Goal: Task Accomplishment & Management: Complete application form

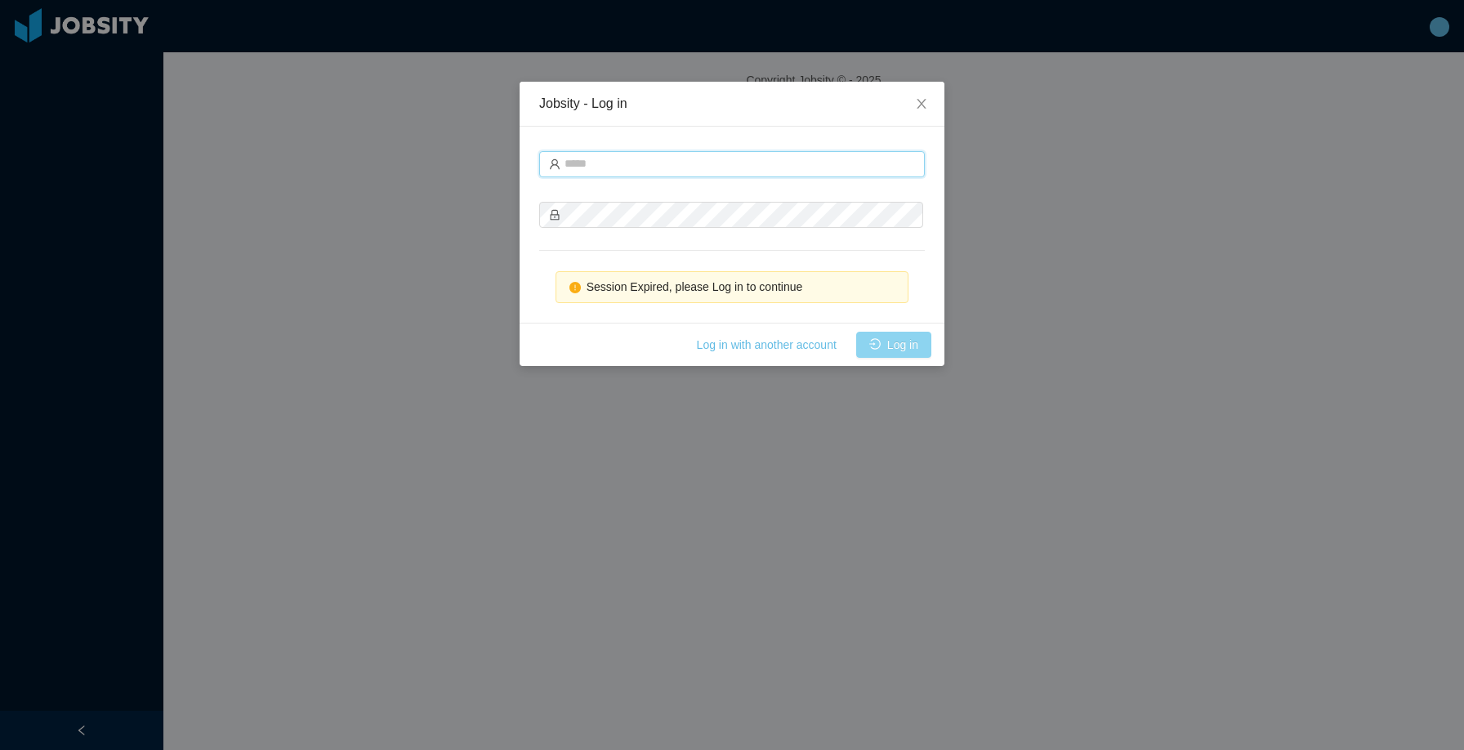
type input "**********"
click at [902, 342] on button "Log in" at bounding box center [893, 345] width 75 height 26
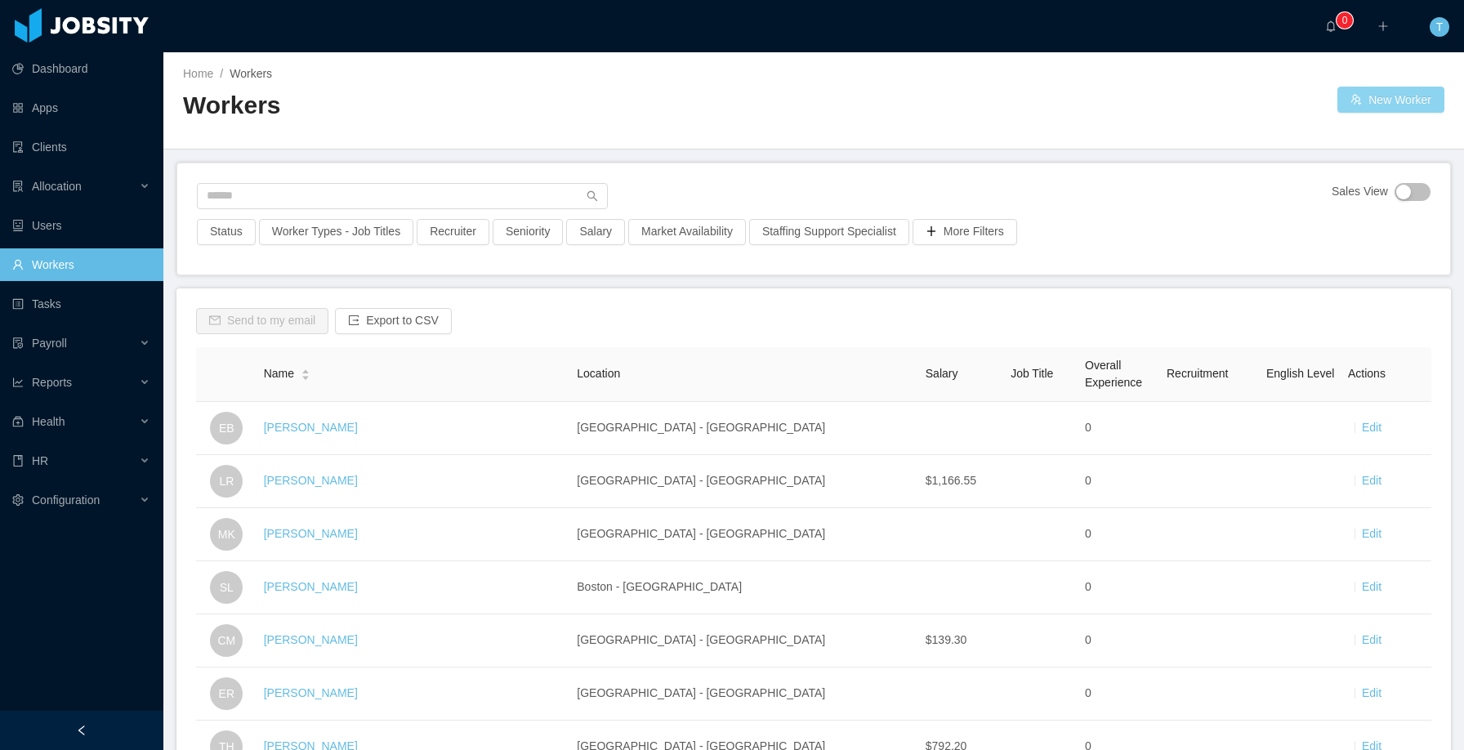
click at [1377, 104] on button "New Worker" at bounding box center [1390, 100] width 107 height 26
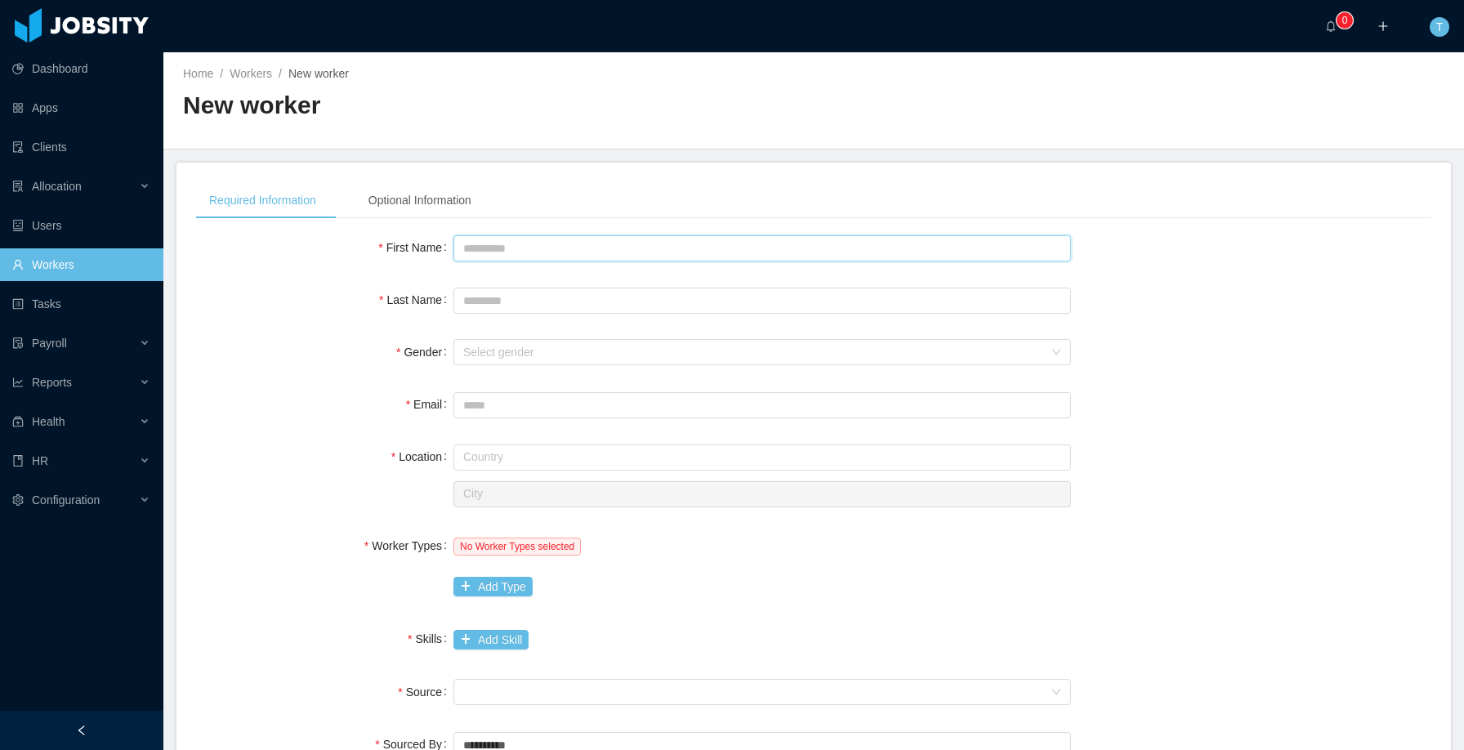
click at [794, 241] on input "First Name" at bounding box center [762, 248] width 618 height 26
type input "****"
click at [789, 296] on input "Last Name" at bounding box center [762, 301] width 618 height 26
click at [722, 345] on div "Select gender" at bounding box center [753, 352] width 580 height 16
type input "**"
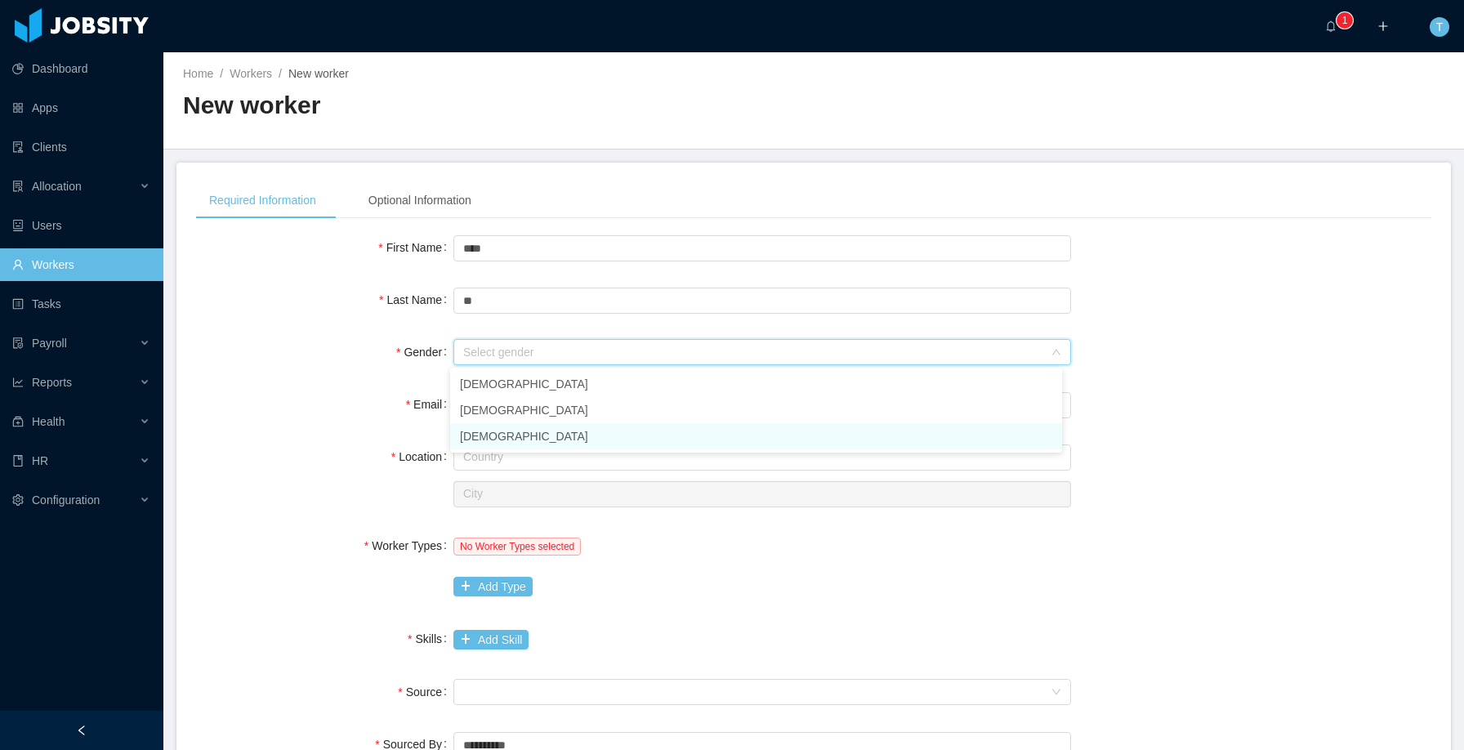
click at [581, 435] on li "[DEMOGRAPHIC_DATA]" at bounding box center [756, 436] width 612 height 26
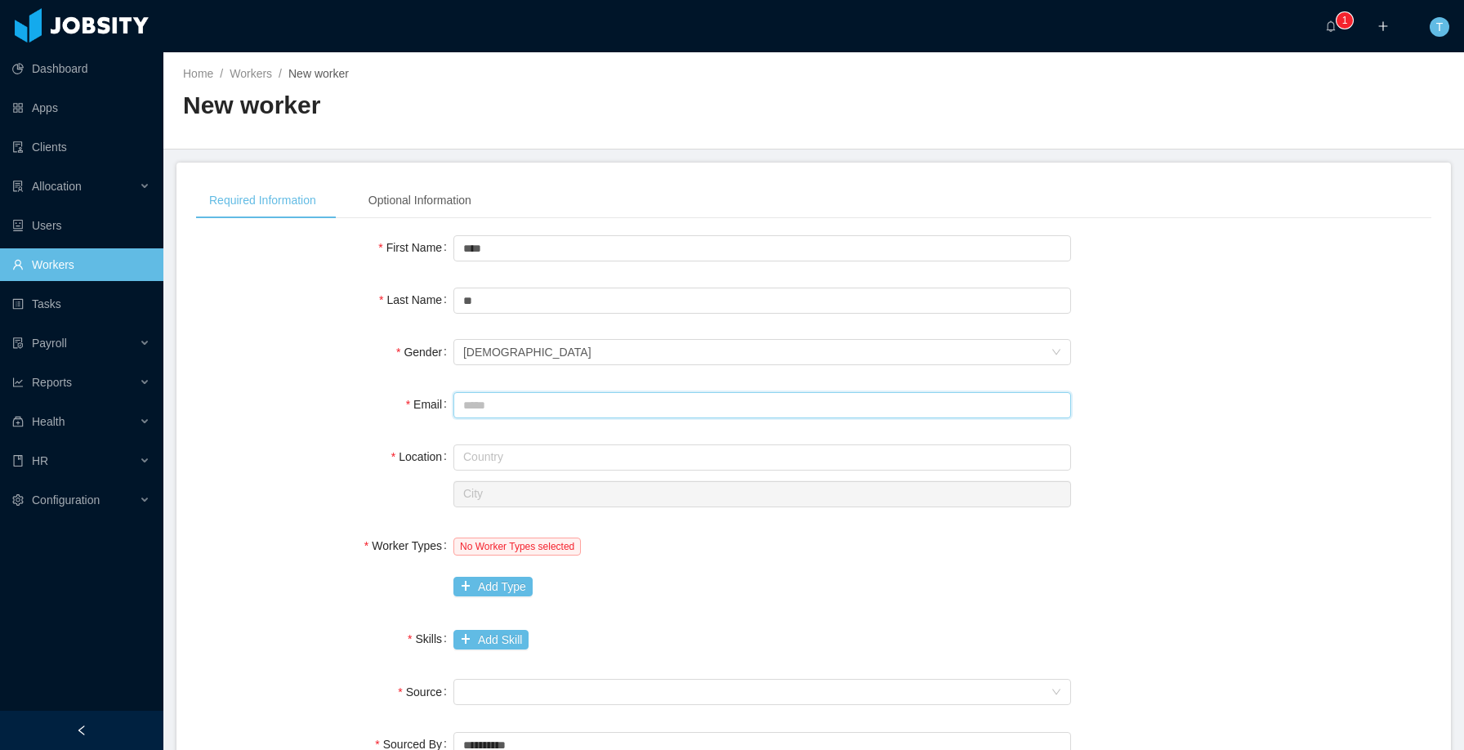
click at [484, 408] on input "Email" at bounding box center [762, 405] width 618 height 26
type input "**********"
click at [551, 449] on input "text" at bounding box center [762, 457] width 618 height 26
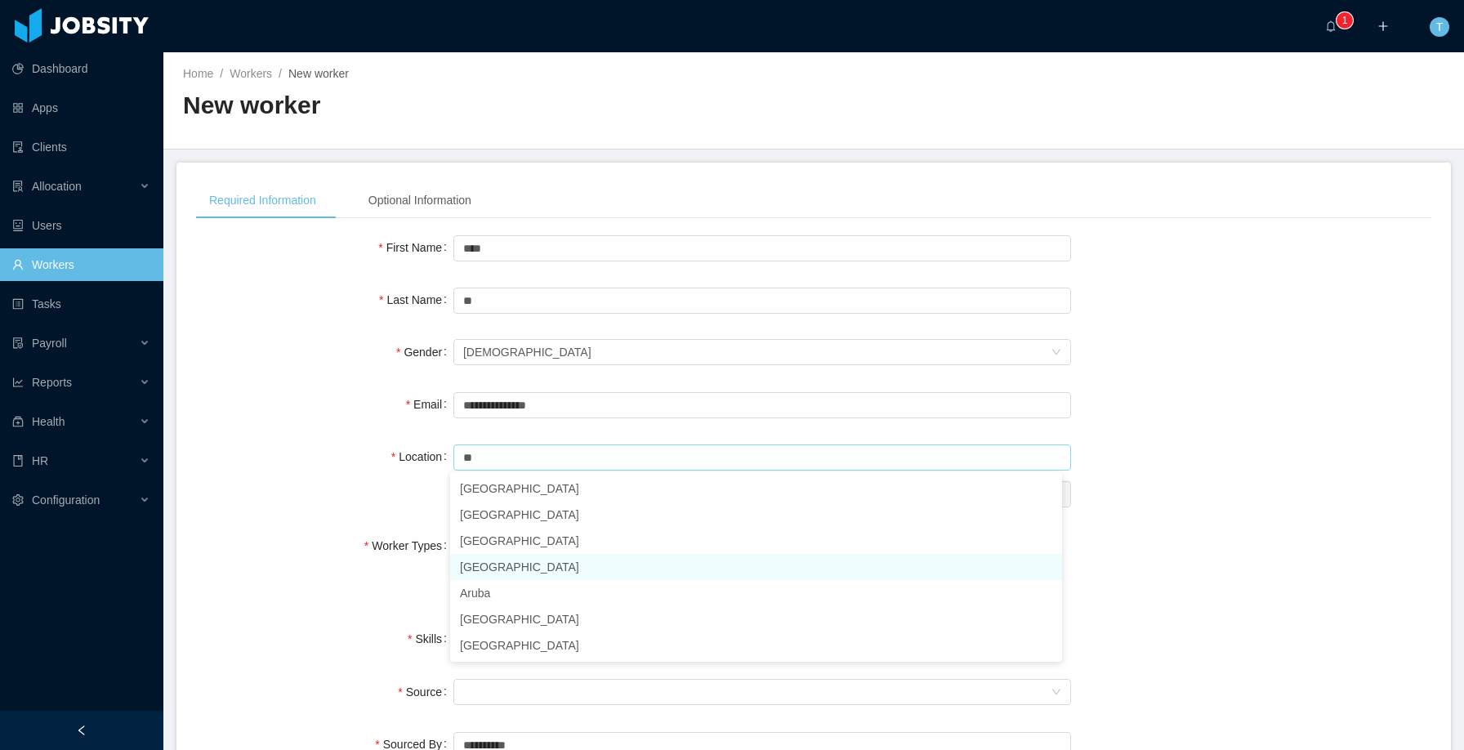
click at [502, 573] on li "Argentina" at bounding box center [756, 567] width 612 height 26
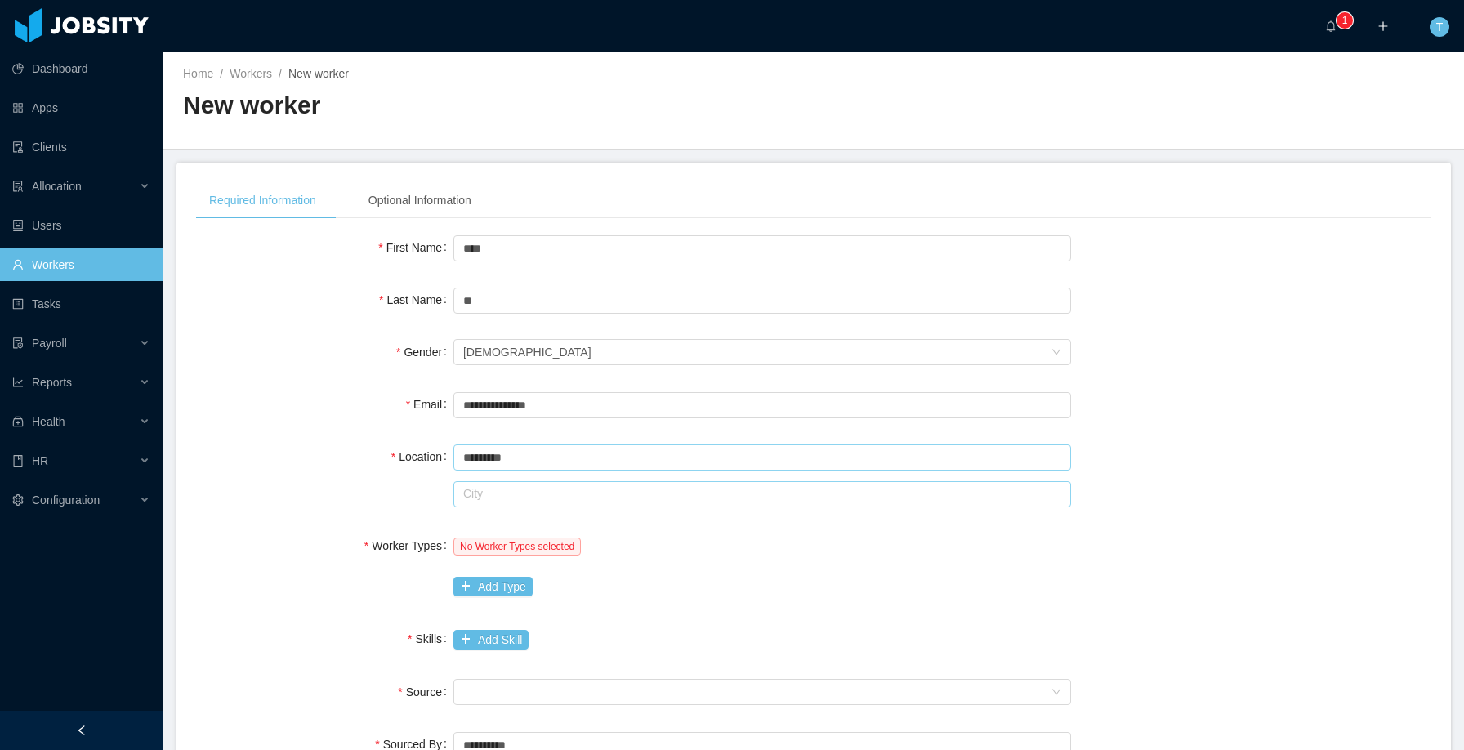
type input "*********"
click at [511, 501] on input "text" at bounding box center [762, 494] width 618 height 26
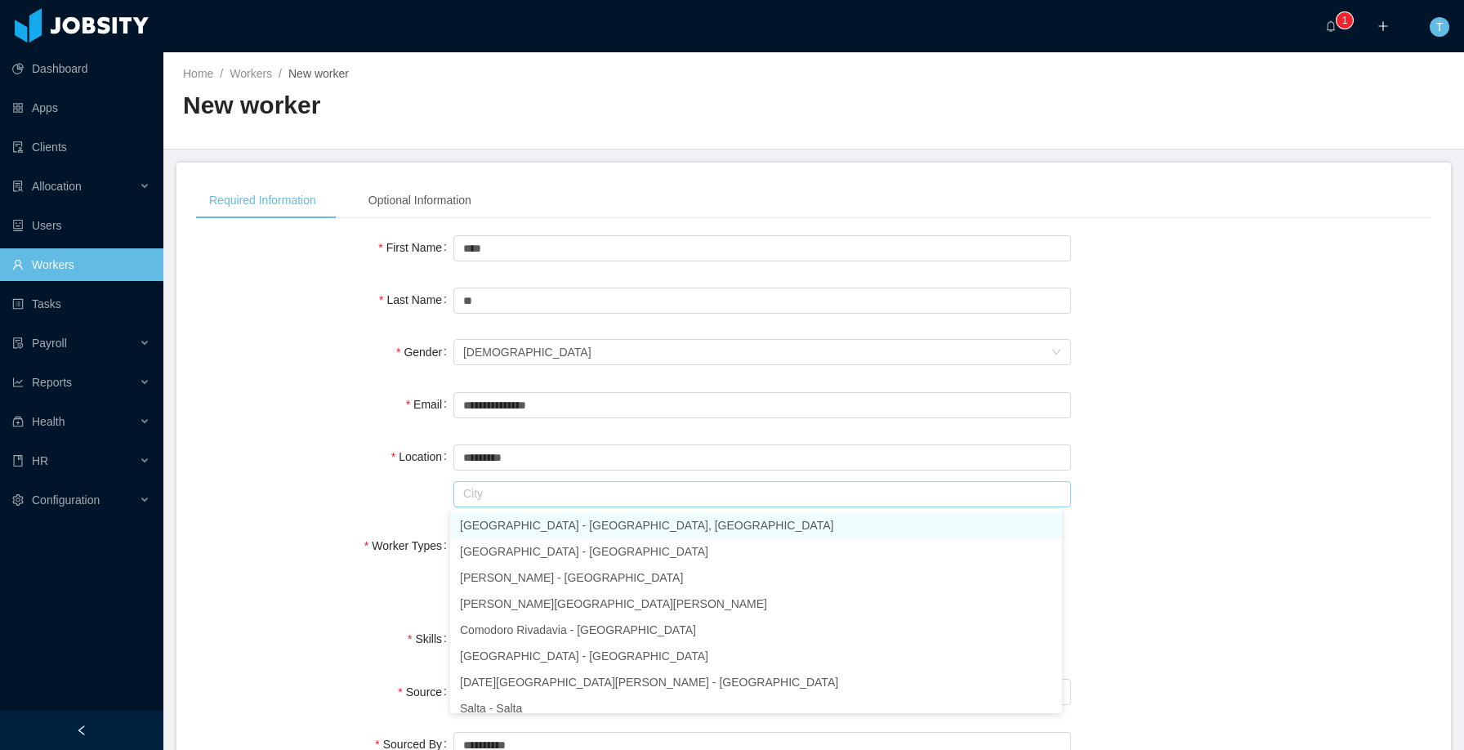
click at [524, 522] on li "Buenos Aires - Buenos Aires, Ciudad Autónoma de" at bounding box center [756, 525] width 612 height 26
type input "**********"
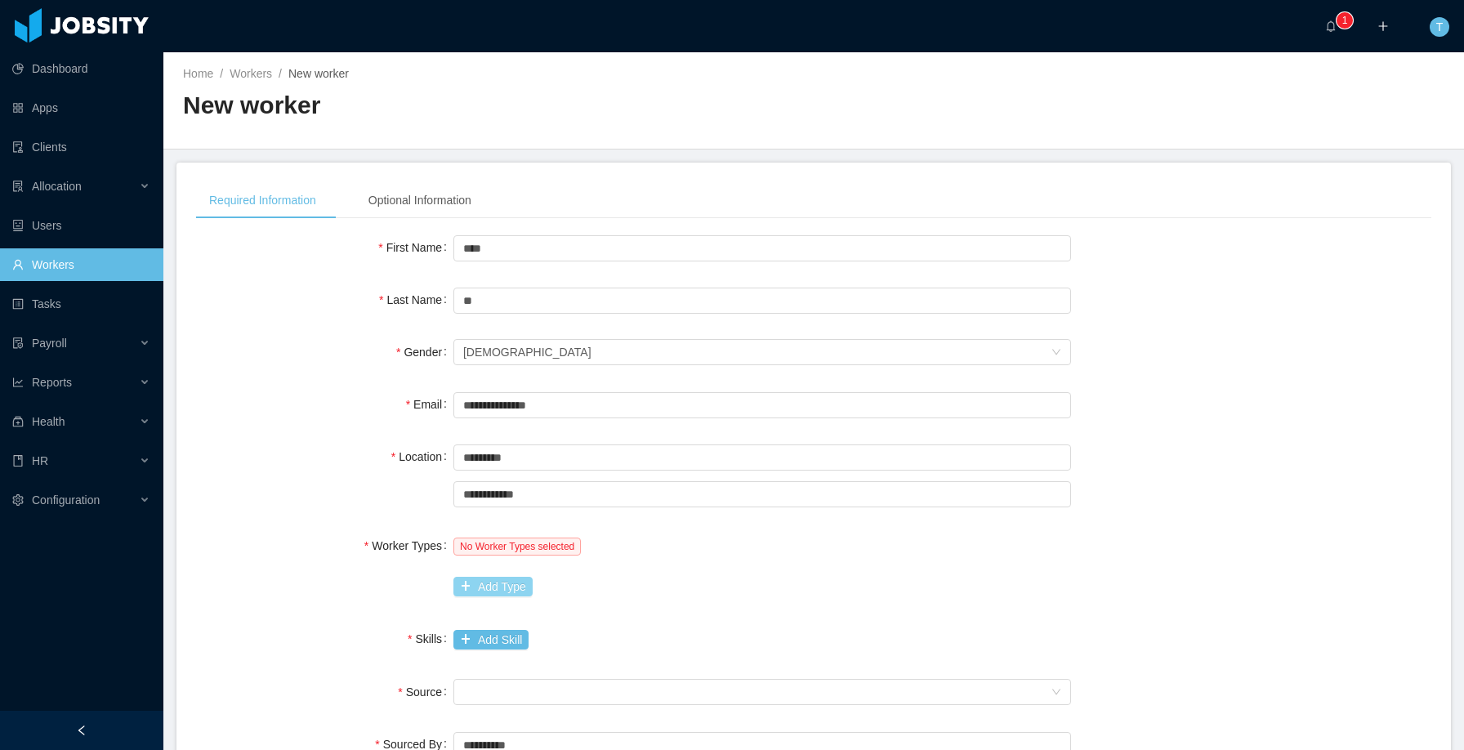
click at [501, 582] on button "Add Type" at bounding box center [492, 587] width 79 height 20
click at [502, 578] on div "Worker Type" at bounding box center [566, 586] width 207 height 16
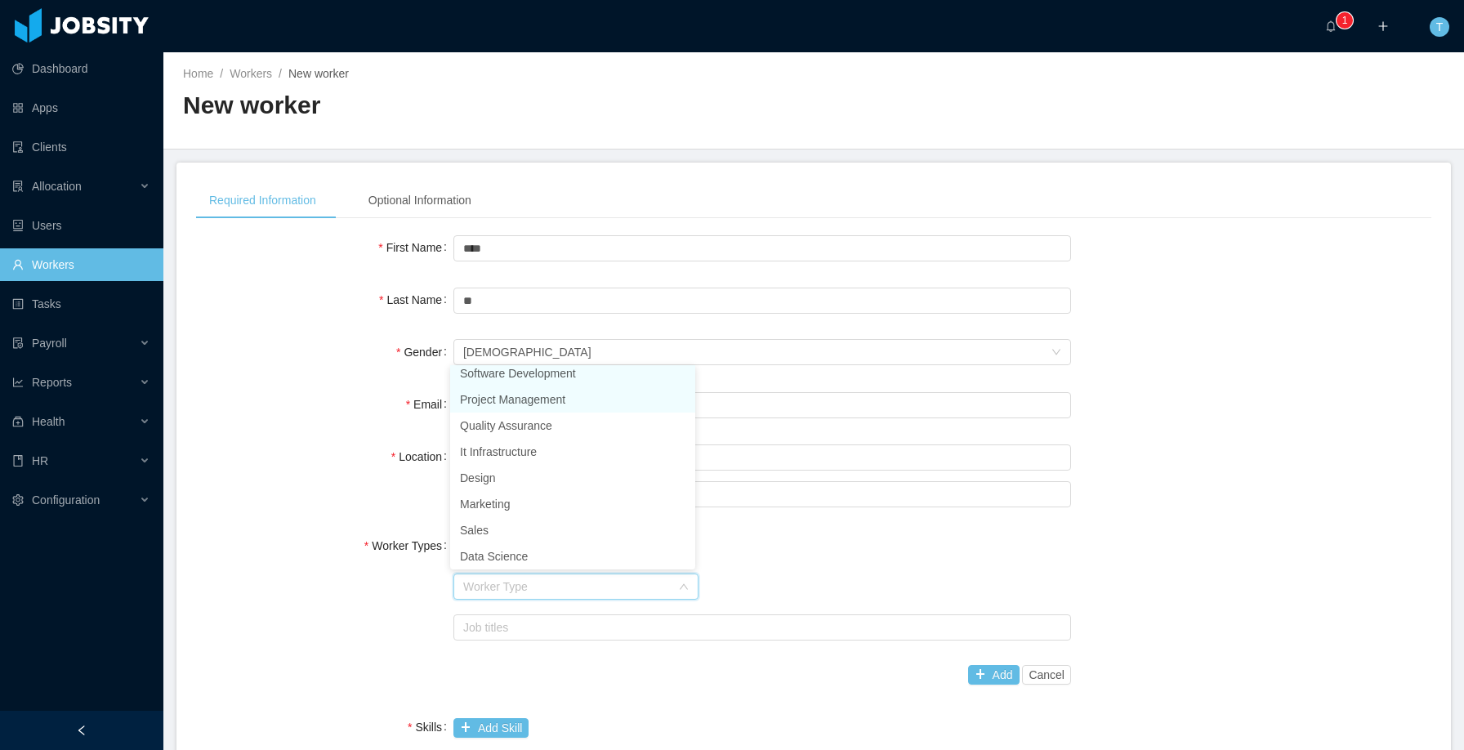
scroll to position [3, 0]
click at [524, 374] on li "Software Development" at bounding box center [572, 378] width 245 height 26
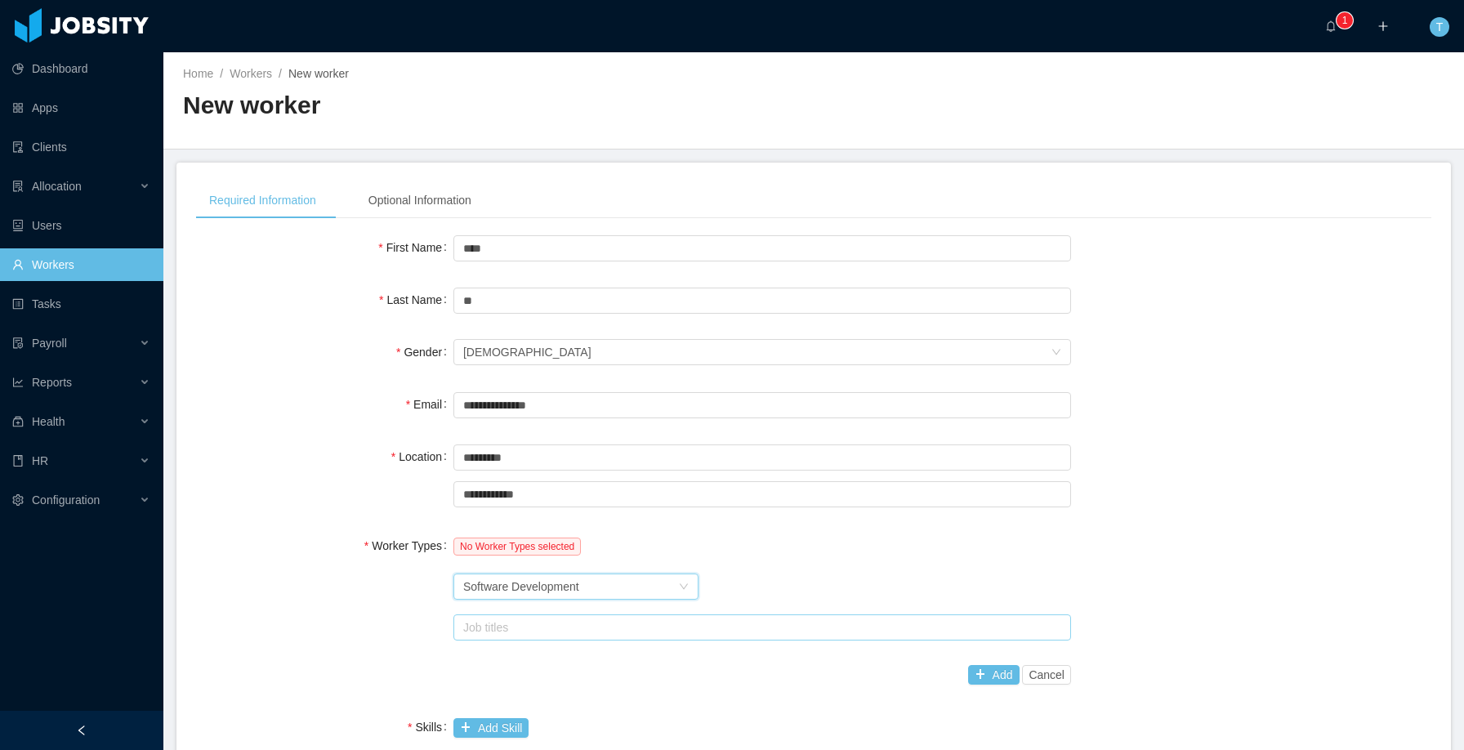
click at [486, 625] on div "Job titles" at bounding box center [758, 627] width 591 height 16
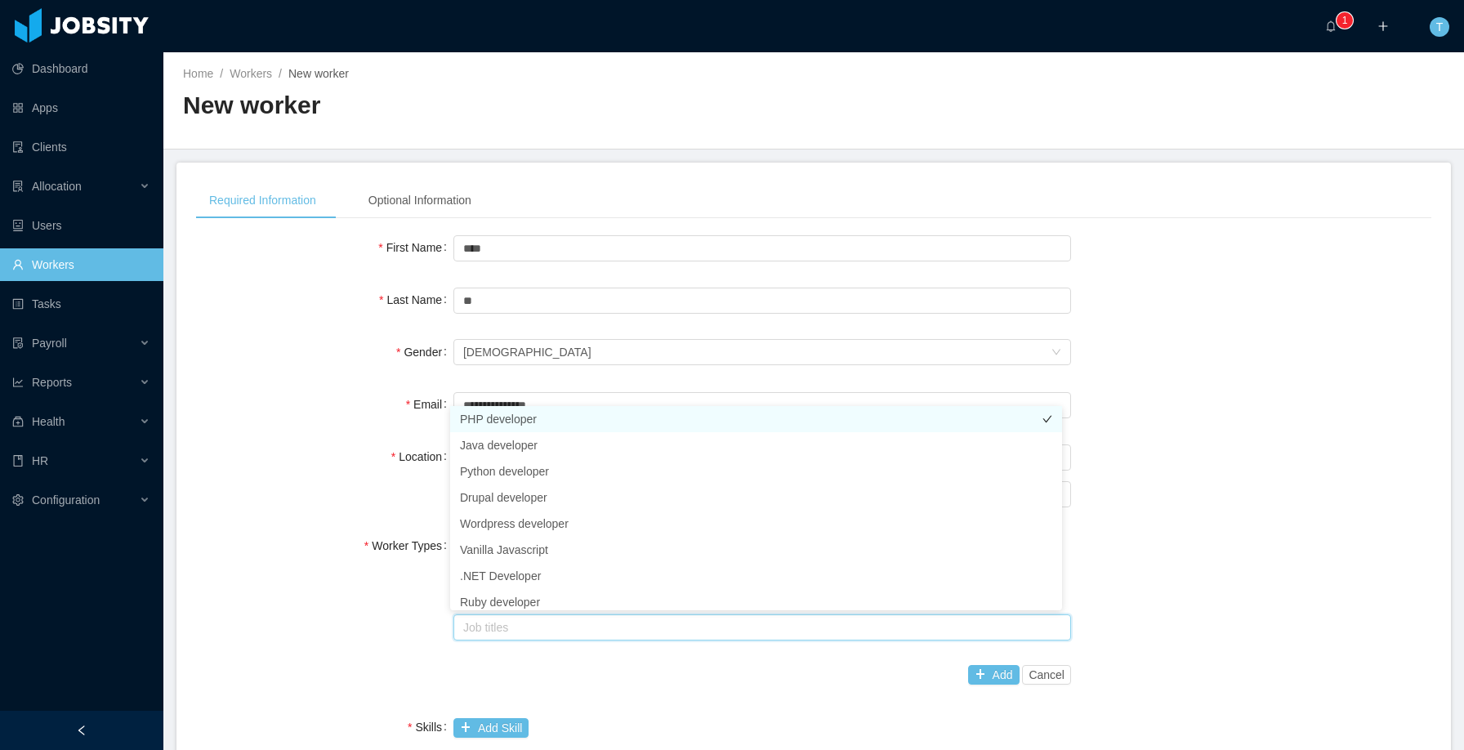
click at [503, 414] on li "PHP developer" at bounding box center [756, 419] width 612 height 26
click at [1192, 640] on div "Worker Types No Worker Types selected Worker Type Software Development Job titl…" at bounding box center [813, 610] width 1235 height 162
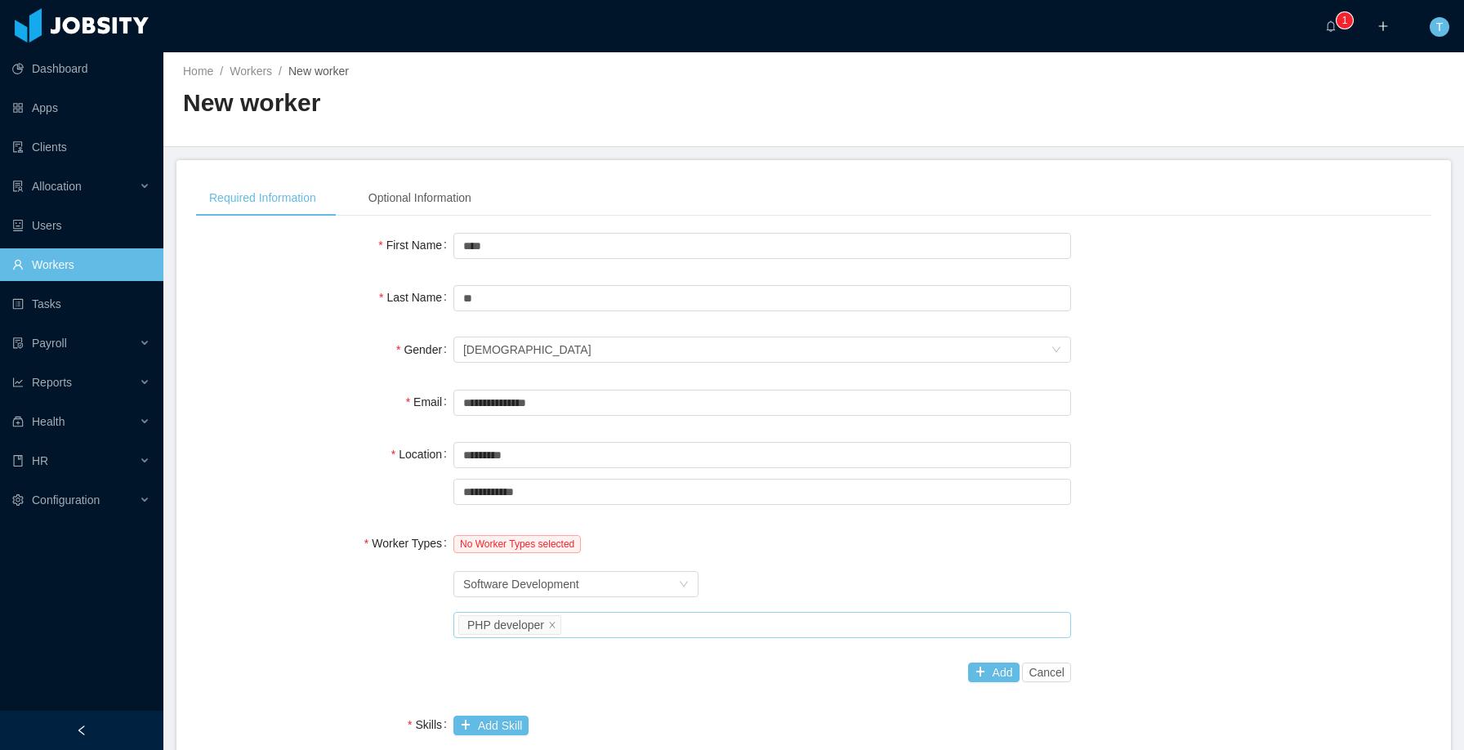
scroll to position [3, 0]
click at [975, 667] on button "Add" at bounding box center [993, 672] width 51 height 20
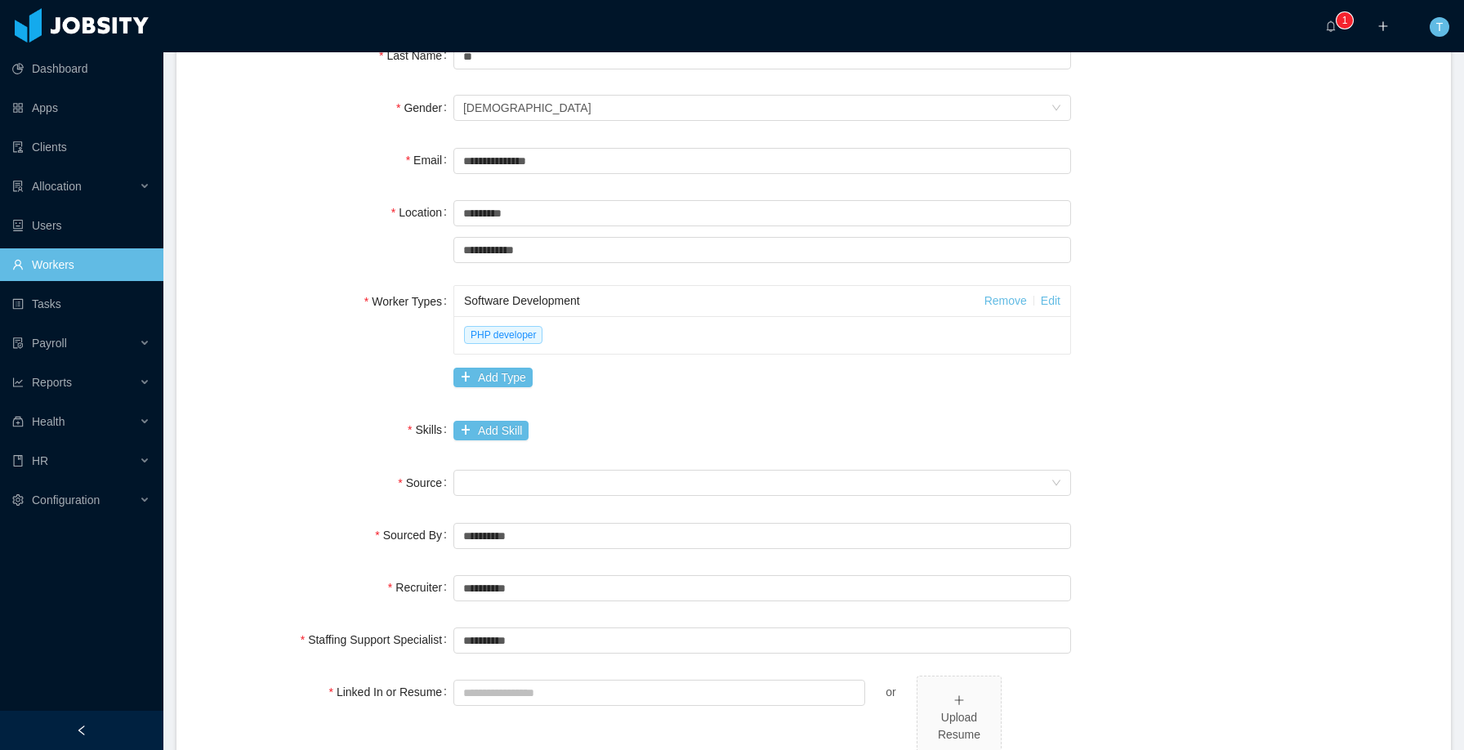
scroll to position [395, 0]
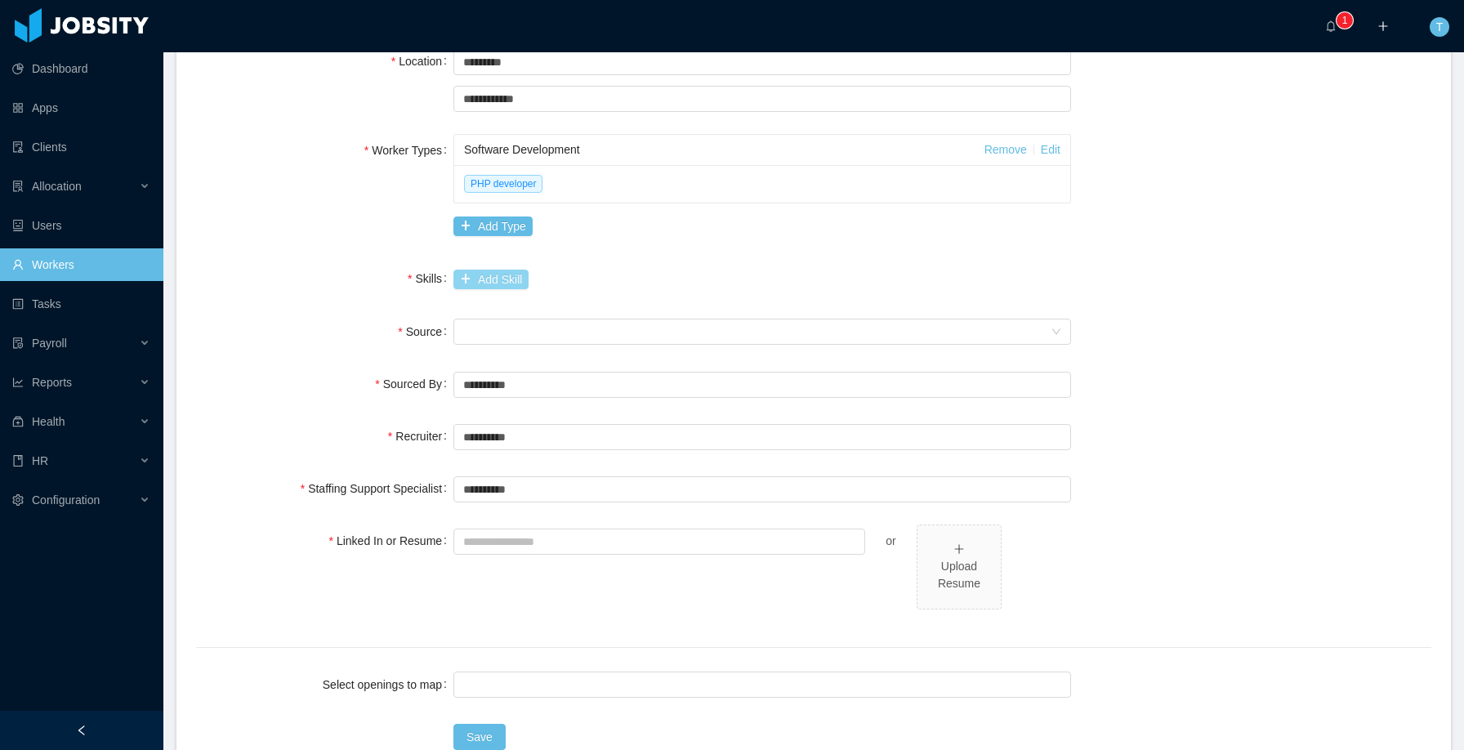
click at [498, 277] on button "Add Skill" at bounding box center [490, 280] width 75 height 20
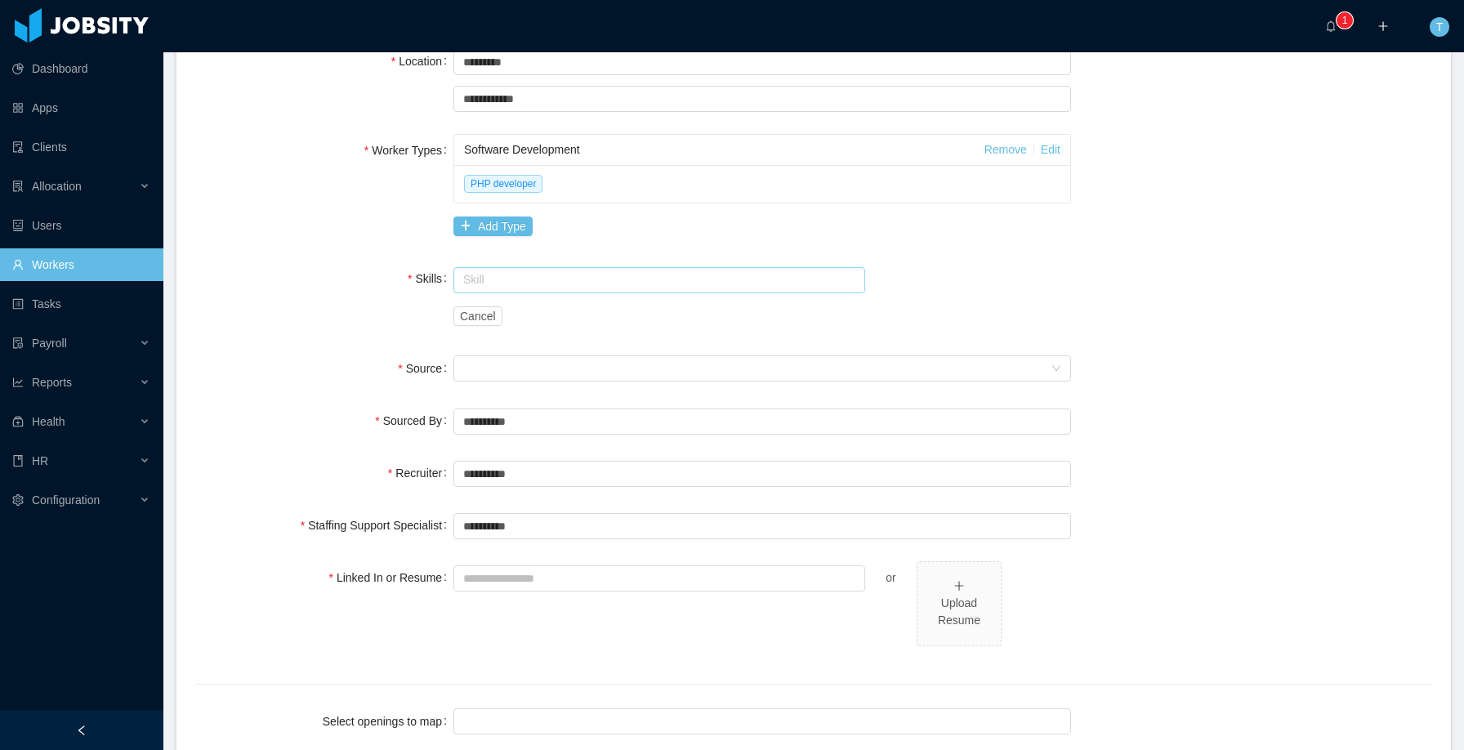
click at [498, 277] on input "text" at bounding box center [659, 280] width 412 height 26
click at [530, 275] on input "text" at bounding box center [659, 280] width 412 height 26
click at [481, 390] on li "PHP" at bounding box center [654, 390] width 408 height 26
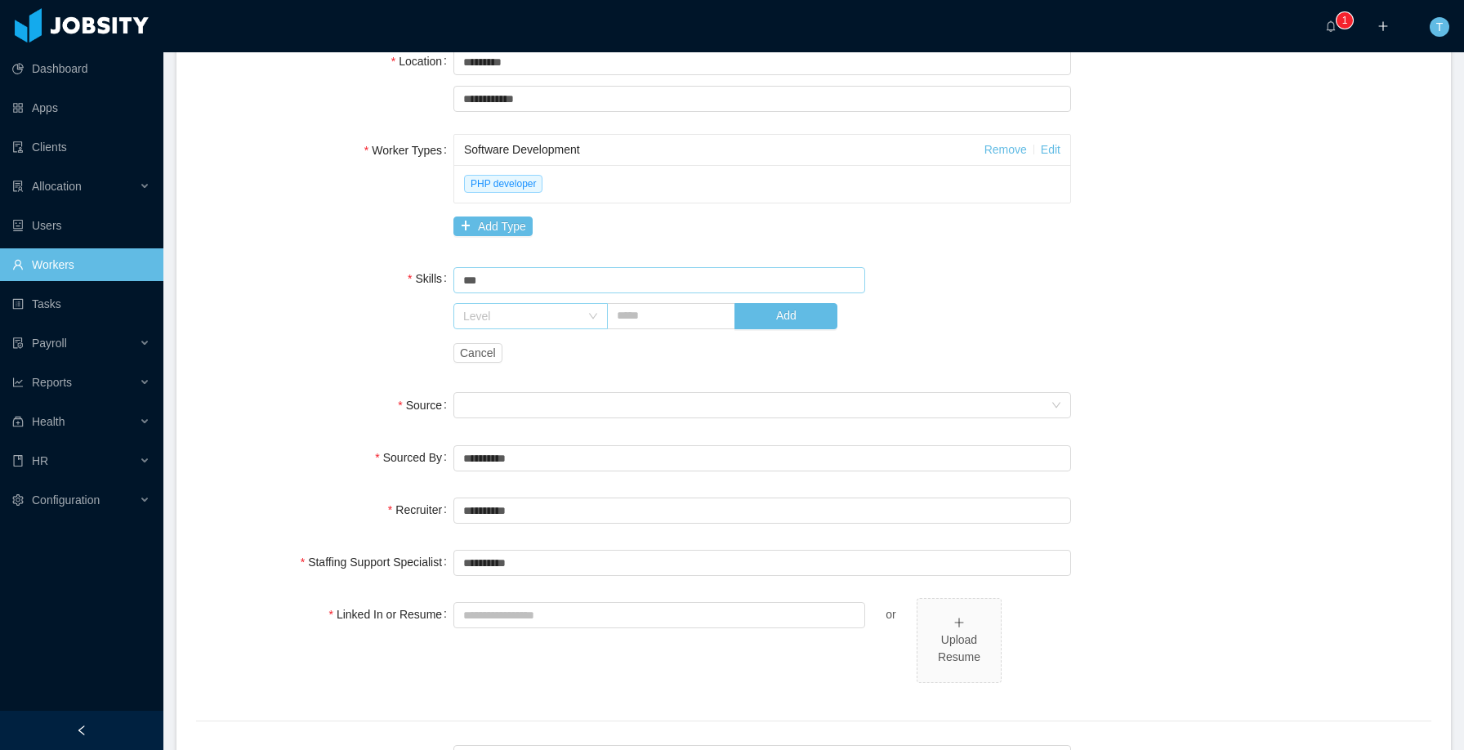
click at [543, 314] on div "Level" at bounding box center [521, 316] width 117 height 16
type input "***"
click at [494, 453] on li "High" at bounding box center [526, 452] width 153 height 26
click at [662, 319] on input "text" at bounding box center [671, 316] width 128 height 26
type input "*"
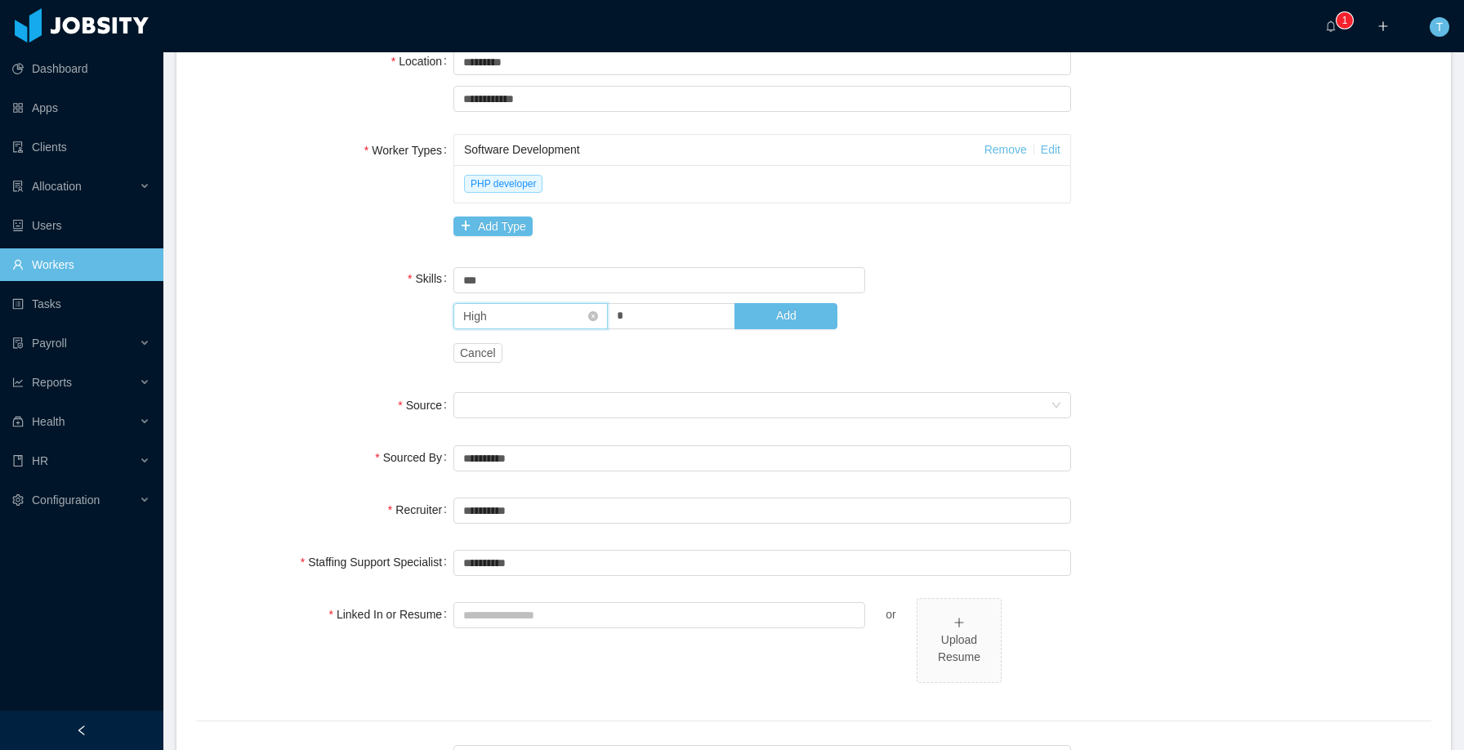
click at [557, 318] on div "Level High" at bounding box center [525, 316] width 124 height 25
click at [511, 422] on li "Medium" at bounding box center [526, 426] width 153 height 26
click at [789, 321] on button "Add" at bounding box center [785, 316] width 103 height 26
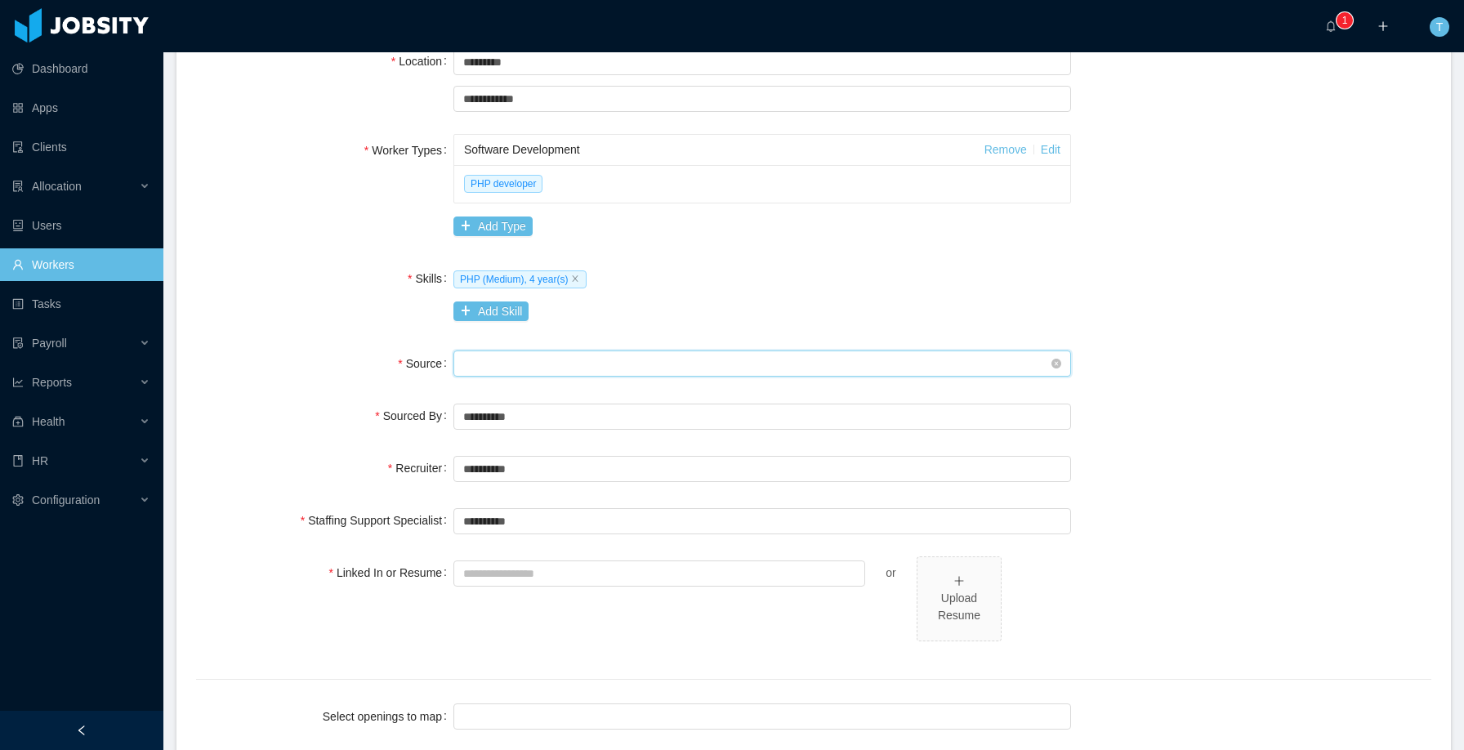
click at [677, 355] on div "Seniority" at bounding box center [756, 363] width 587 height 25
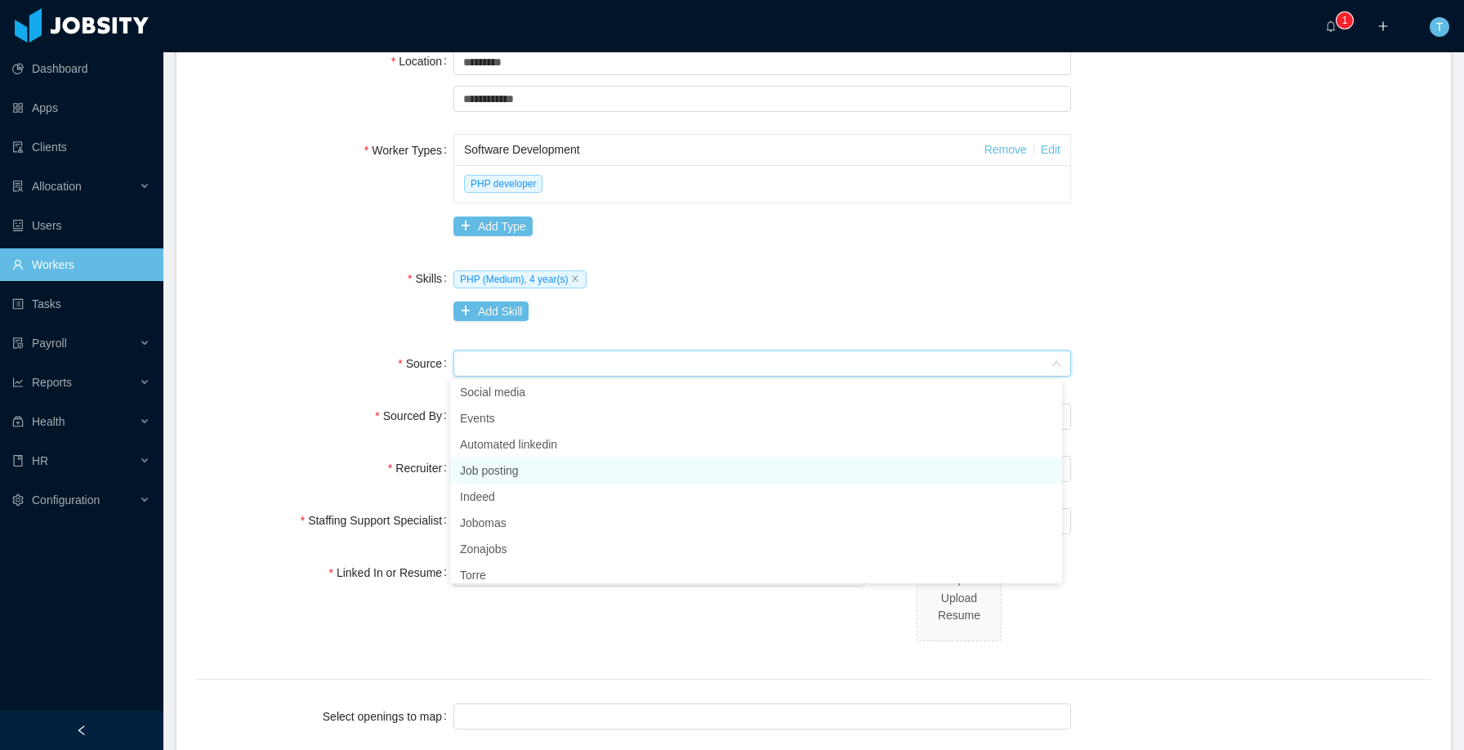
scroll to position [0, 0]
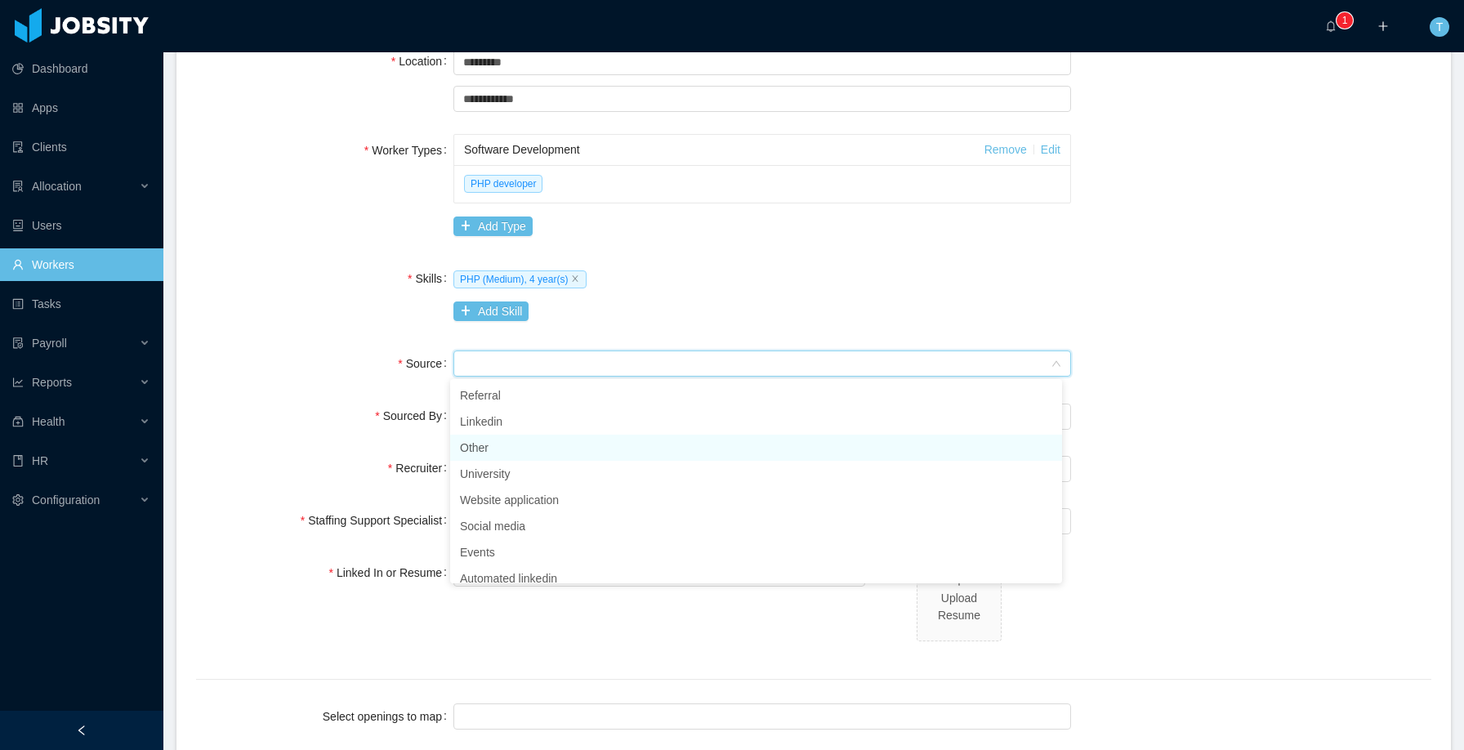
click at [513, 449] on li "Other" at bounding box center [756, 448] width 612 height 26
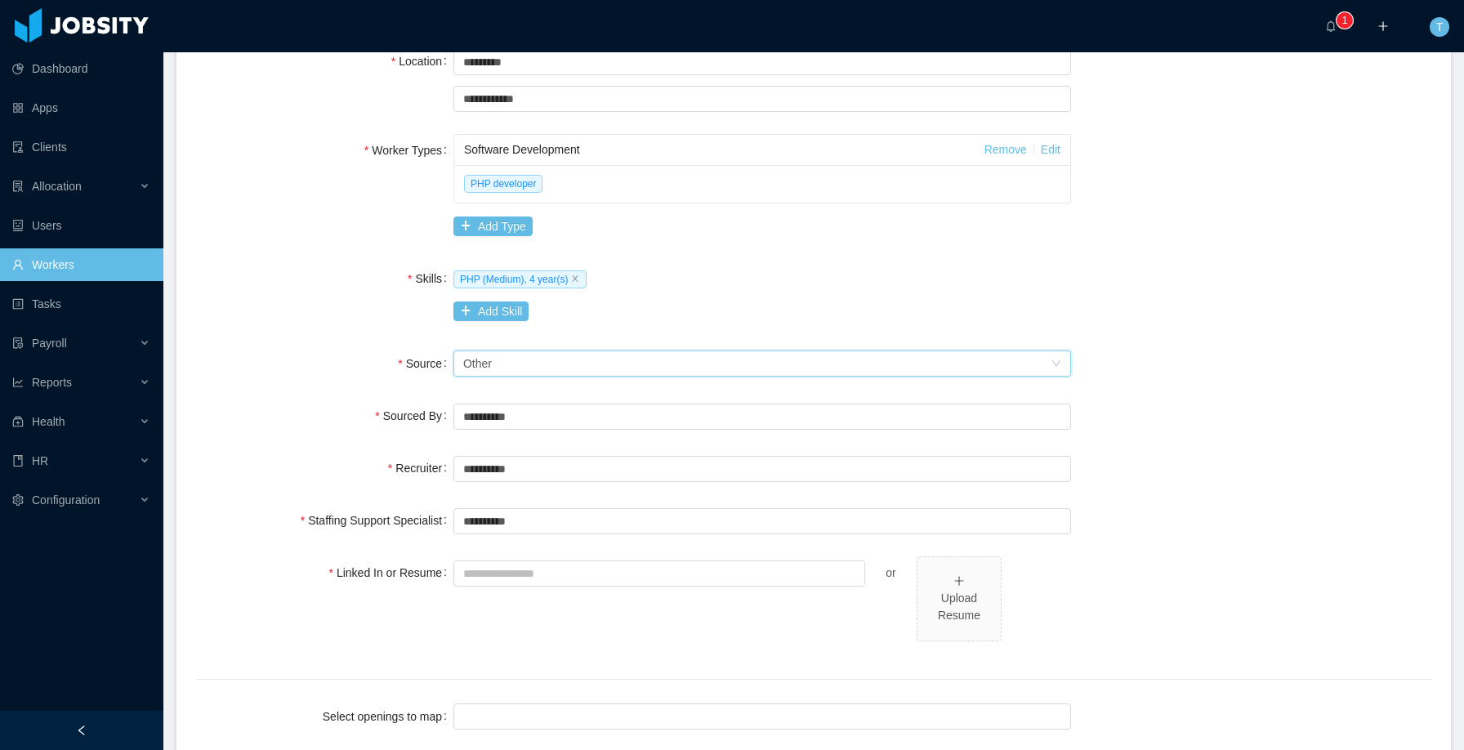
click at [247, 409] on div "Sourced By" at bounding box center [324, 415] width 257 height 33
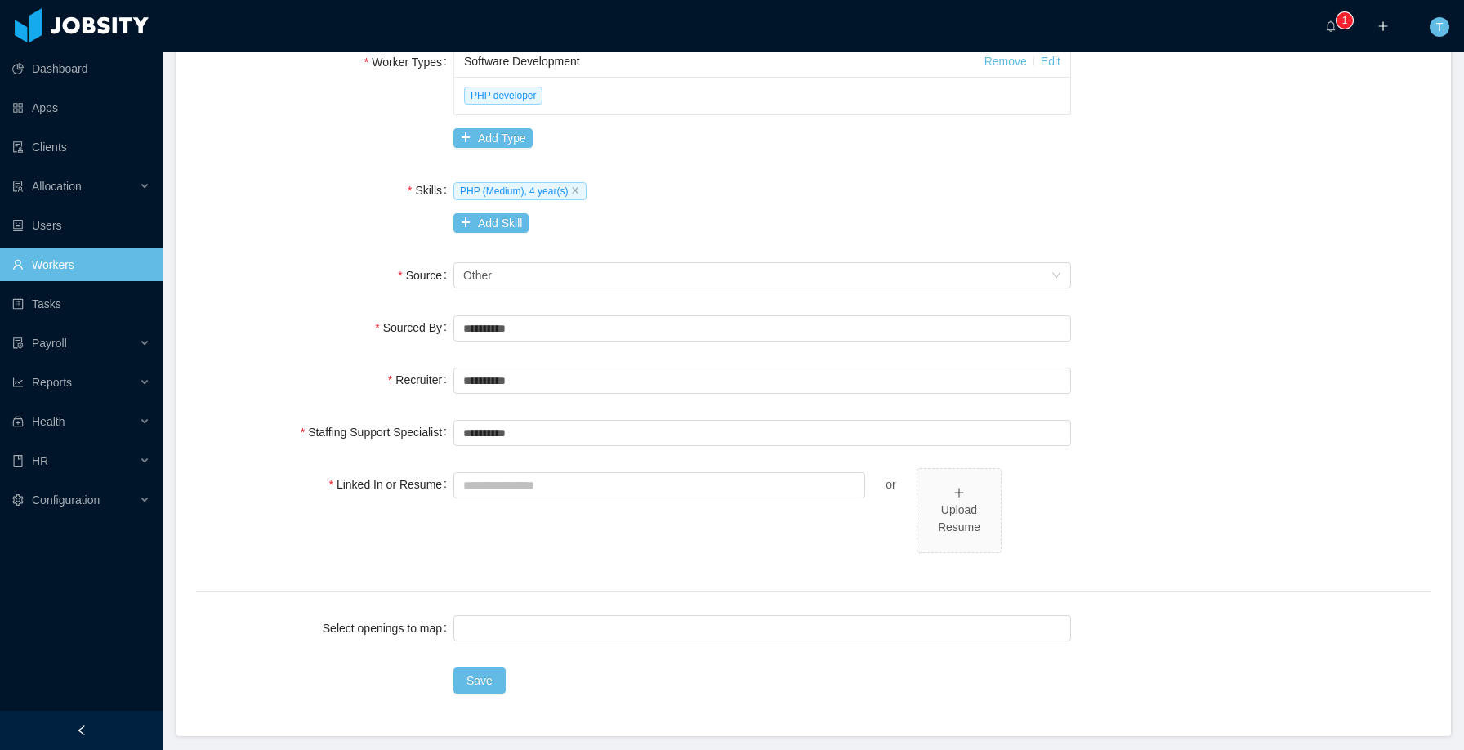
scroll to position [488, 0]
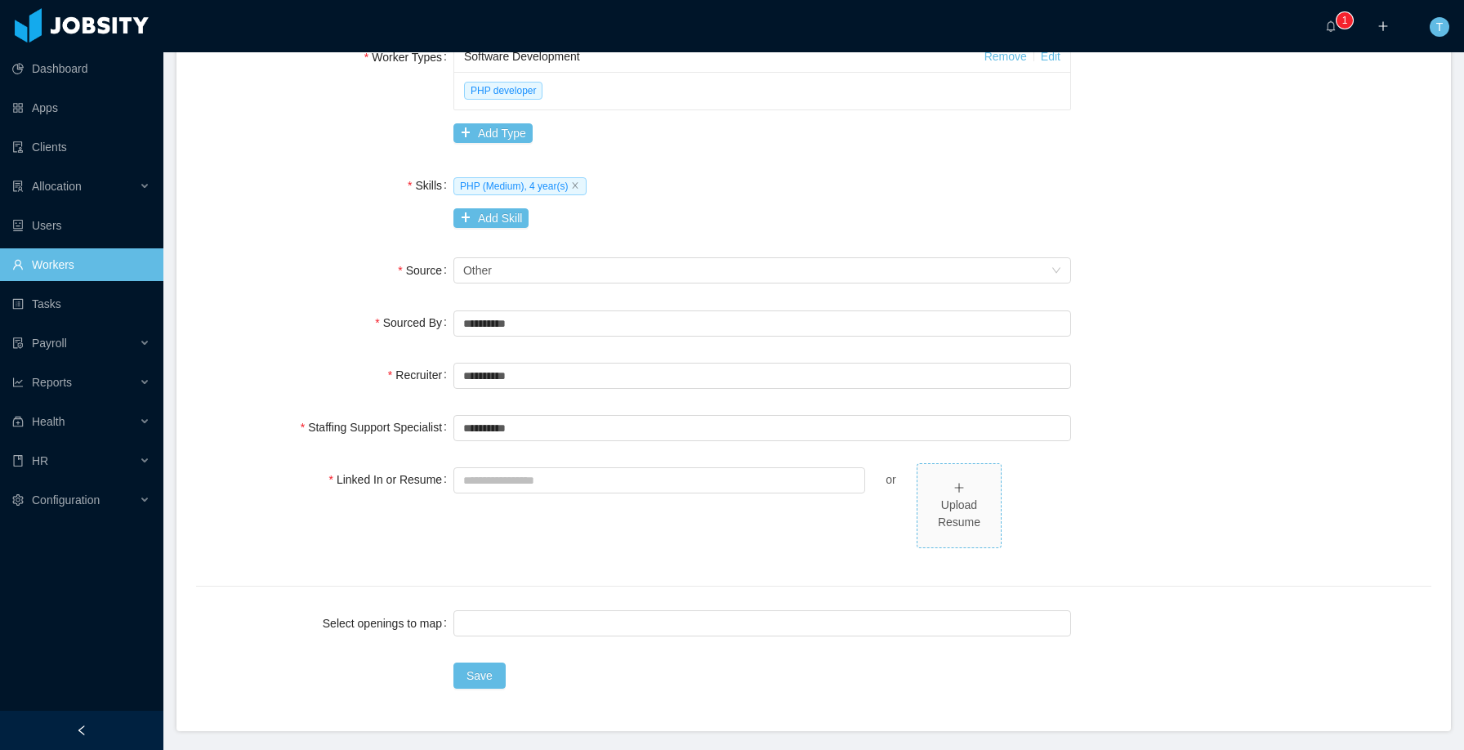
click at [967, 495] on div "Upload Resume" at bounding box center [959, 504] width 70 height 51
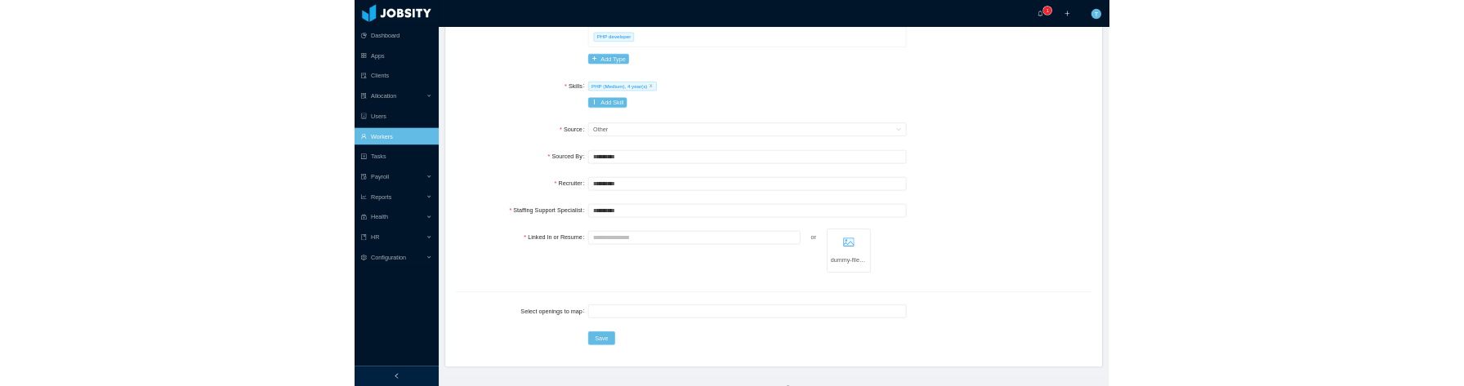
scroll to position [538, 0]
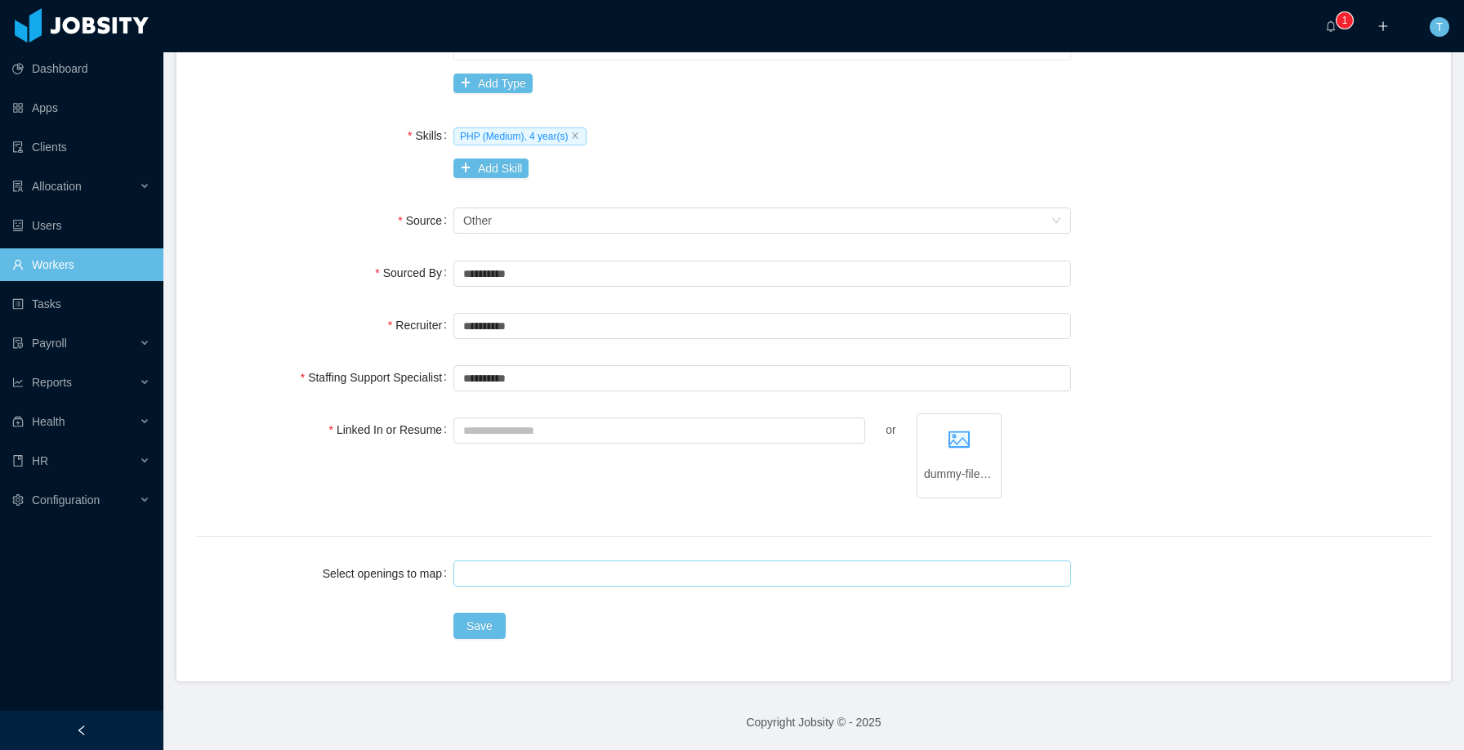
click at [495, 577] on div at bounding box center [759, 573] width 603 height 25
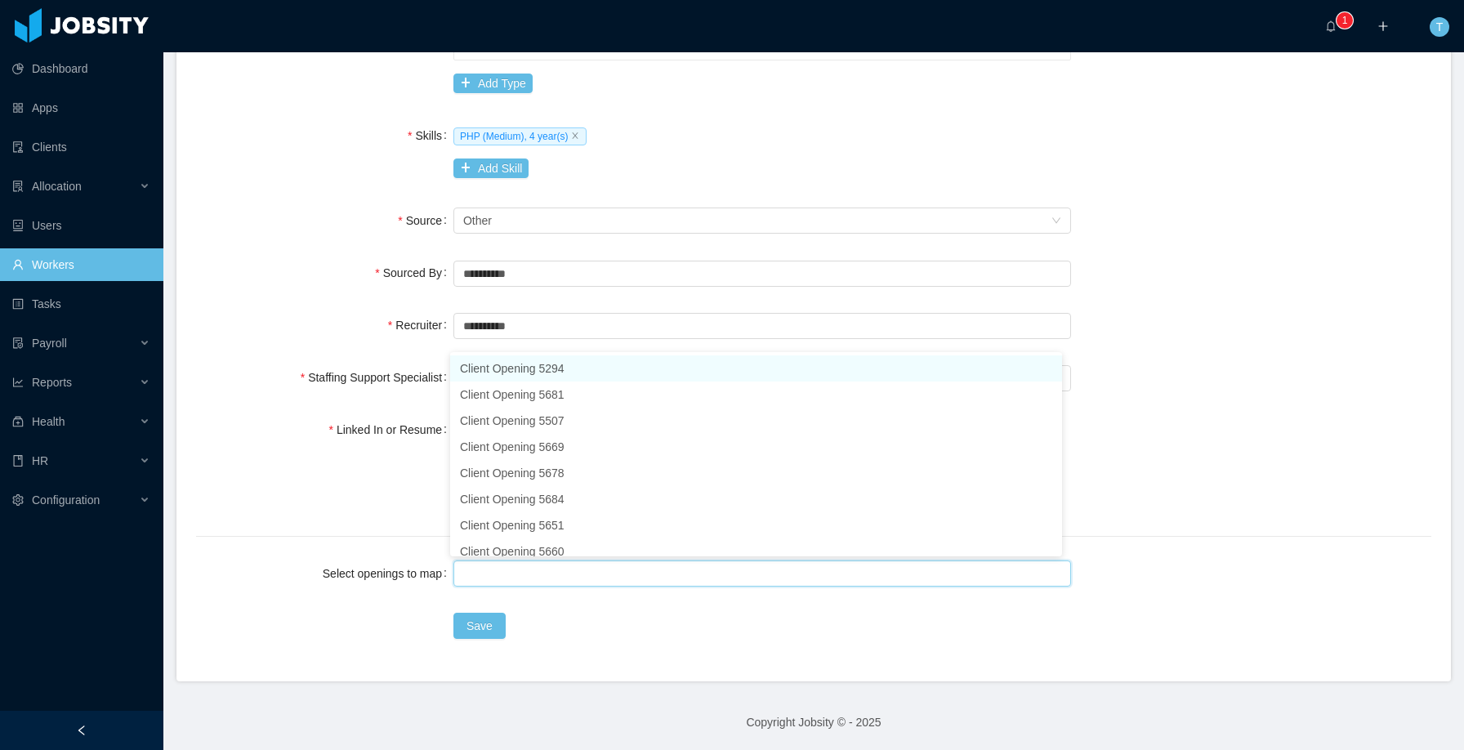
click at [230, 441] on div "Linked In or Resume" at bounding box center [324, 429] width 257 height 33
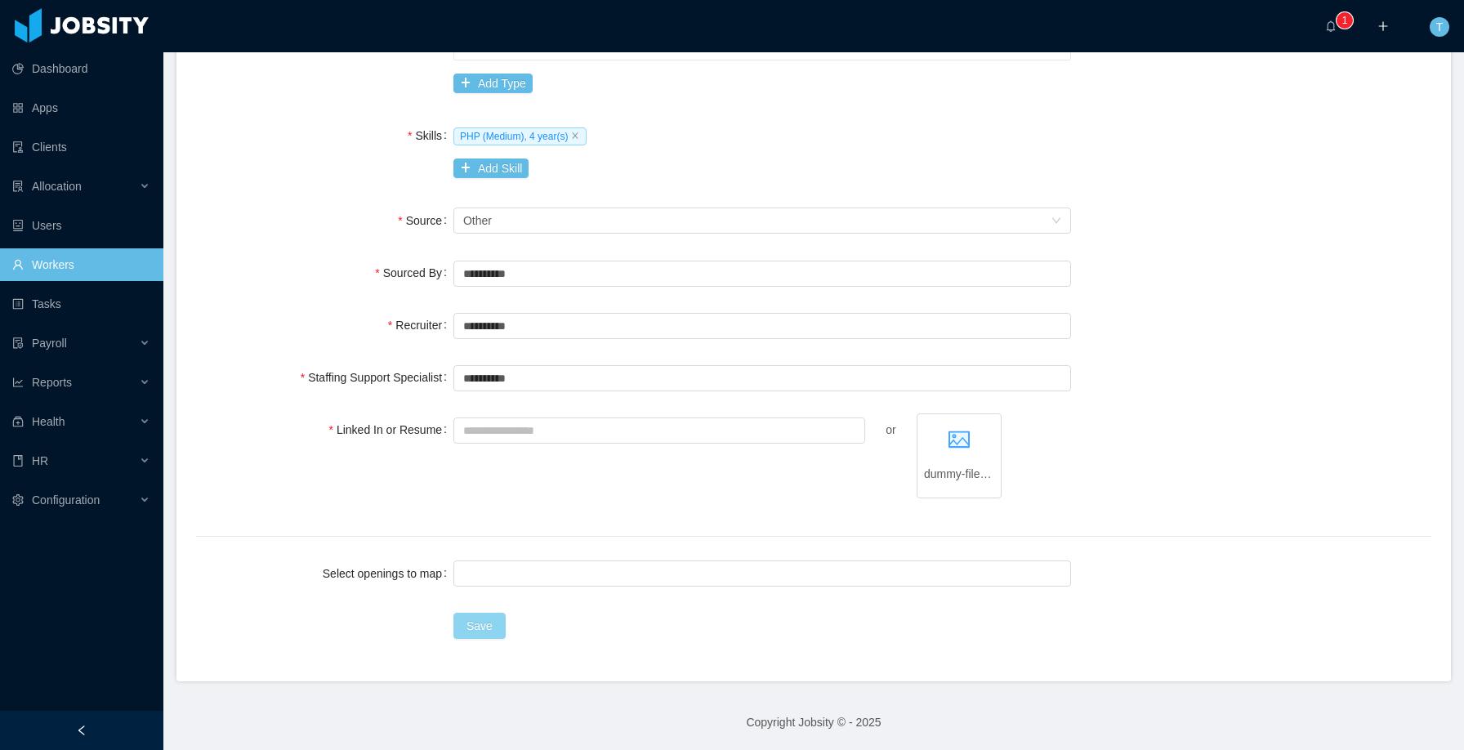
click at [487, 627] on button "Save" at bounding box center [479, 626] width 52 height 26
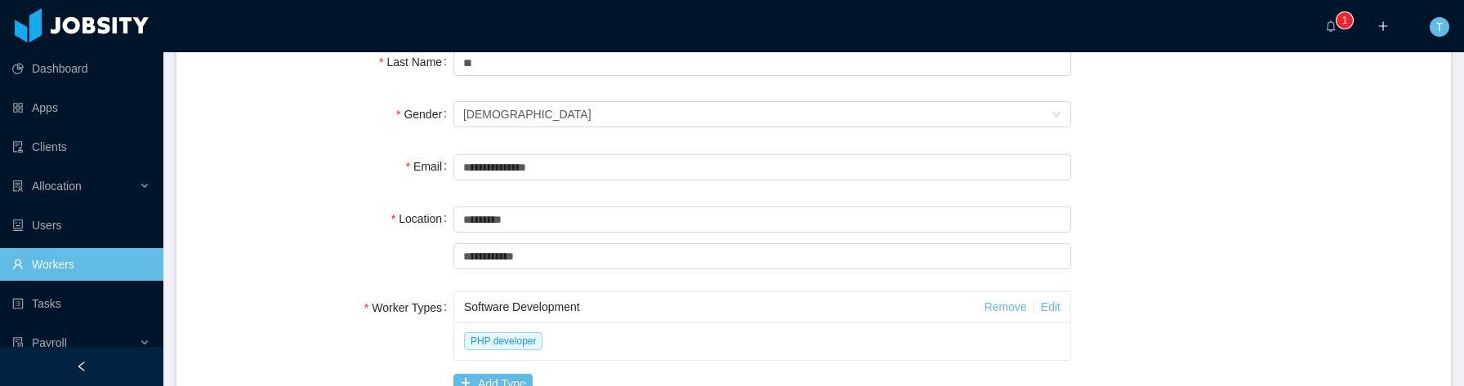
scroll to position [0, 0]
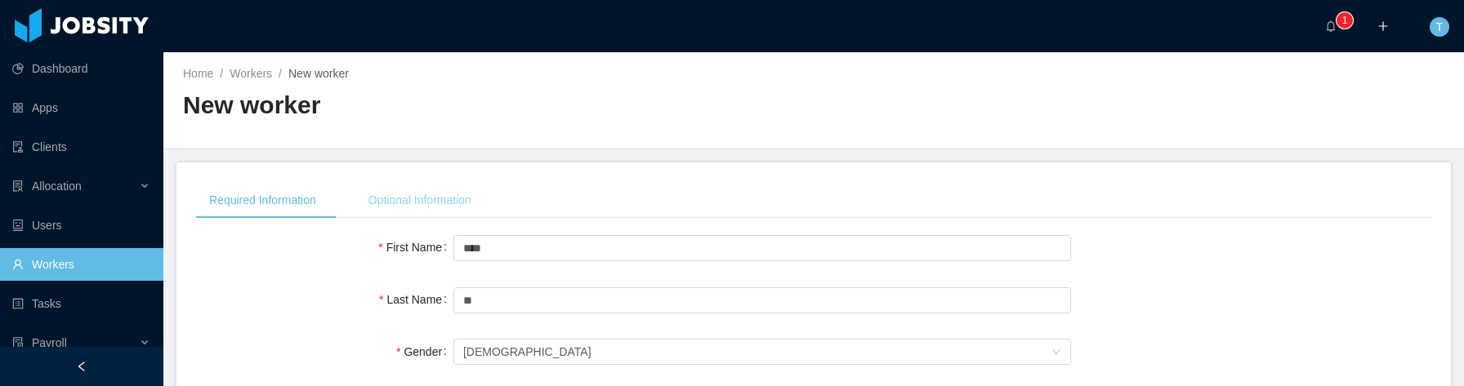
click at [466, 205] on div "Optional Information" at bounding box center [419, 200] width 129 height 37
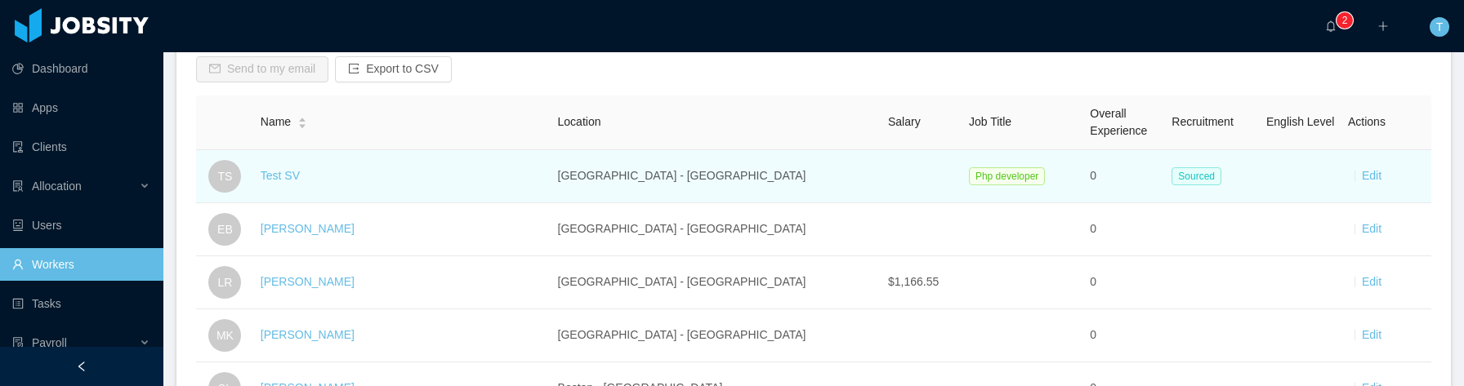
scroll to position [146, 0]
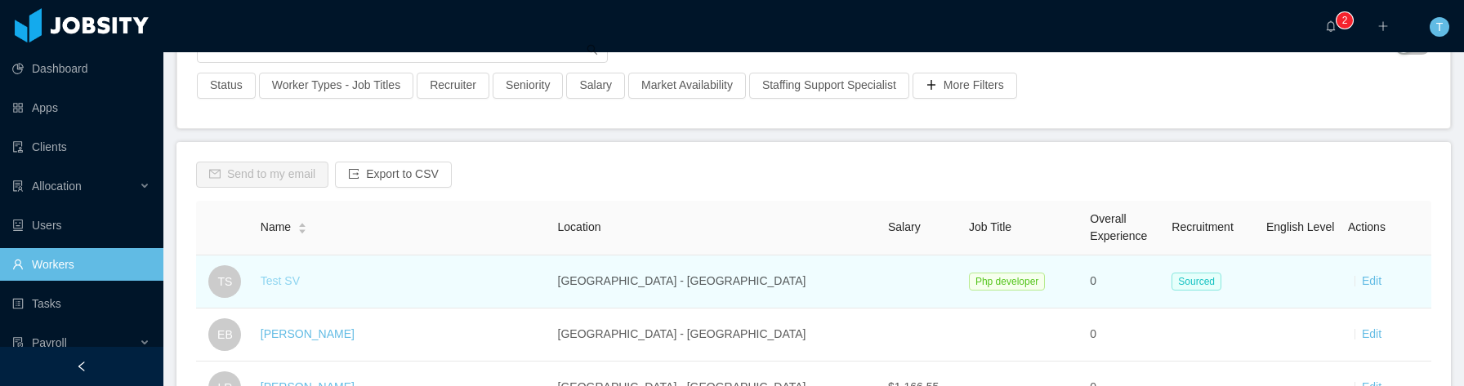
click at [300, 279] on link "Test SV" at bounding box center [280, 280] width 39 height 13
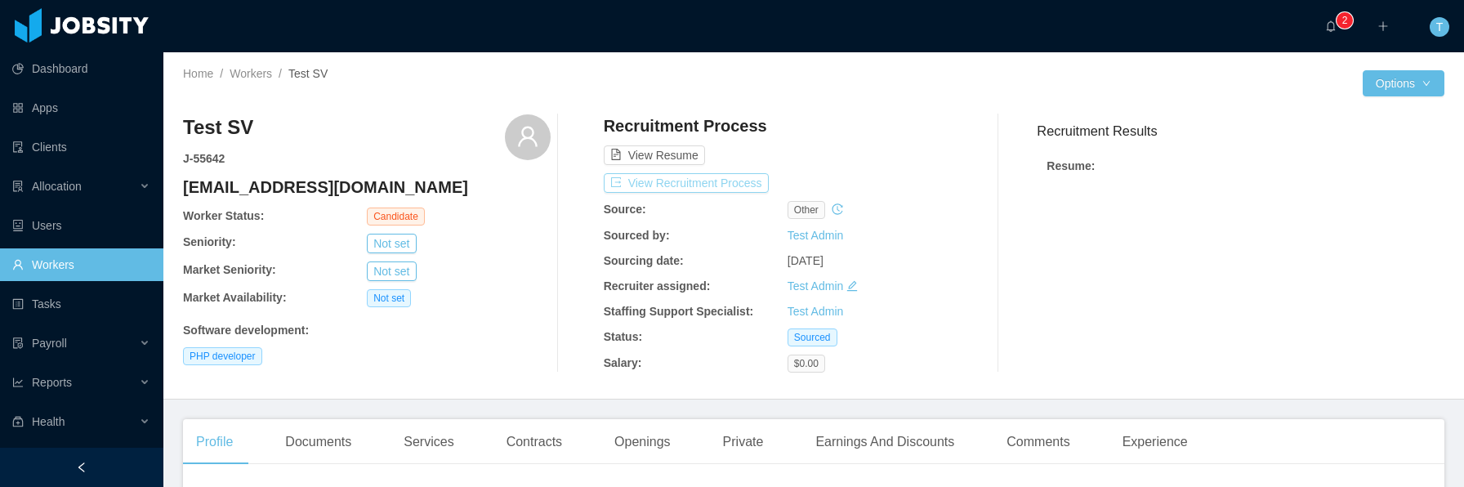
click at [735, 181] on button "View Recruitment Process" at bounding box center [686, 183] width 165 height 20
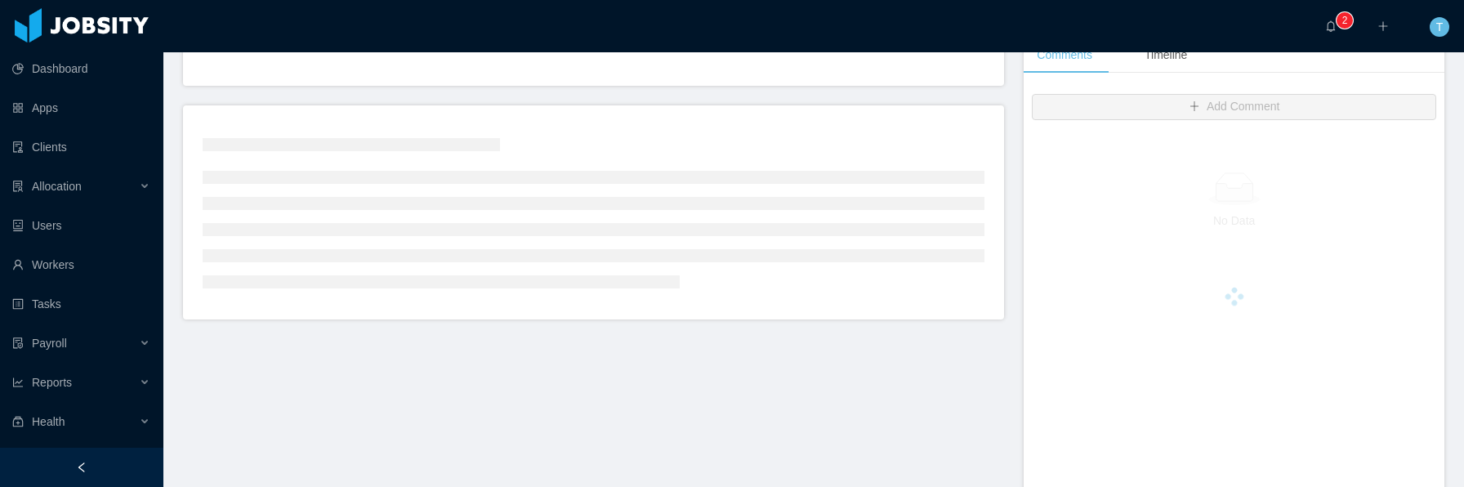
scroll to position [433, 0]
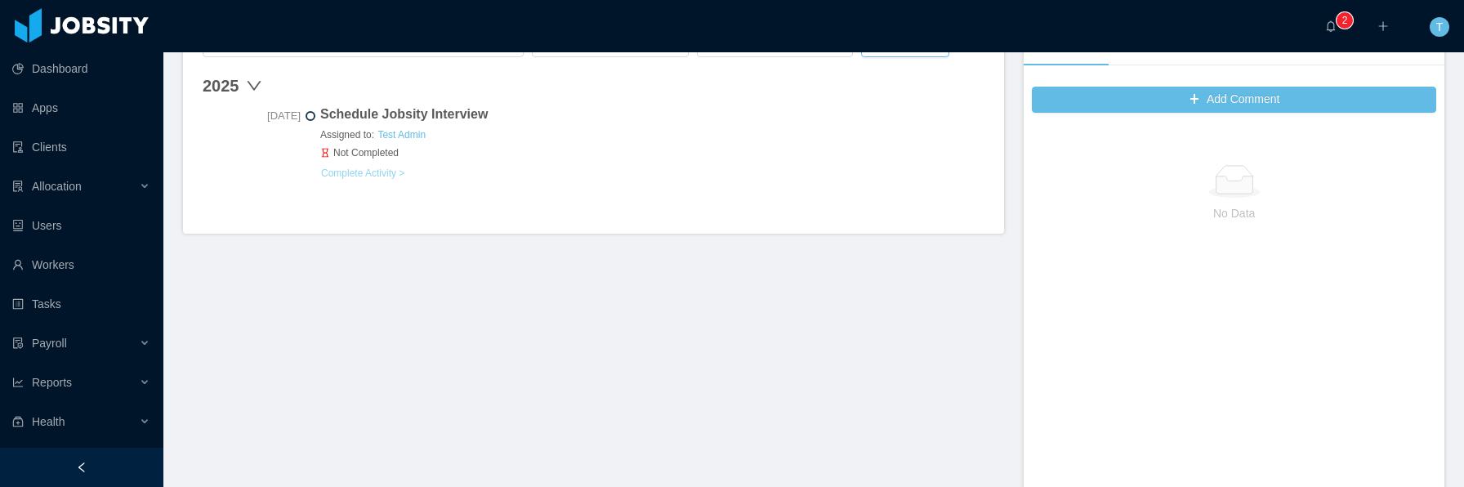
click at [368, 176] on button "Complete Activity >" at bounding box center [362, 173] width 85 height 13
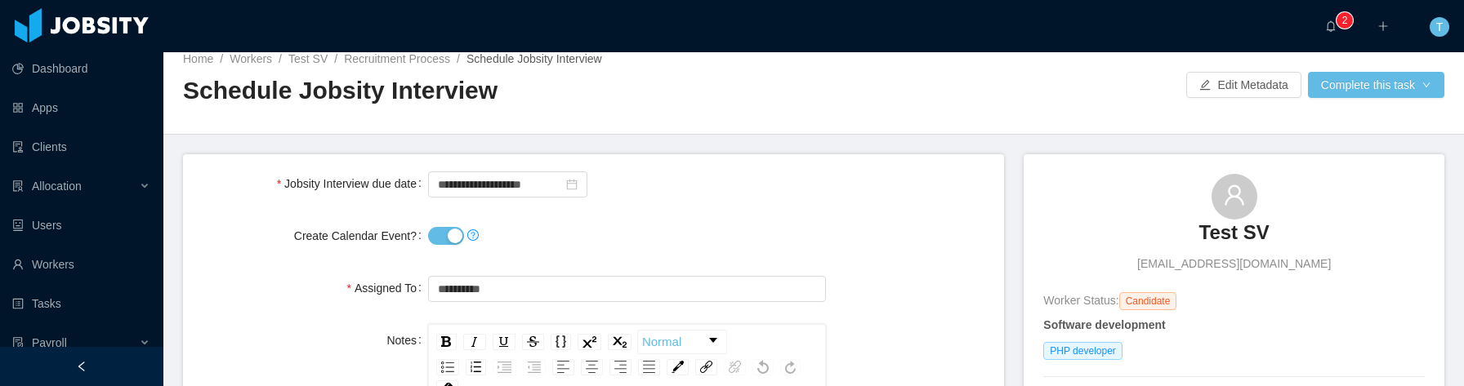
scroll to position [46, 0]
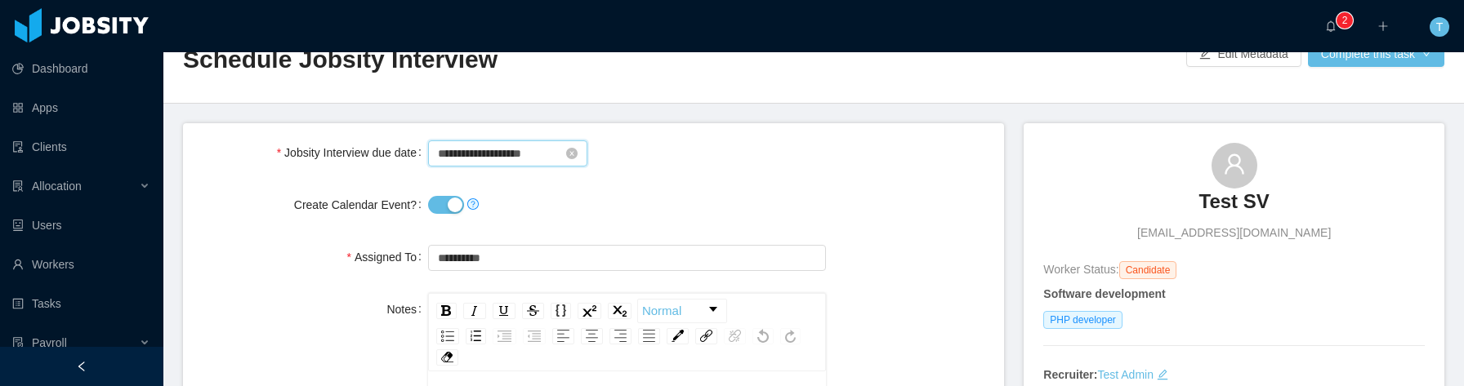
click at [495, 158] on input "**********" at bounding box center [507, 153] width 159 height 26
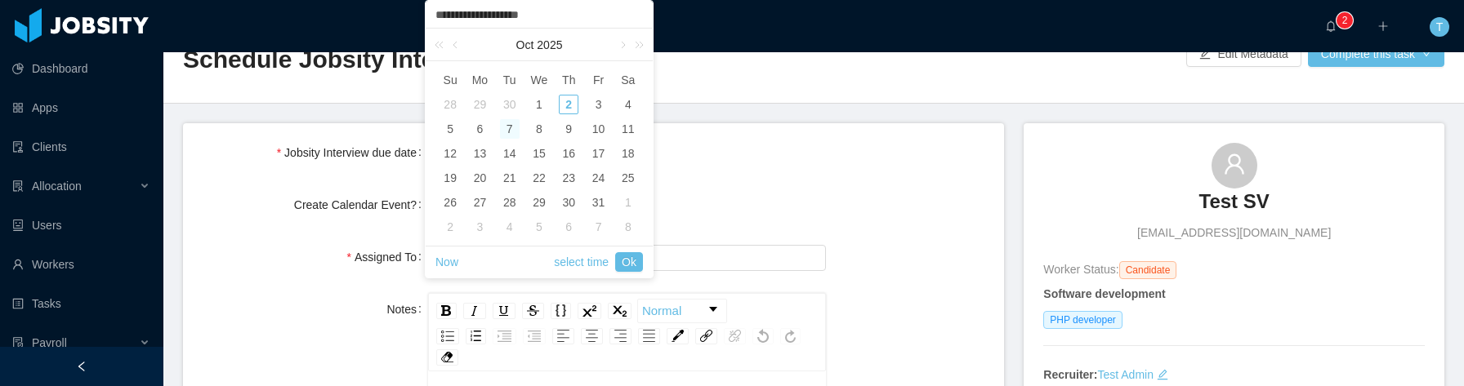
click at [512, 123] on div "7" at bounding box center [510, 129] width 20 height 20
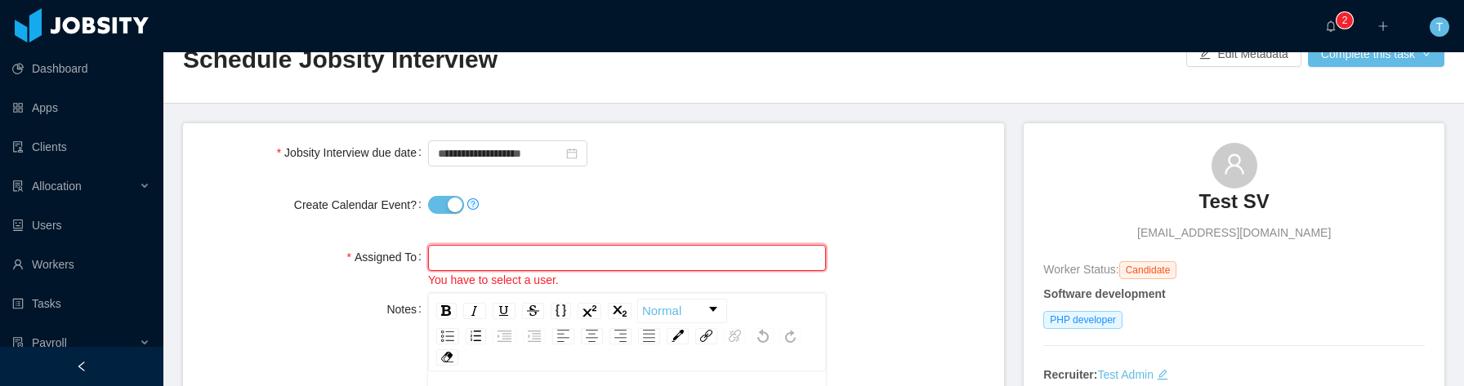
click at [553, 262] on input "text" at bounding box center [627, 258] width 398 height 26
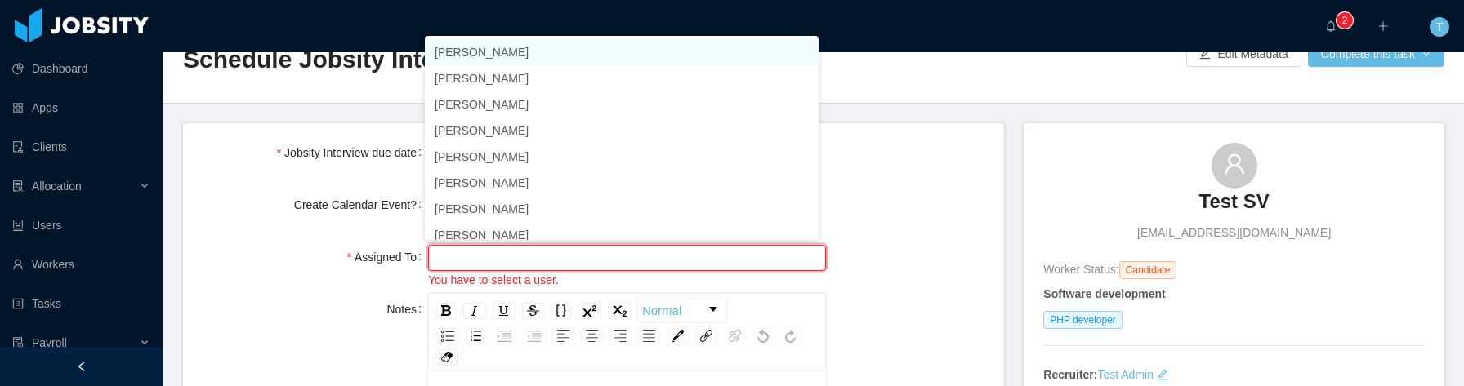
type input "*"
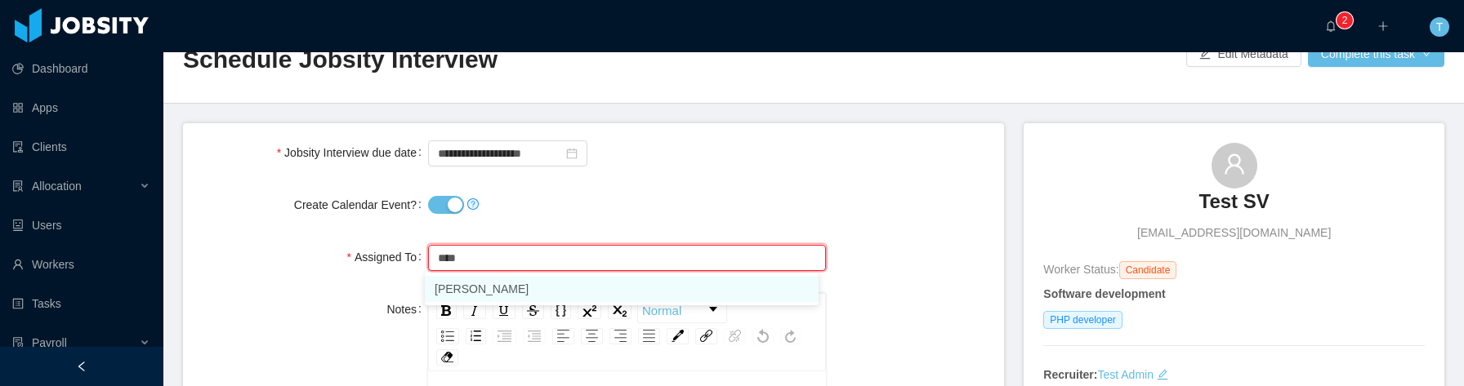
click at [537, 291] on li "Sabrina Canessa" at bounding box center [622, 289] width 394 height 26
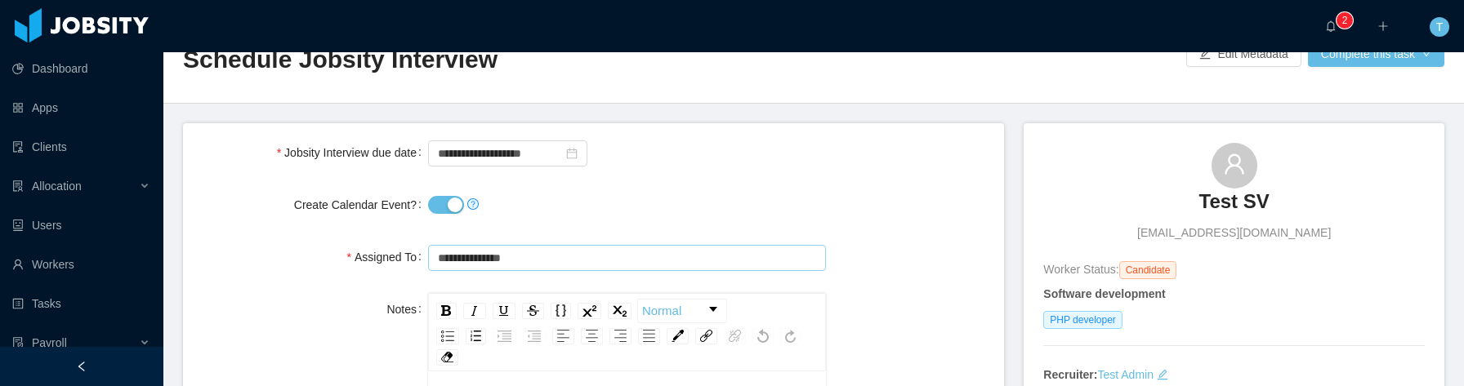
type input "**********"
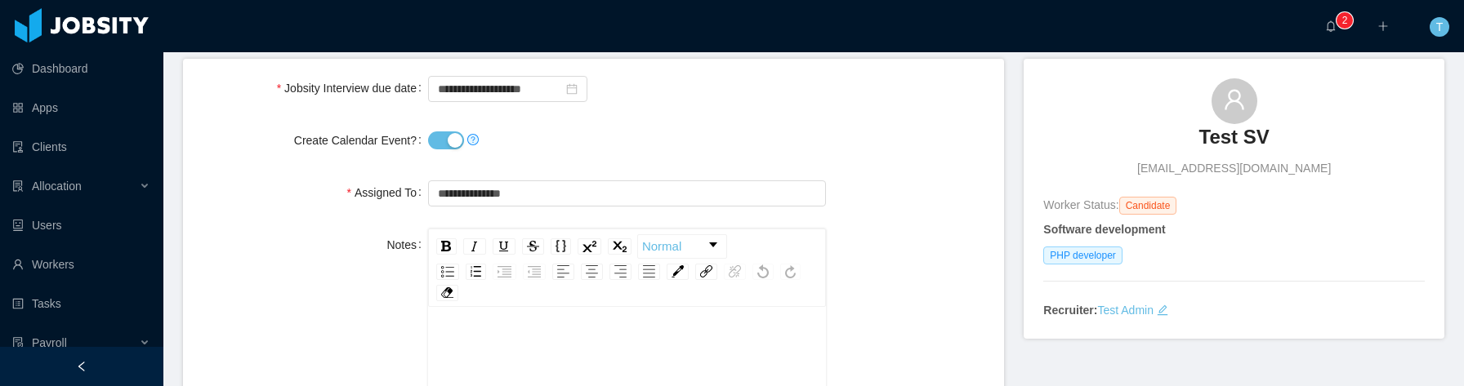
scroll to position [167, 0]
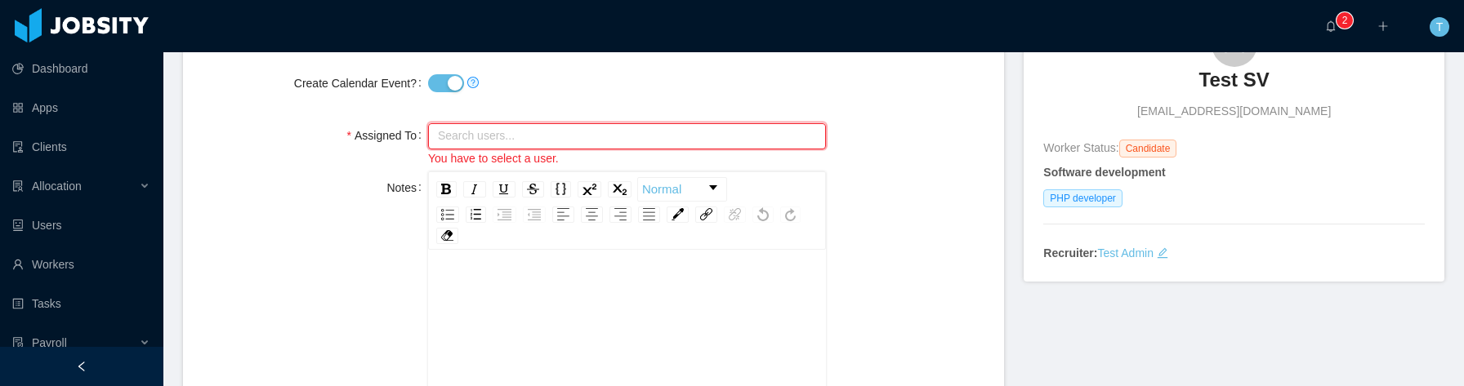
drag, startPoint x: 672, startPoint y: 132, endPoint x: 427, endPoint y: 104, distance: 246.6
click at [427, 104] on form "**********" at bounding box center [593, 313] width 821 height 623
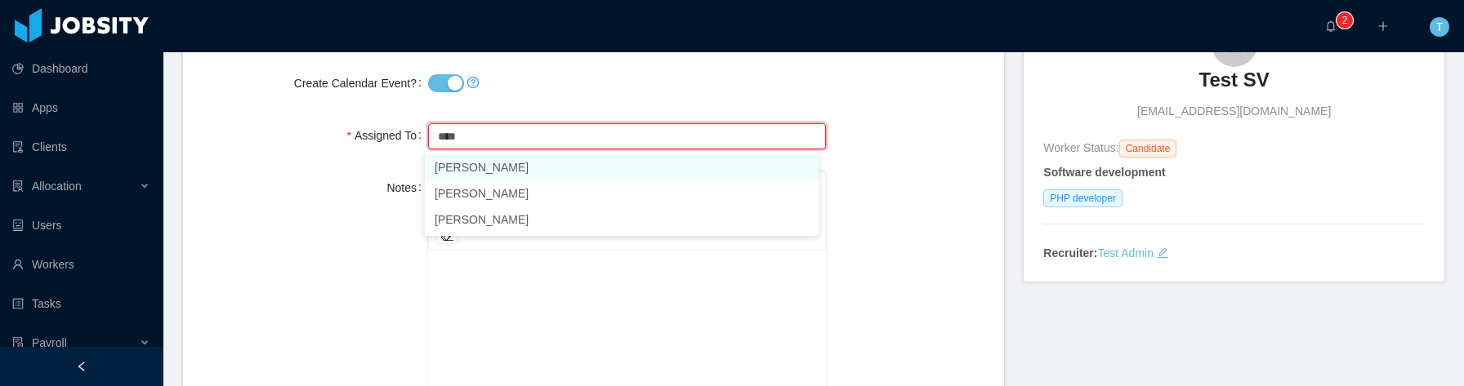
click at [493, 171] on li "[PERSON_NAME]" at bounding box center [622, 167] width 394 height 26
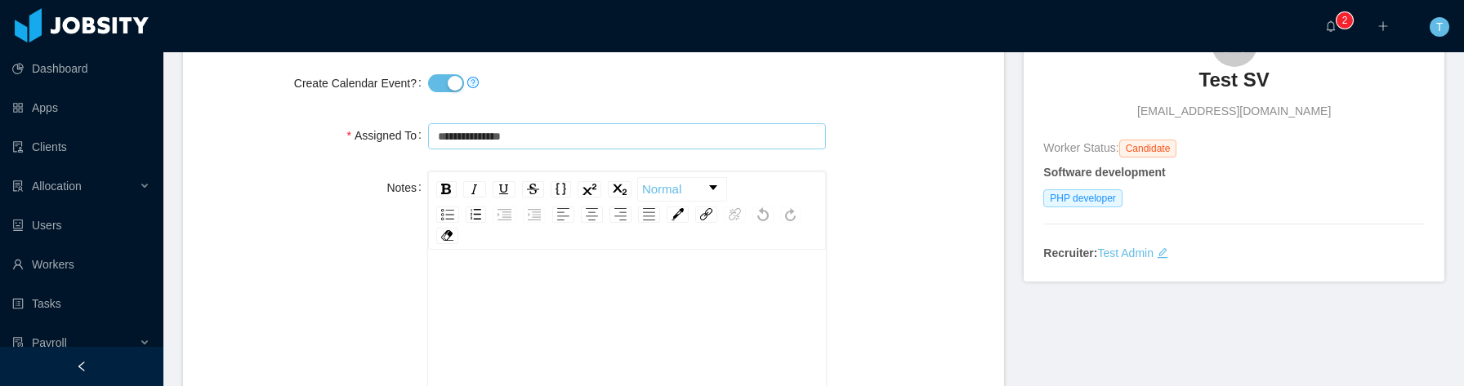
type input "**********"
click at [297, 205] on div "Notes Normal" at bounding box center [593, 356] width 795 height 368
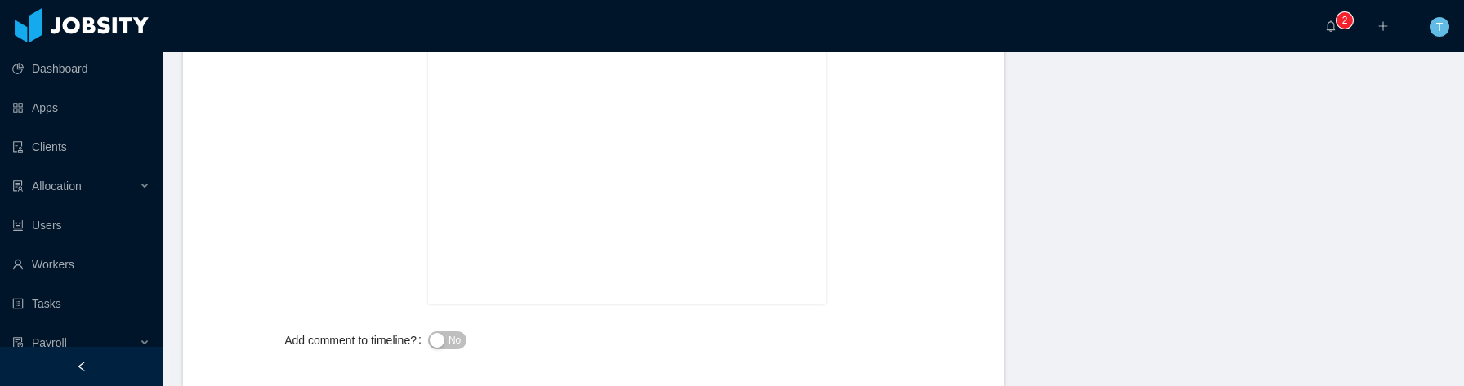
scroll to position [184, 0]
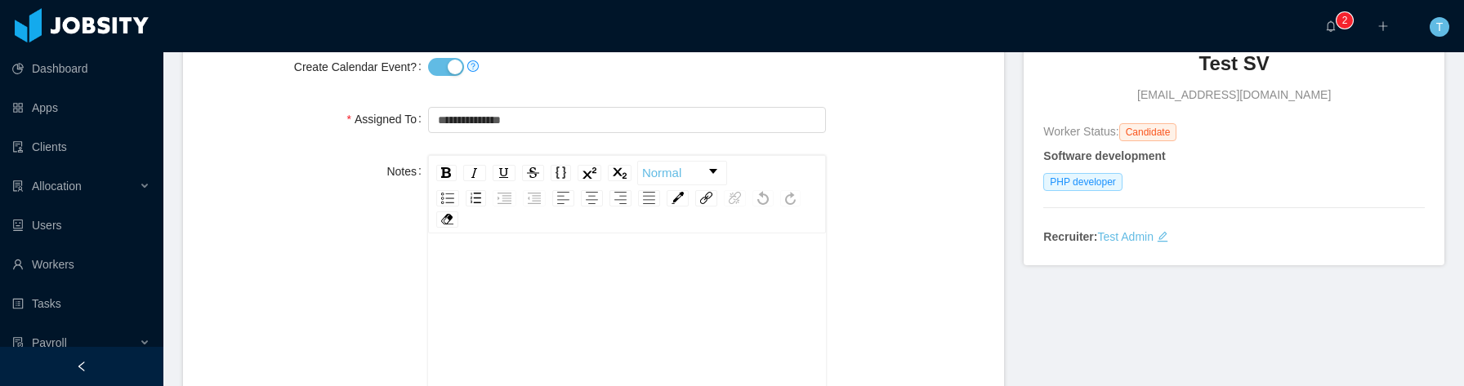
click at [279, 328] on div "Notes Normal" at bounding box center [593, 339] width 795 height 368
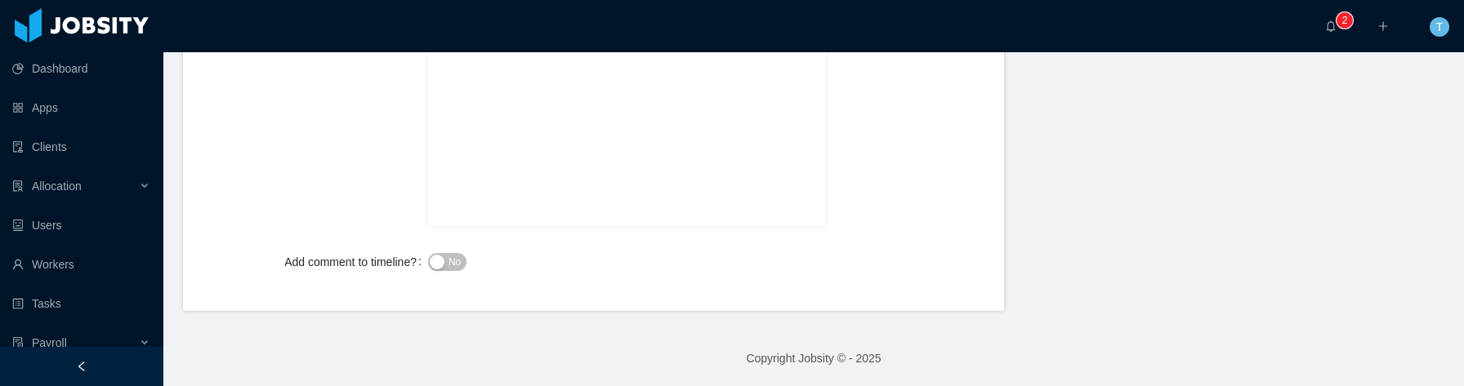
scroll to position [0, 0]
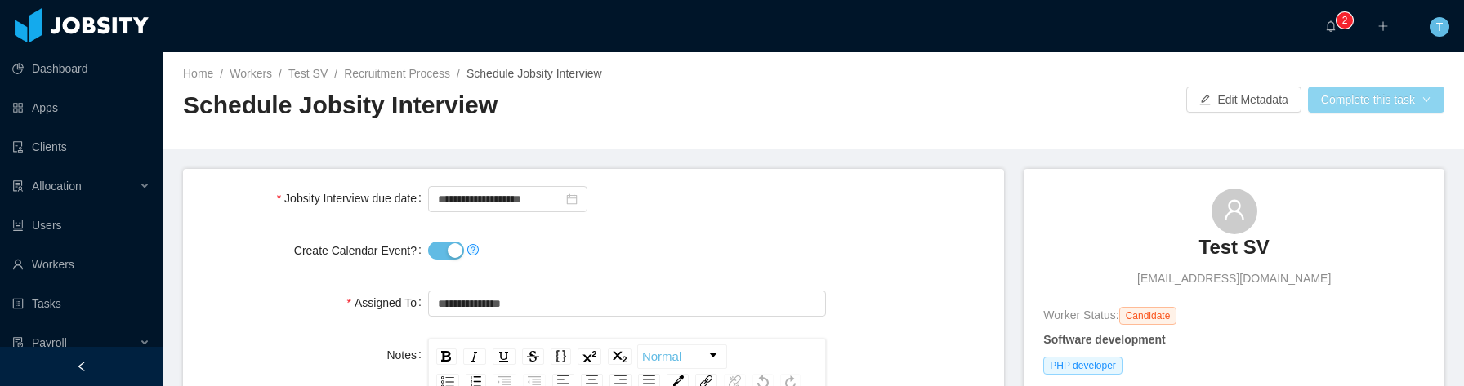
click at [1342, 110] on button "Complete this task" at bounding box center [1376, 100] width 136 height 26
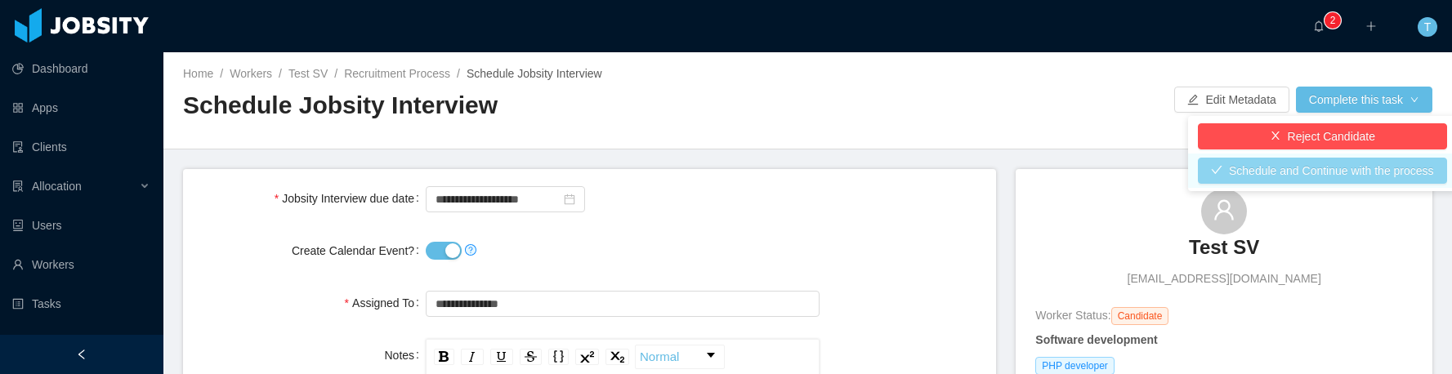
click at [1345, 174] on button "Schedule and Continue with the process" at bounding box center [1322, 171] width 249 height 26
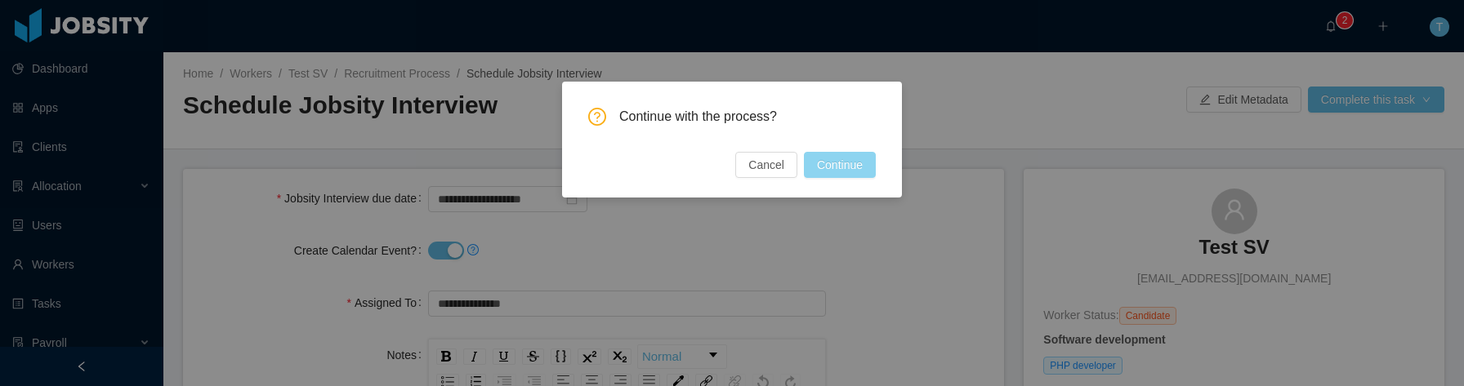
click at [856, 166] on button "Continue" at bounding box center [840, 165] width 72 height 26
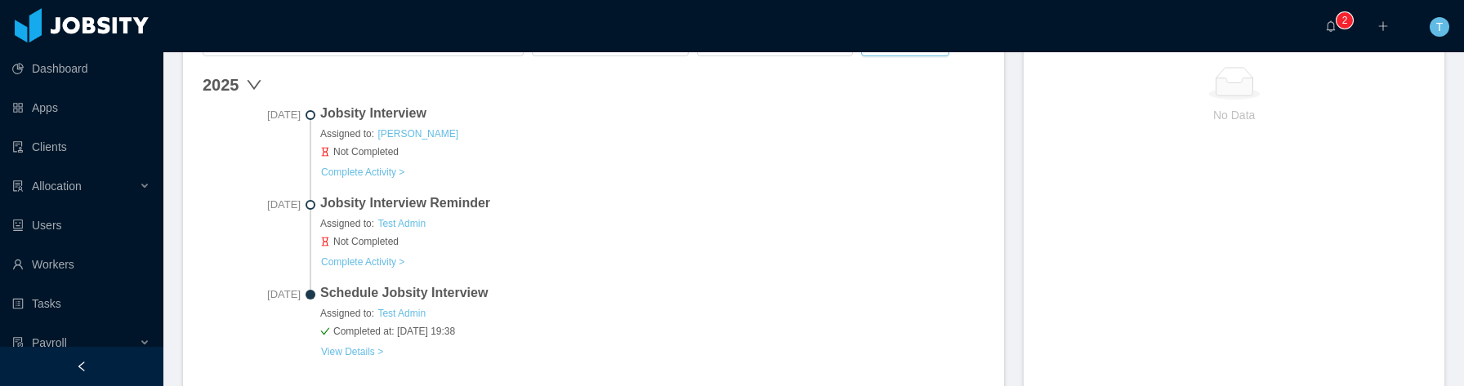
scroll to position [521, 0]
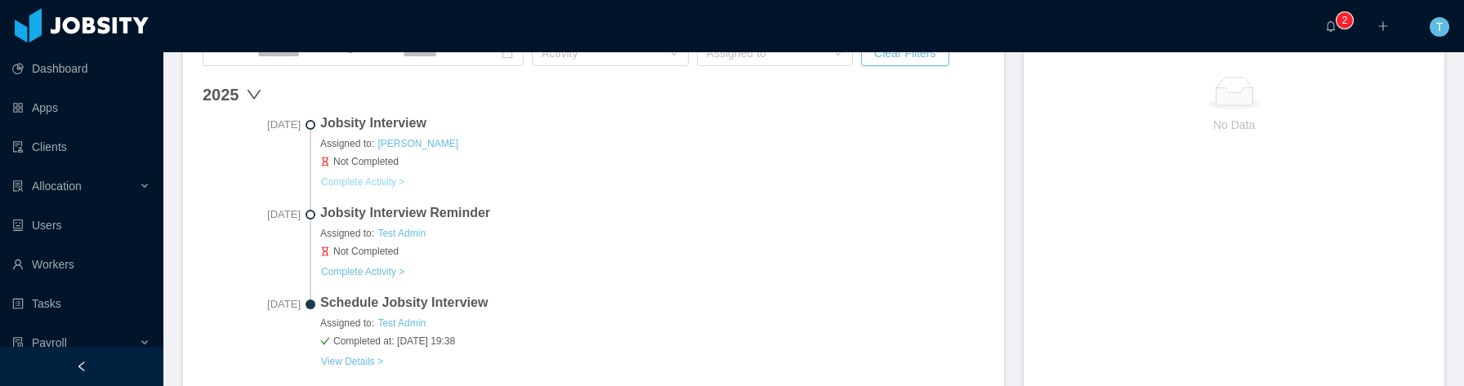
click at [371, 185] on button "Complete Activity >" at bounding box center [362, 182] width 85 height 13
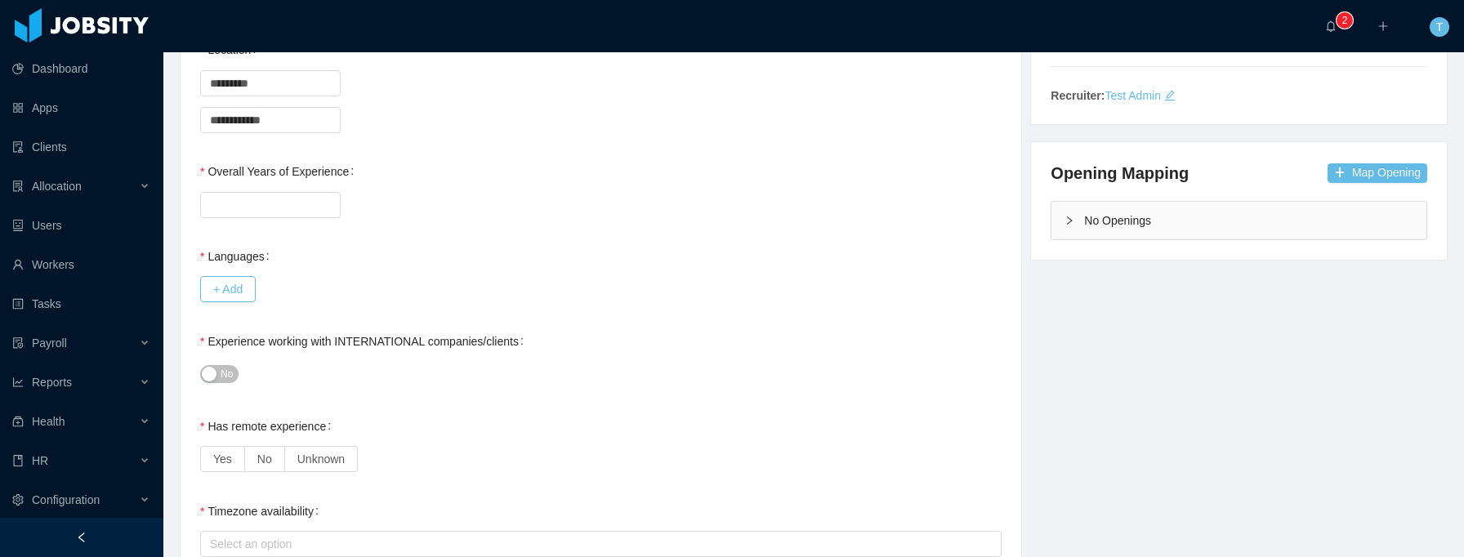
scroll to position [362, 0]
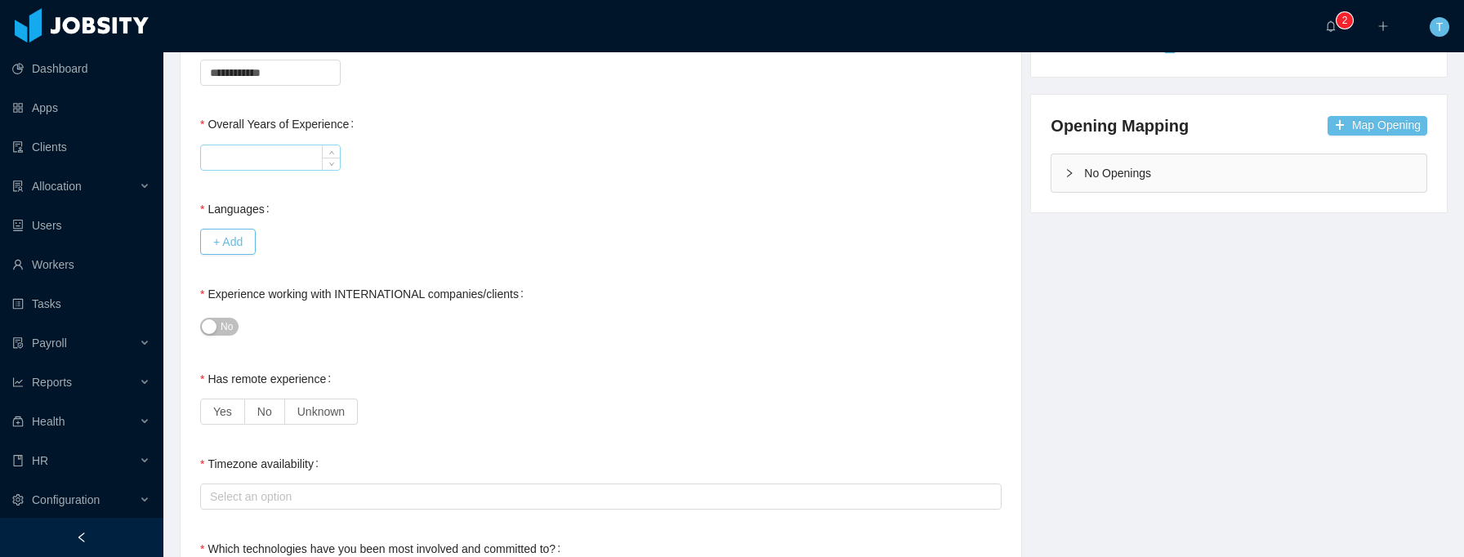
click at [315, 164] on input "Overall Years of Experience" at bounding box center [270, 157] width 139 height 25
type input "*"
click at [206, 236] on button "+ Add" at bounding box center [228, 242] width 56 height 26
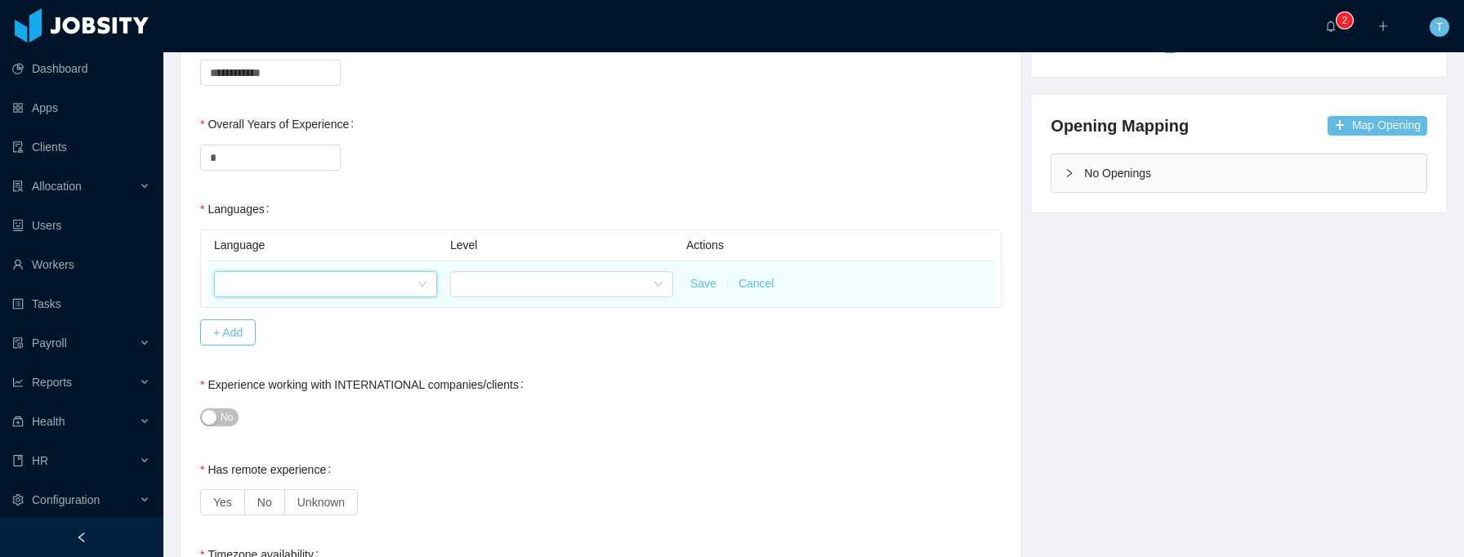
click at [279, 290] on div at bounding box center [320, 284] width 193 height 25
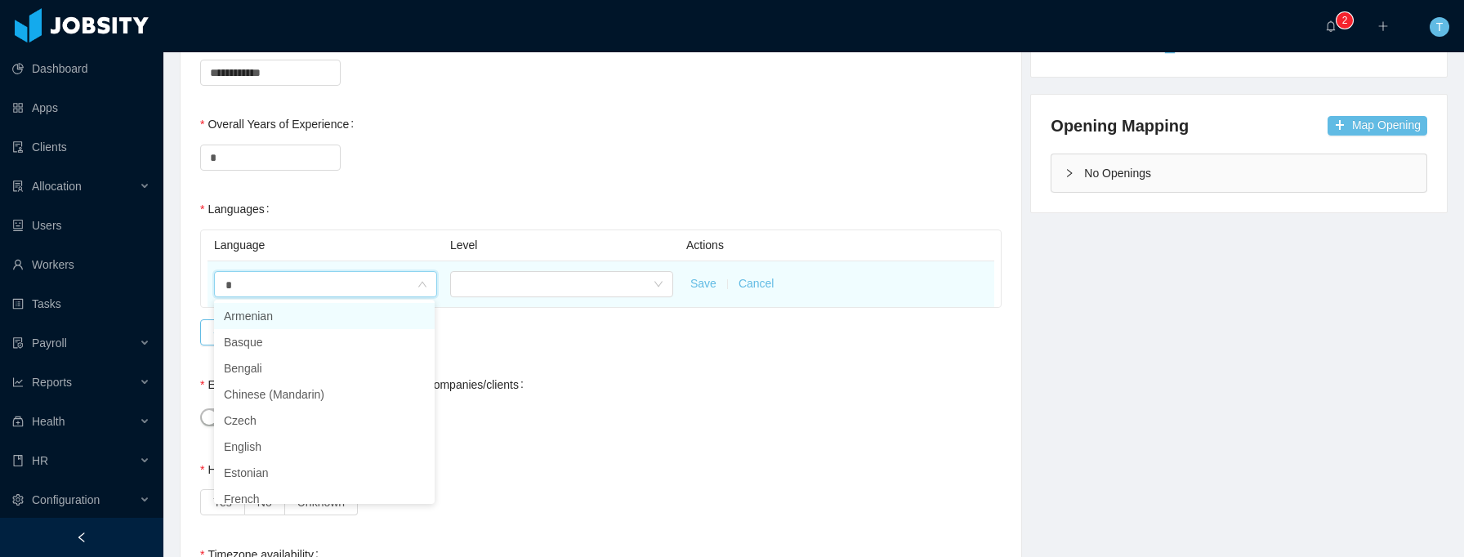
type input "**"
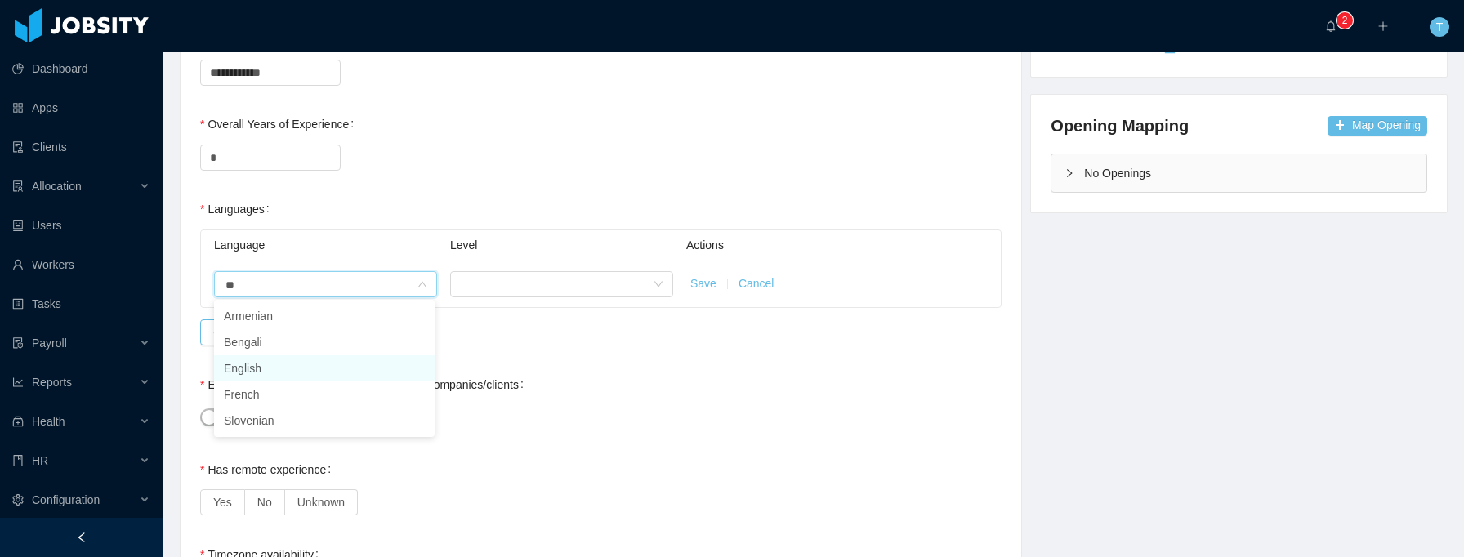
click at [278, 368] on li "English" at bounding box center [324, 368] width 221 height 26
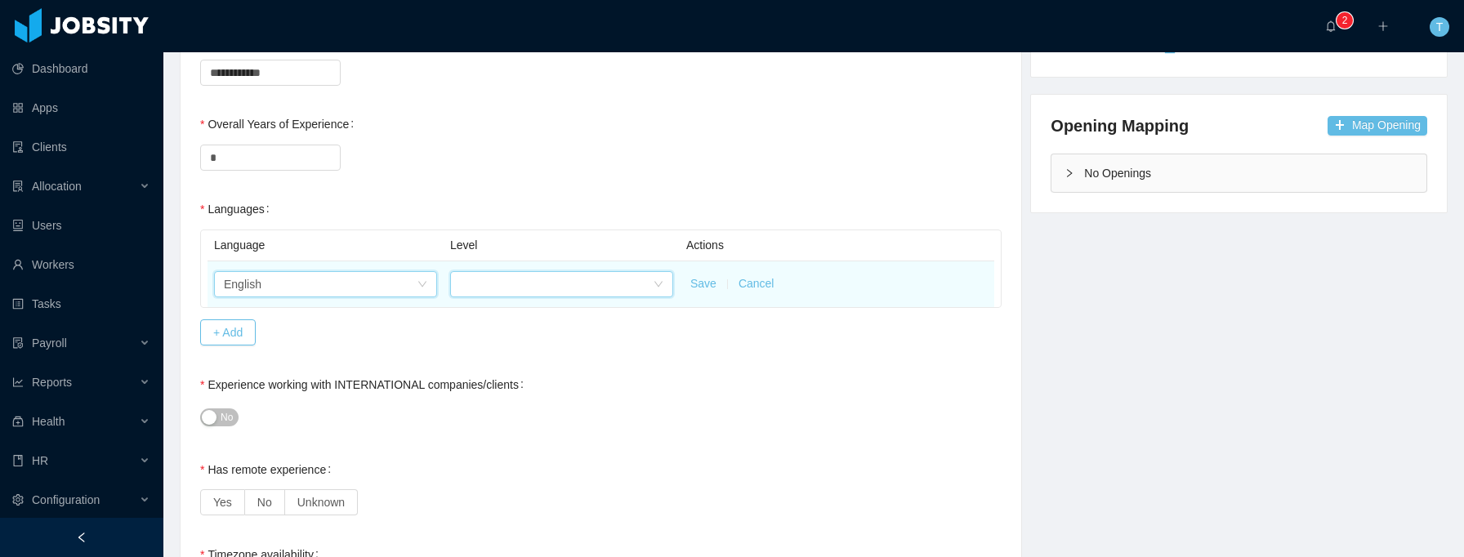
click at [486, 293] on div at bounding box center [556, 284] width 193 height 25
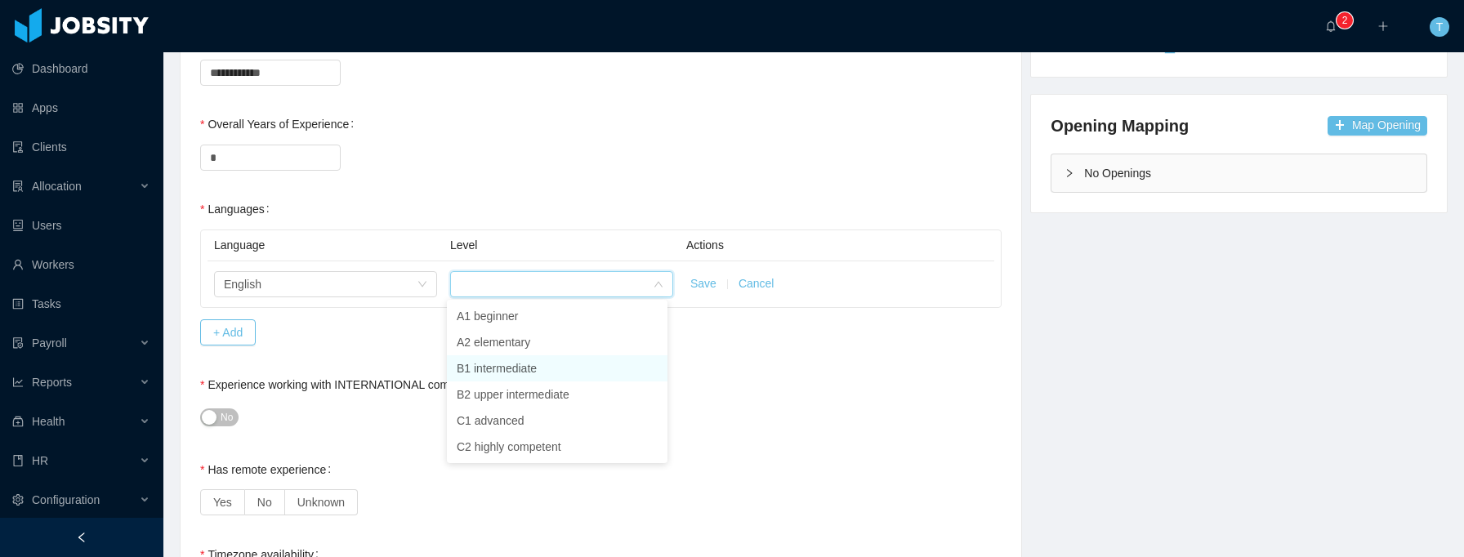
click at [503, 364] on li "B1 intermediate" at bounding box center [557, 368] width 221 height 26
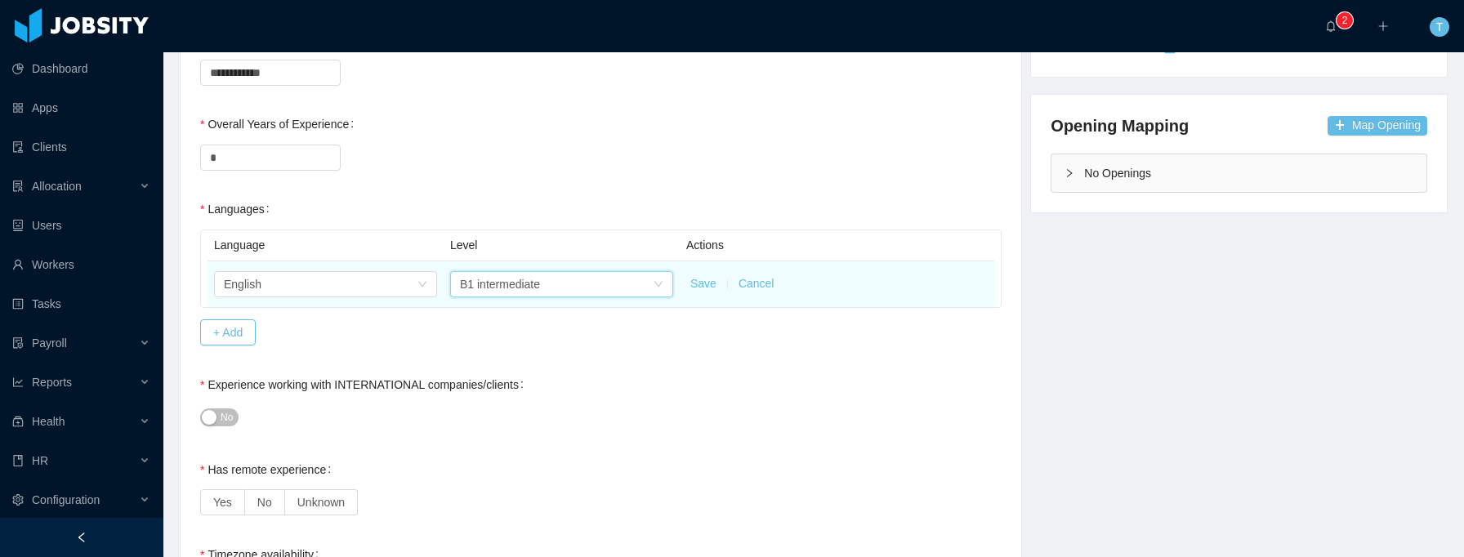
click at [699, 284] on button "Save" at bounding box center [703, 283] width 26 height 17
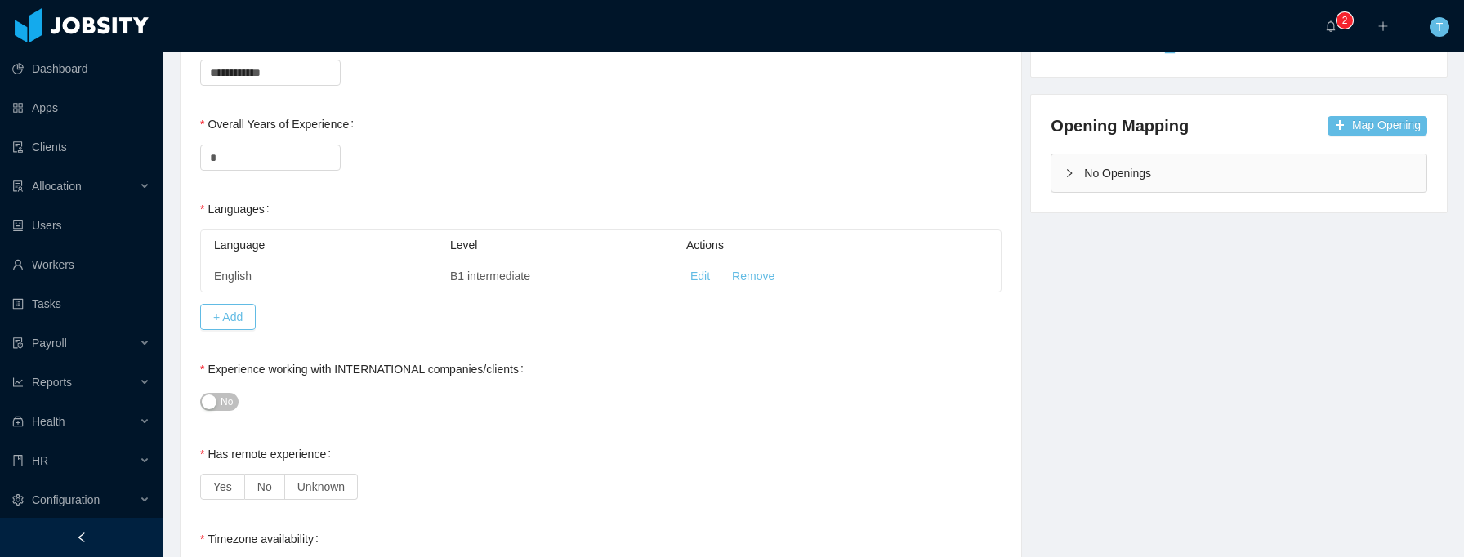
click at [224, 401] on span "No" at bounding box center [227, 402] width 12 height 16
click at [223, 402] on button "Yes" at bounding box center [221, 402] width 42 height 18
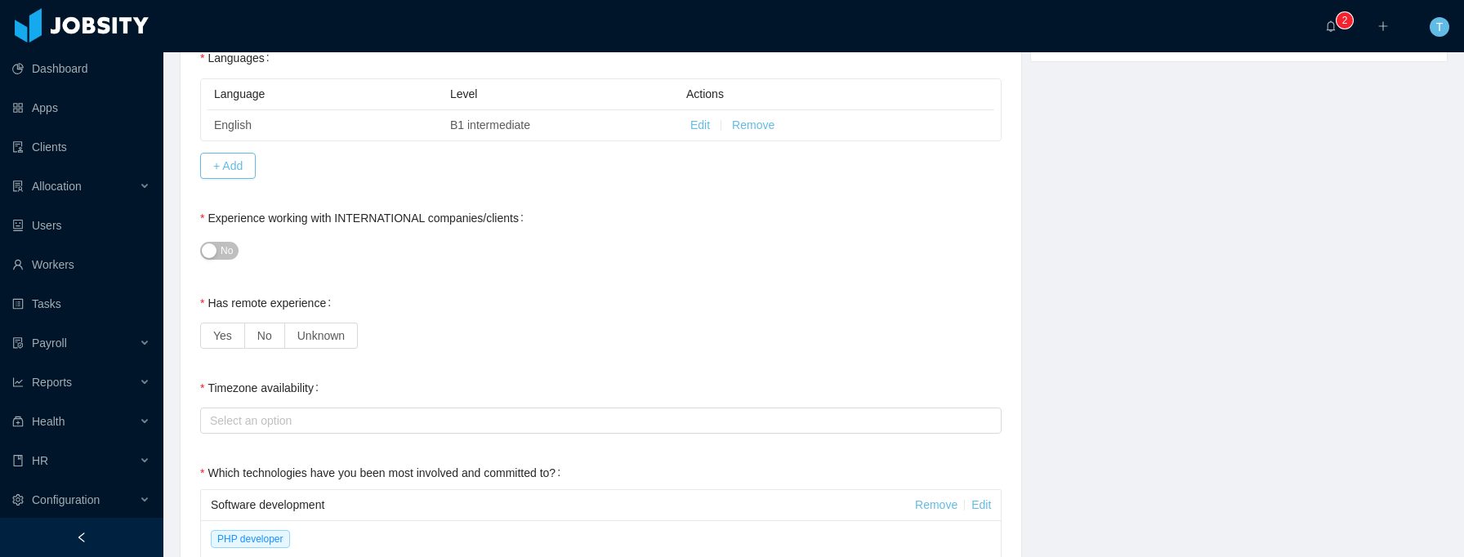
scroll to position [514, 0]
click at [230, 338] on span "Yes" at bounding box center [222, 334] width 19 height 13
click at [307, 415] on div "Select an option" at bounding box center [597, 420] width 774 height 16
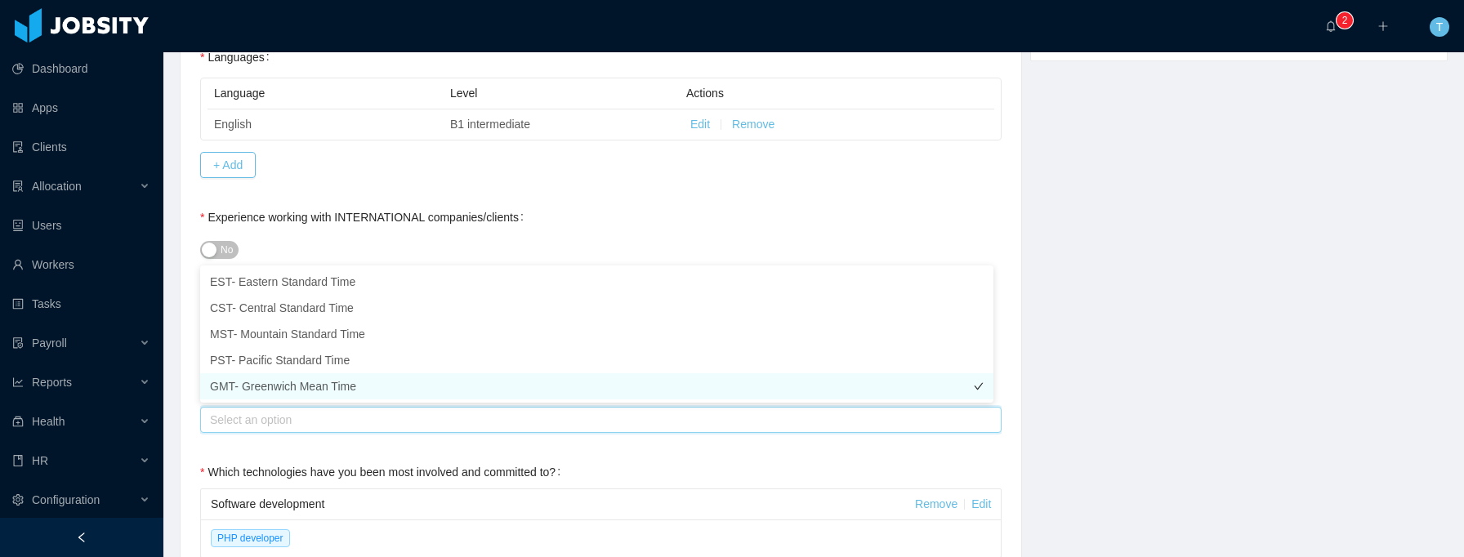
click at [296, 384] on li "GMT- Greenwich Mean Time" at bounding box center [596, 386] width 793 height 26
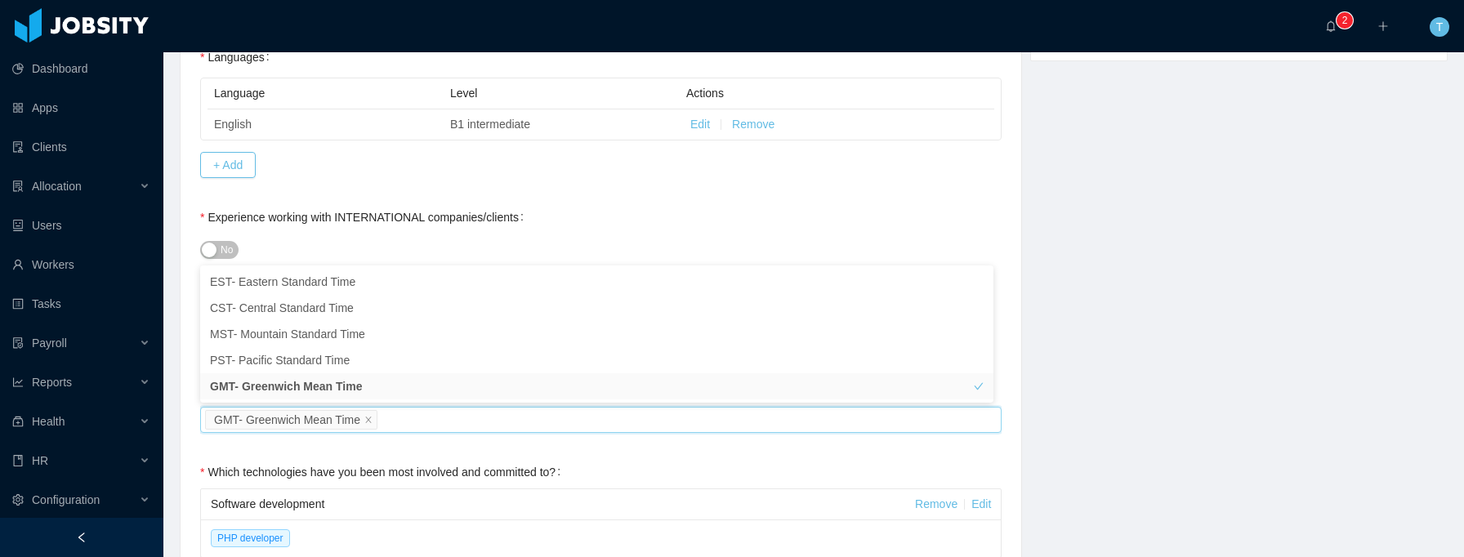
click at [634, 221] on div "Experience working with INTERNATIONAL companies/clients No" at bounding box center [600, 233] width 801 height 65
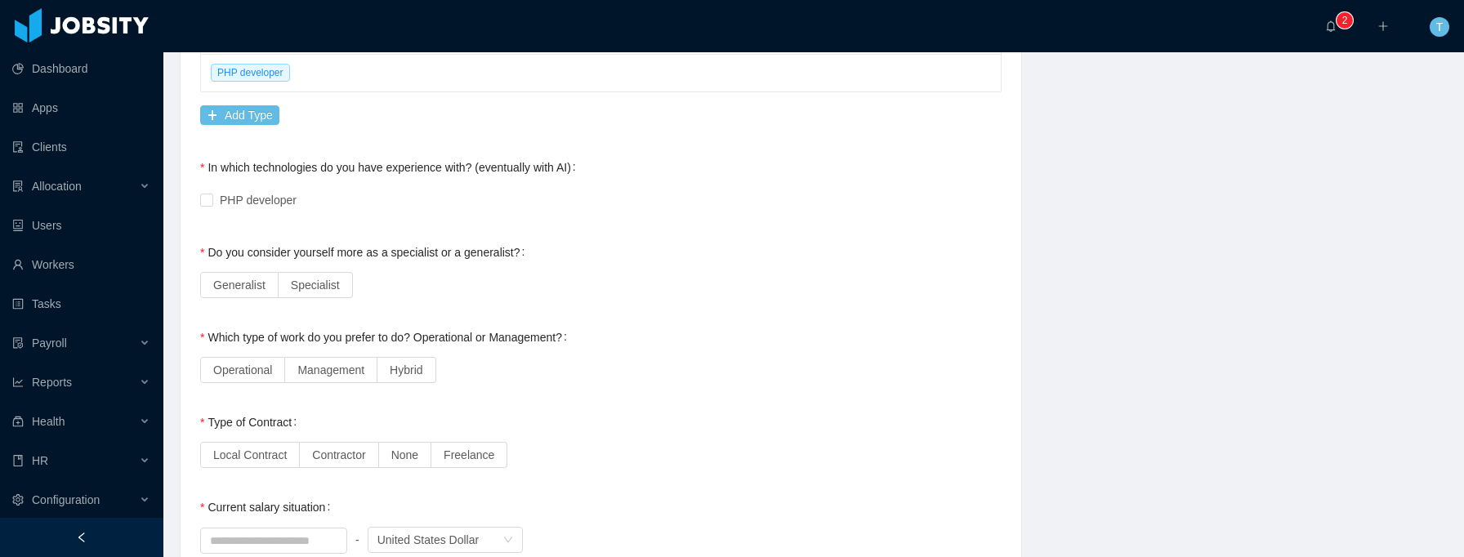
scroll to position [979, 0]
click at [254, 287] on span "Generalist" at bounding box center [239, 285] width 52 height 13
click at [261, 372] on span "Operational" at bounding box center [242, 370] width 59 height 13
click at [362, 454] on span "Contractor" at bounding box center [338, 454] width 53 height 13
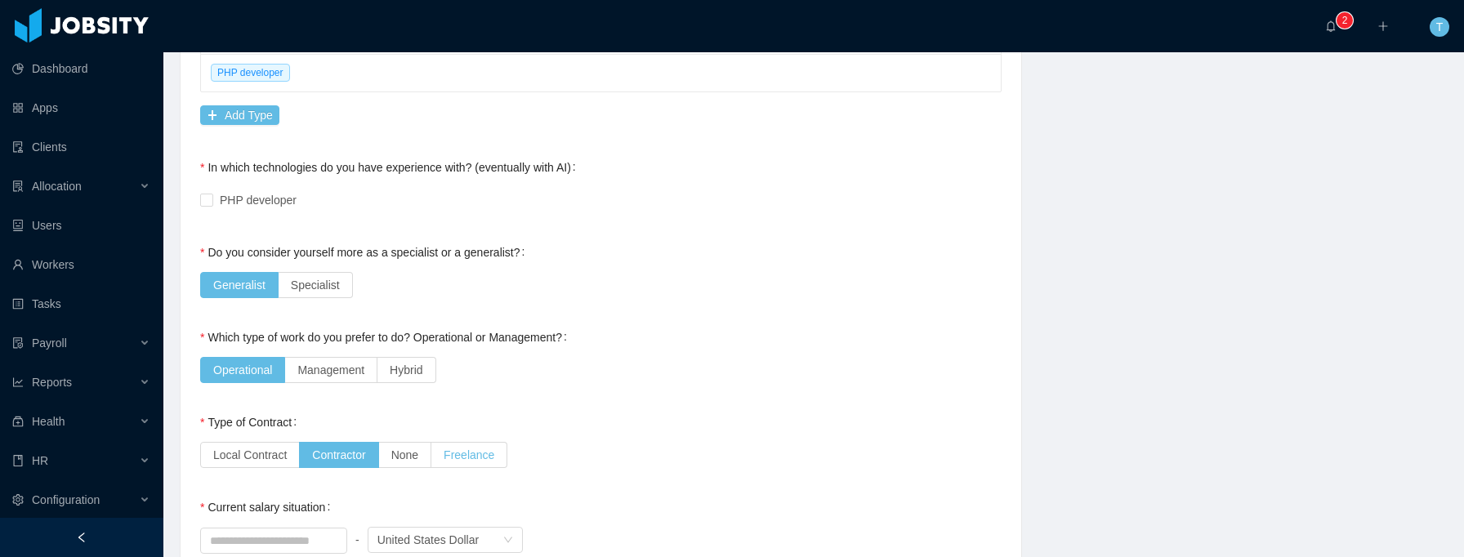
click at [457, 461] on span "Freelance" at bounding box center [469, 454] width 51 height 13
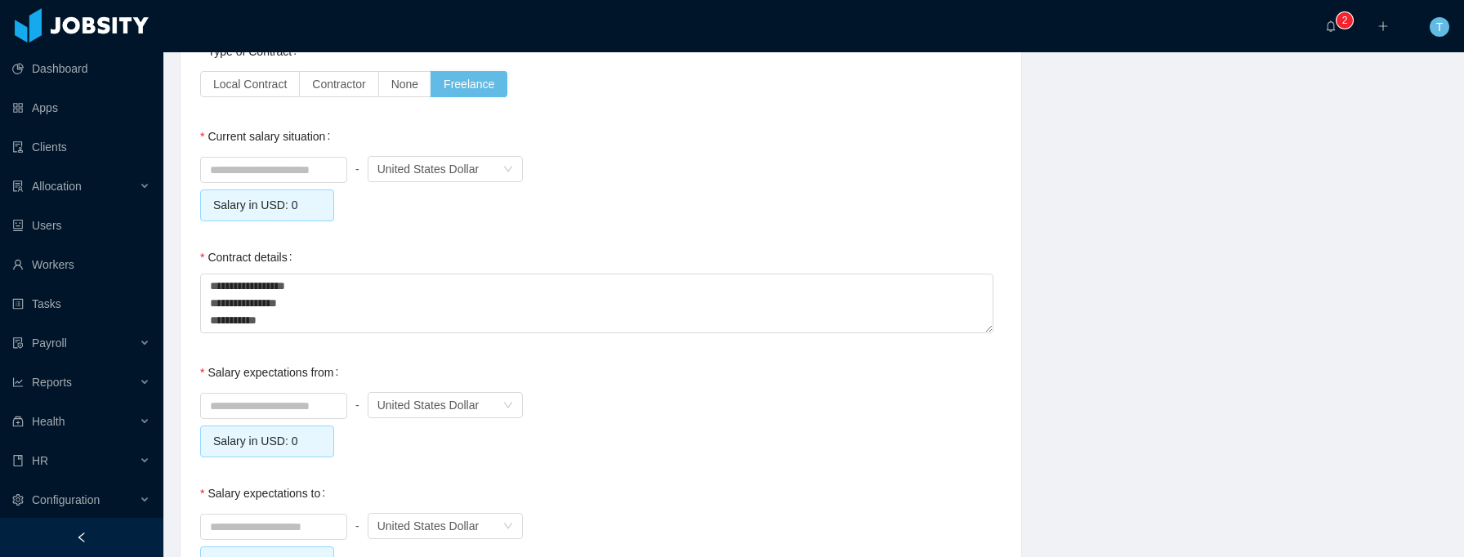
scroll to position [1260, 0]
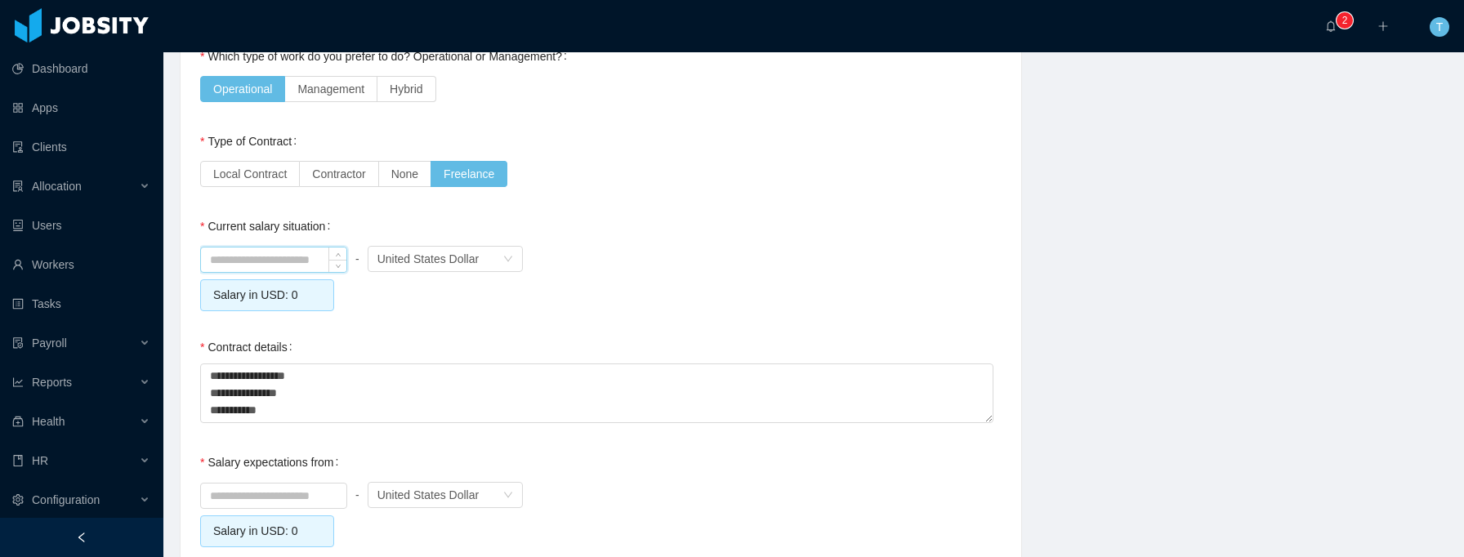
click at [285, 262] on input at bounding box center [273, 260] width 145 height 25
type input "******"
click at [448, 333] on div "**********" at bounding box center [600, 379] width 801 height 96
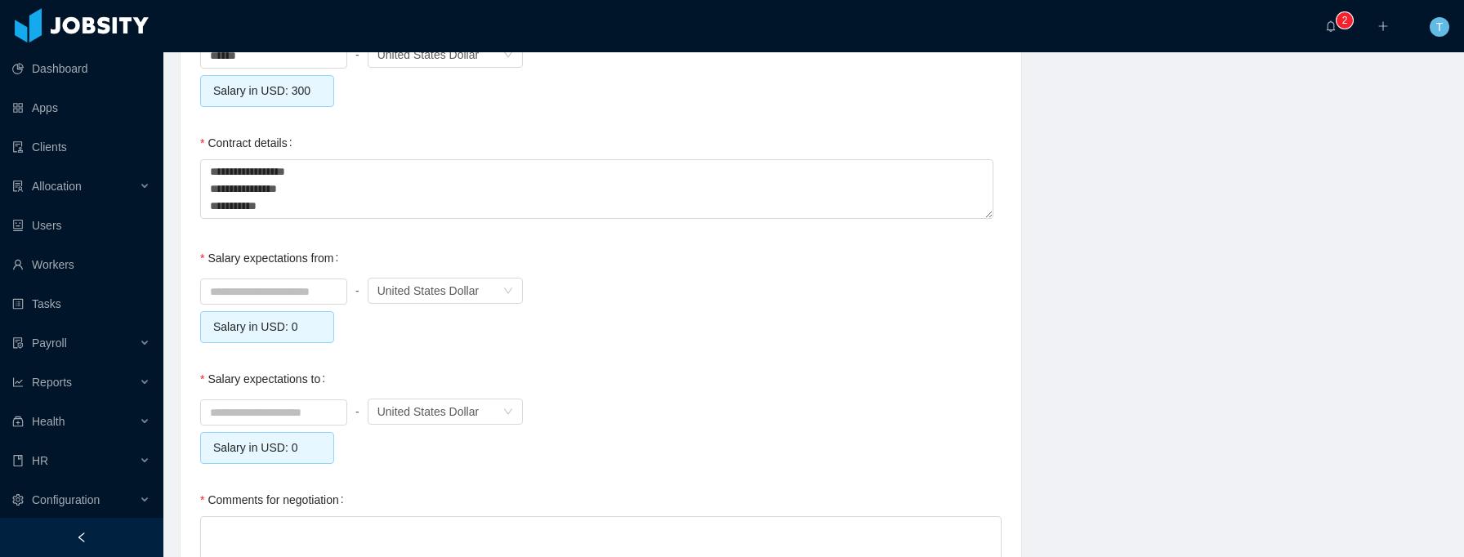
scroll to position [1471, 0]
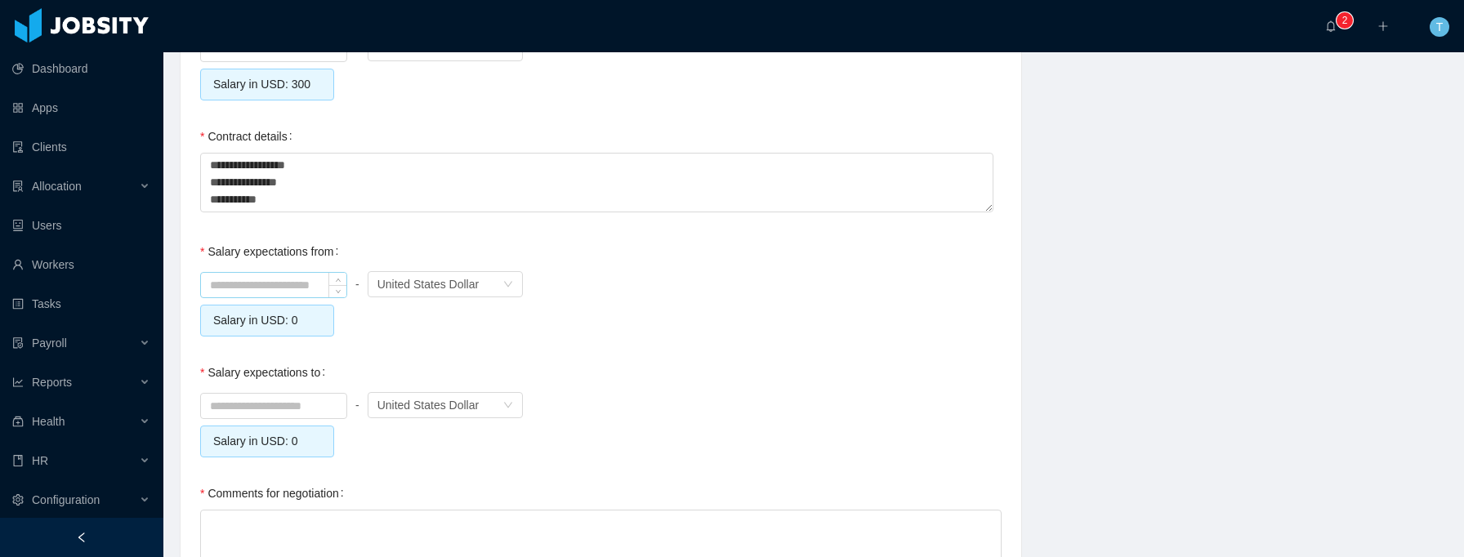
click at [295, 274] on input at bounding box center [273, 285] width 145 height 25
type input "******"
click at [320, 399] on input at bounding box center [273, 406] width 145 height 25
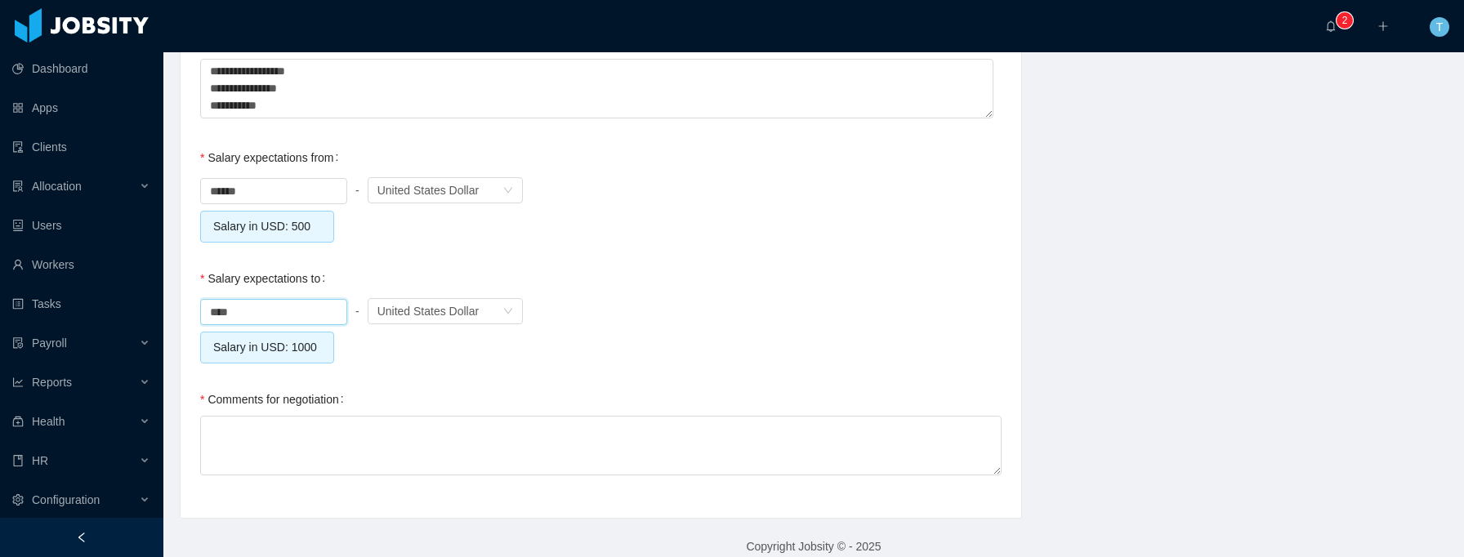
scroll to position [1600, 0]
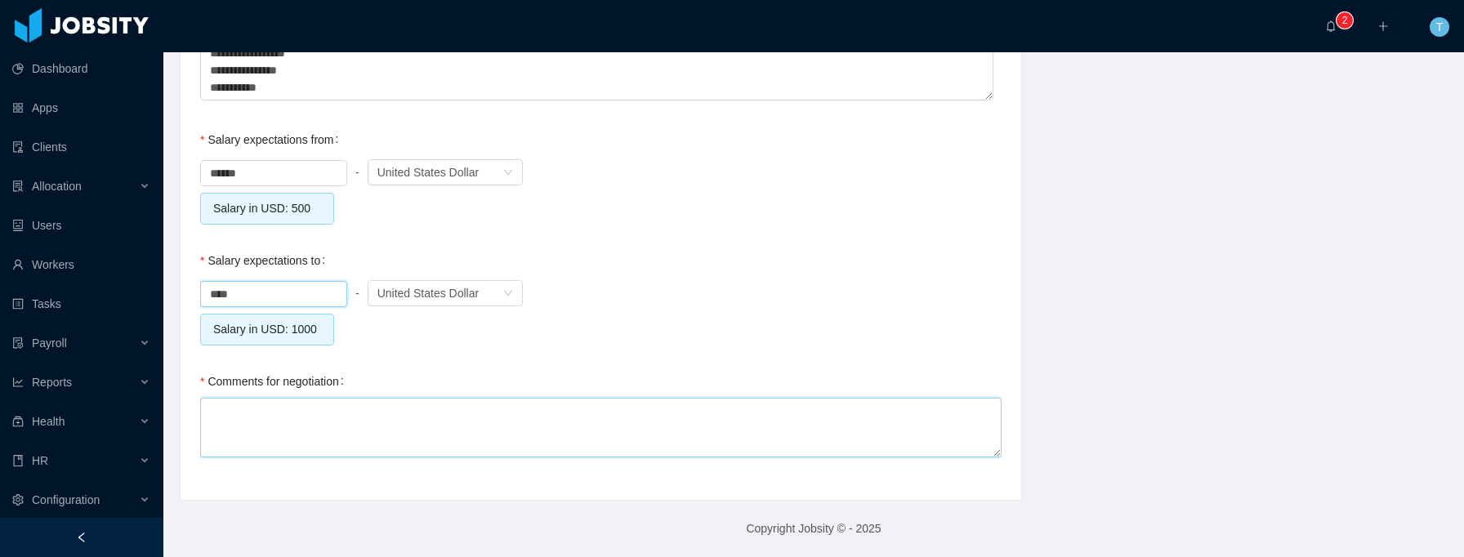
type input "*******"
click at [467, 418] on textarea "Comments for negotiation" at bounding box center [600, 428] width 801 height 60
type textarea "*"
type textarea "**"
type textarea "***"
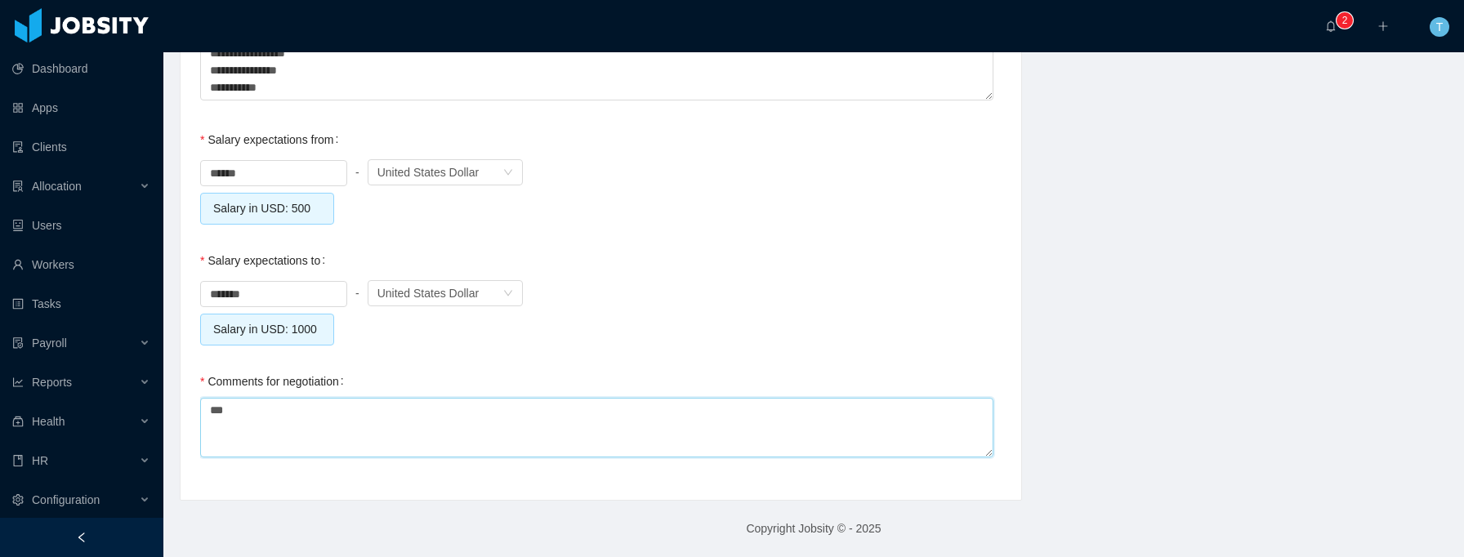
type textarea "****"
type textarea "*****"
type textarea "******"
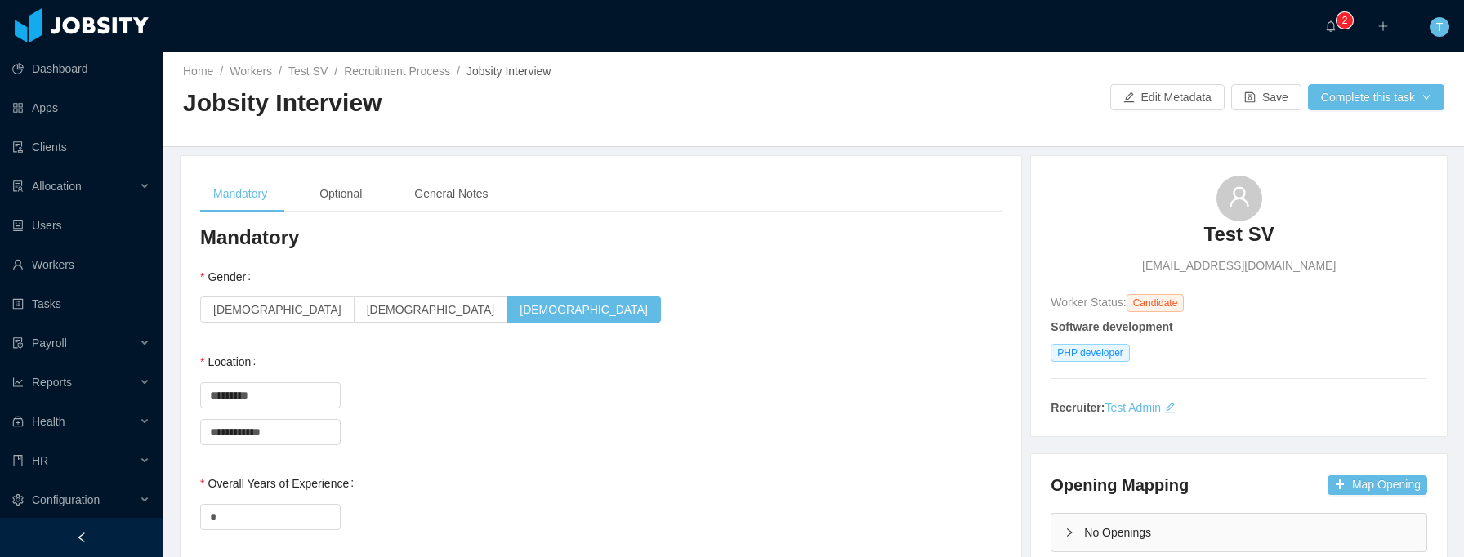
scroll to position [0, 0]
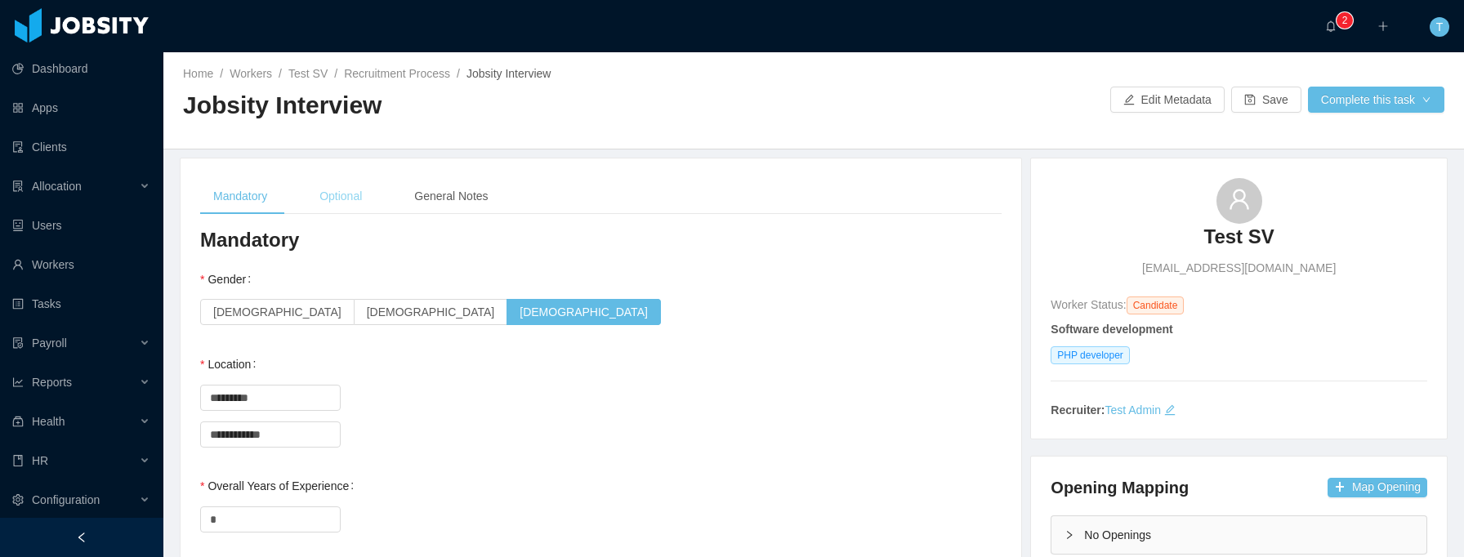
type textarea "*******"
click at [353, 189] on div "Optional" at bounding box center [340, 196] width 69 height 37
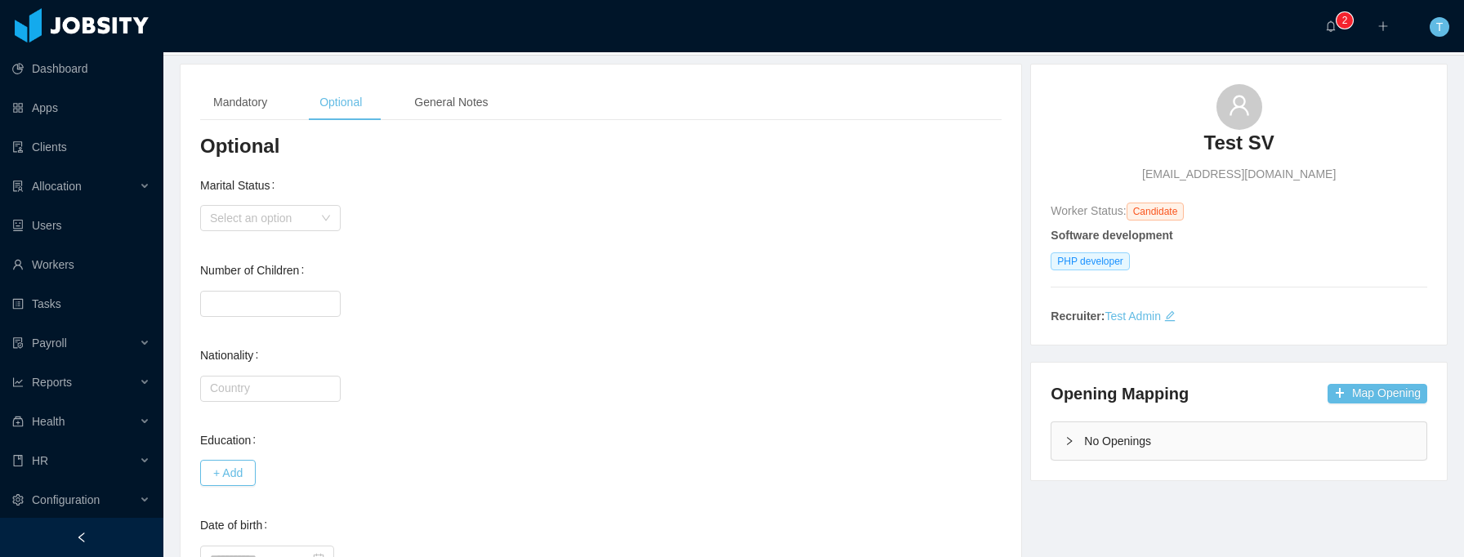
scroll to position [100, 0]
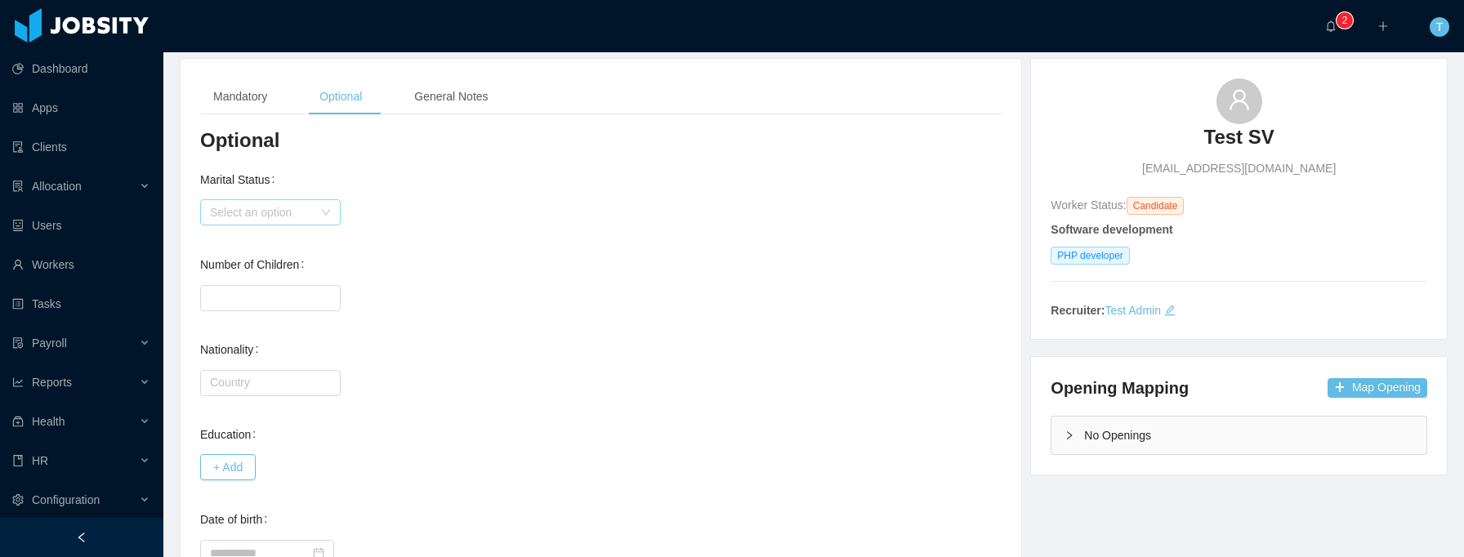
click at [305, 208] on div "Select an option" at bounding box center [261, 212] width 103 height 16
click at [296, 237] on li "Single" at bounding box center [270, 244] width 140 height 26
click at [264, 292] on input "Number of Children" at bounding box center [270, 298] width 139 height 25
type input "*"
click at [266, 386] on input "text" at bounding box center [270, 383] width 140 height 26
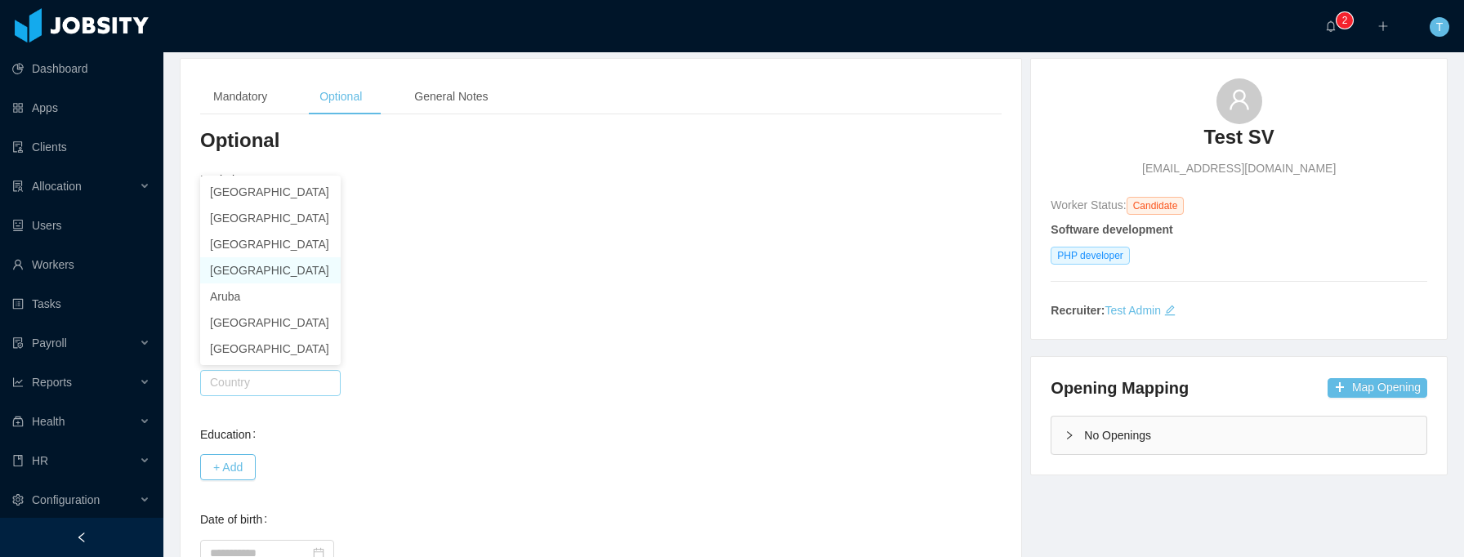
click at [270, 274] on li "Argentina" at bounding box center [270, 270] width 140 height 26
type input "*********"
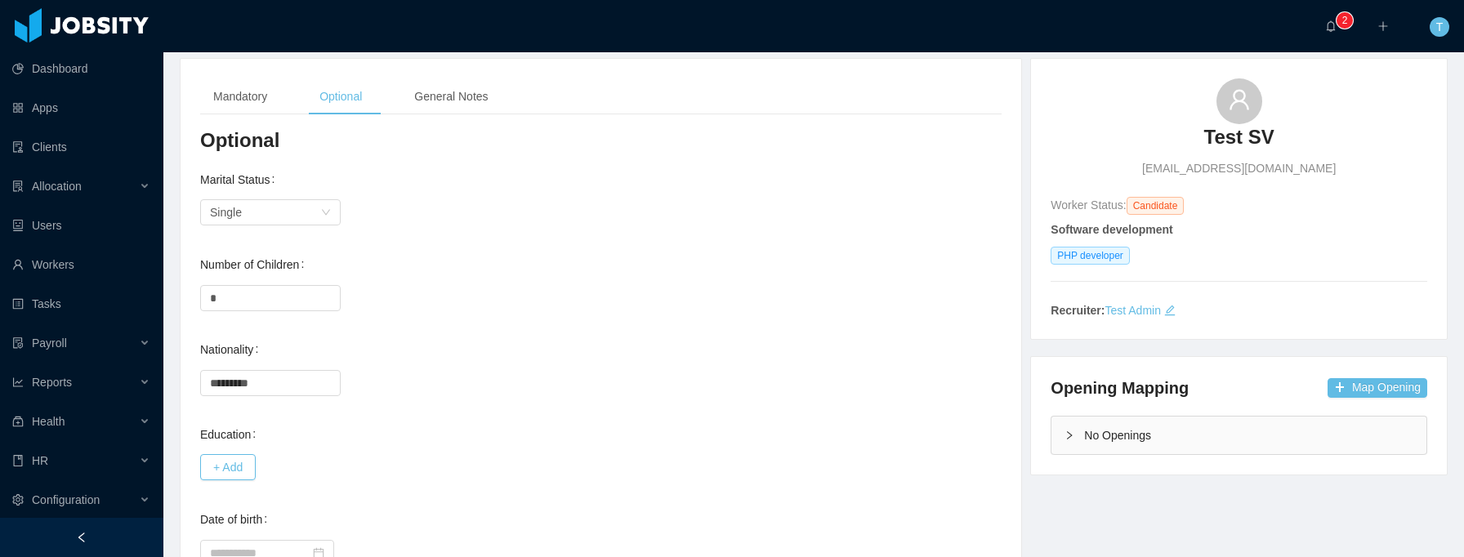
click at [556, 297] on div "*" at bounding box center [600, 297] width 801 height 33
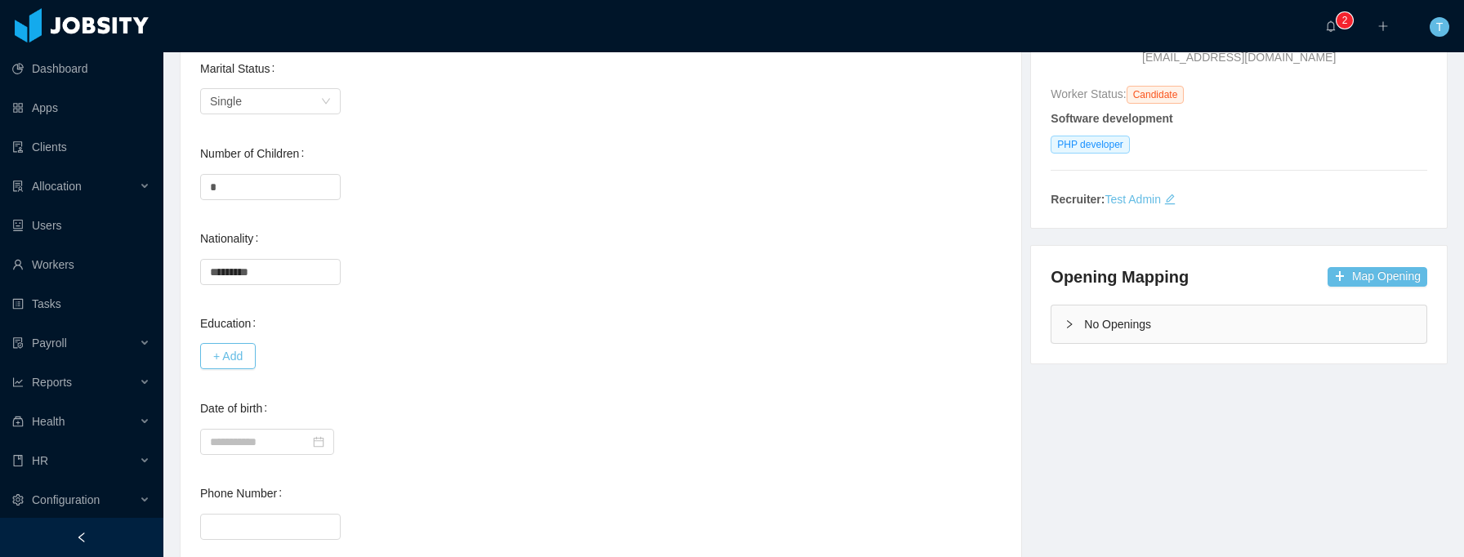
scroll to position [0, 0]
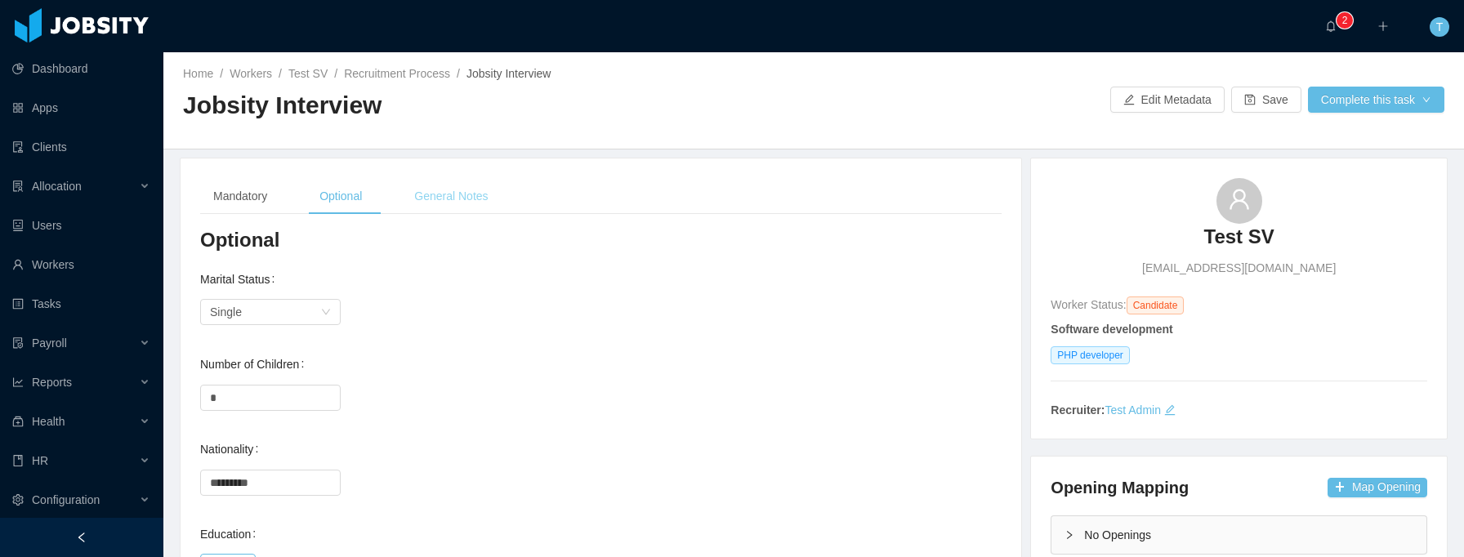
click at [466, 207] on div "General Notes" at bounding box center [451, 196] width 100 height 37
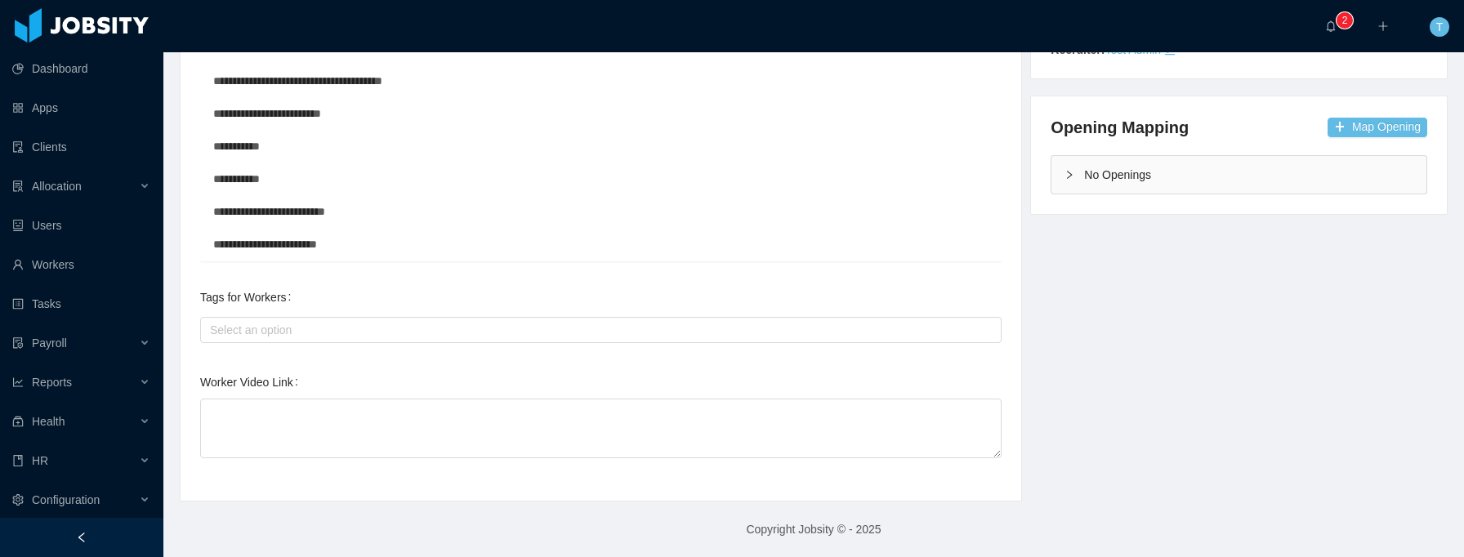
scroll to position [361, 0]
click at [582, 323] on div "Select an option" at bounding box center [597, 329] width 774 height 16
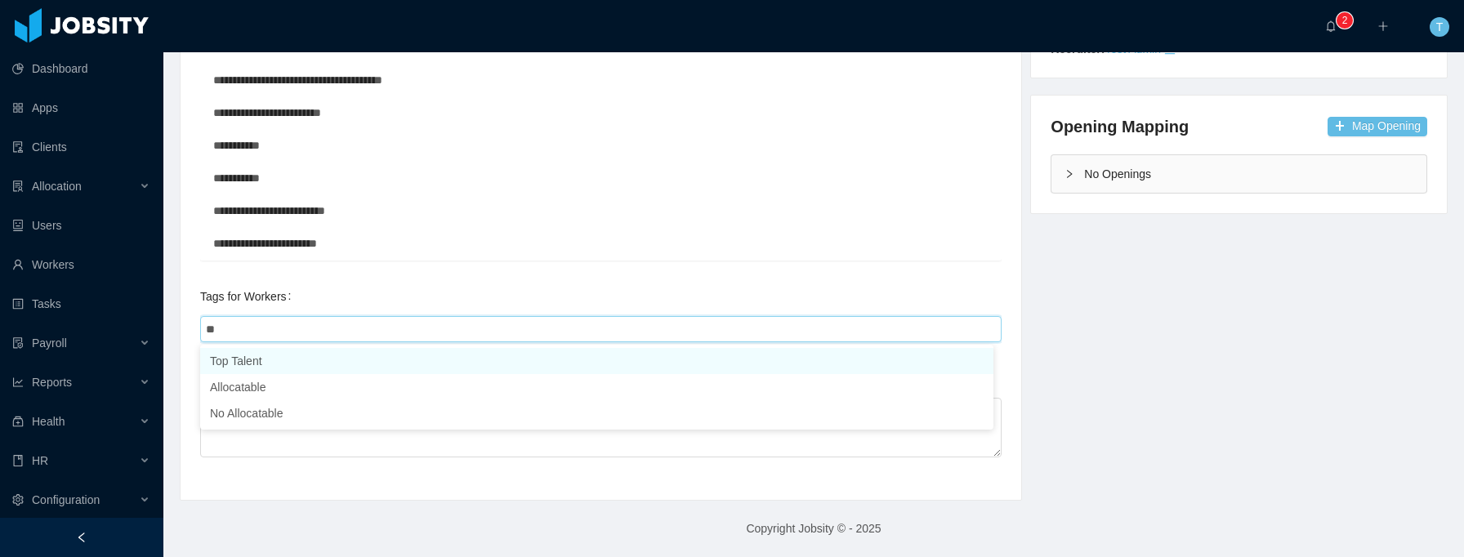
type input "***"
click at [302, 358] on li "Allocatable" at bounding box center [596, 361] width 793 height 26
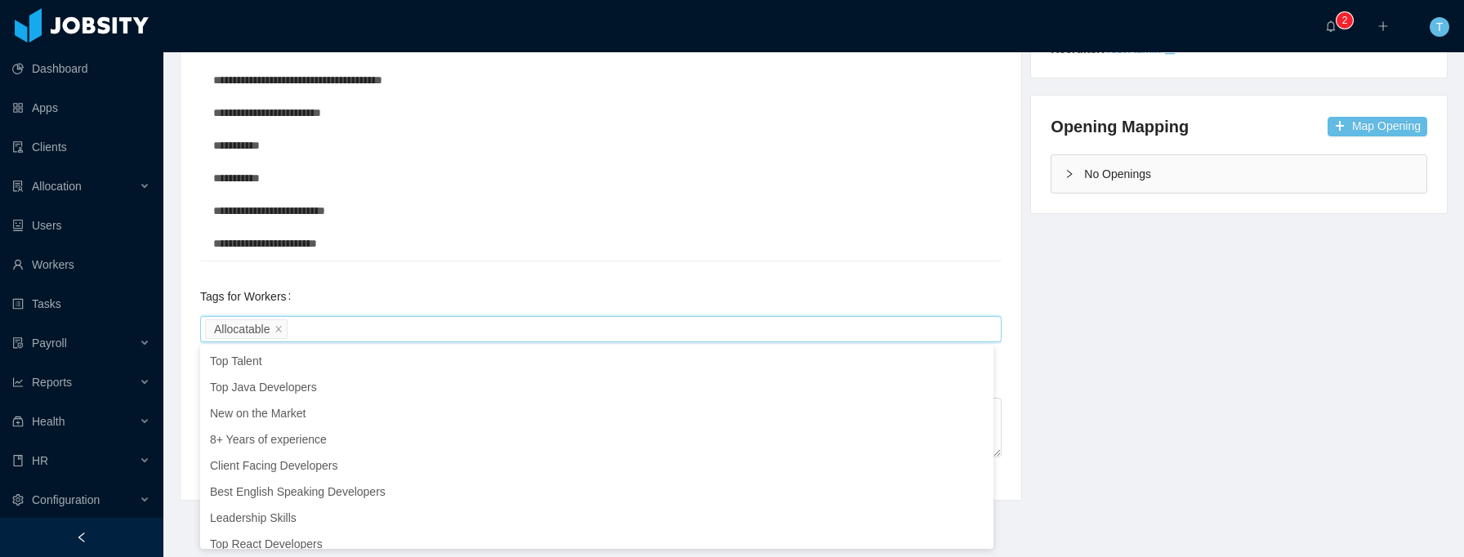
click at [707, 244] on div "**********" at bounding box center [601, 259] width 776 height 523
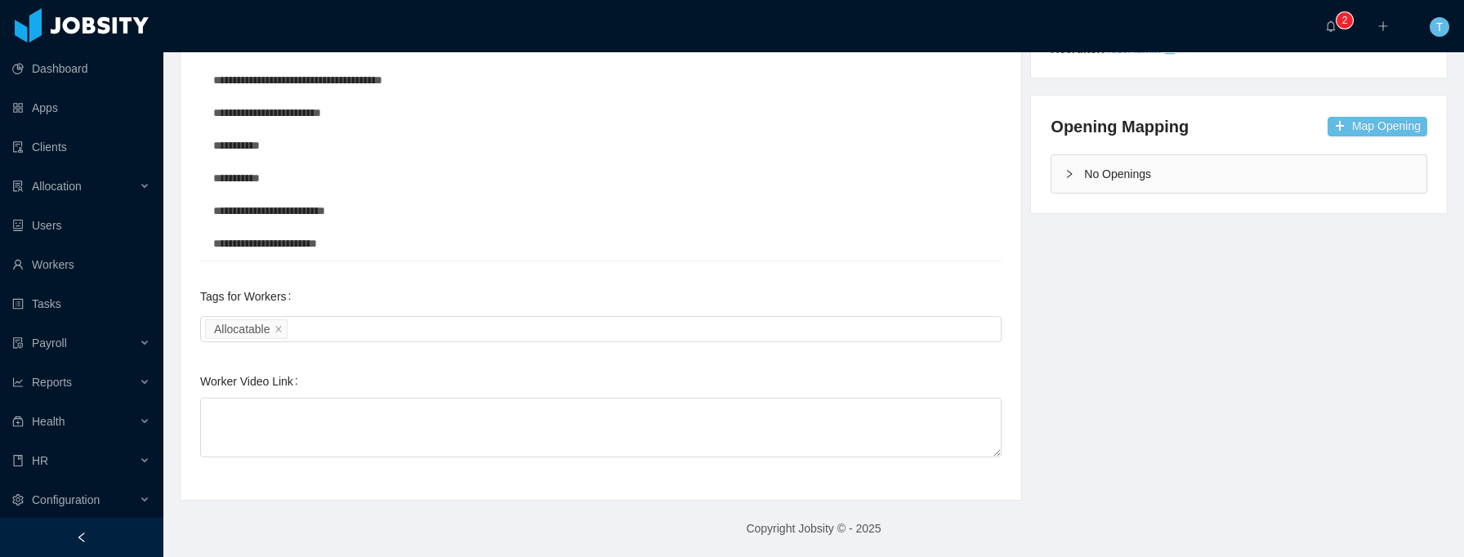
click at [651, 281] on div "Tags for Workers Select an option Allocatable" at bounding box center [600, 312] width 801 height 65
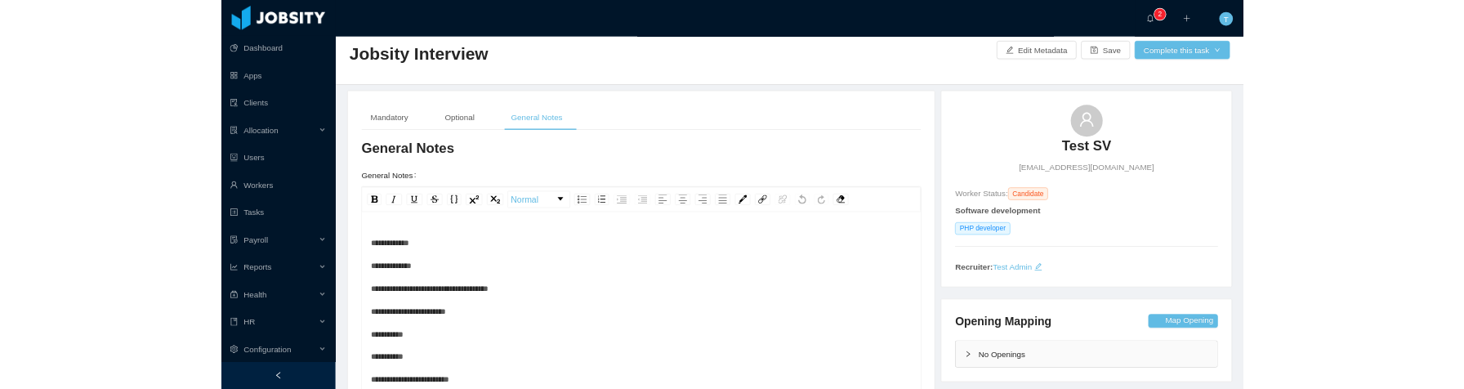
scroll to position [0, 0]
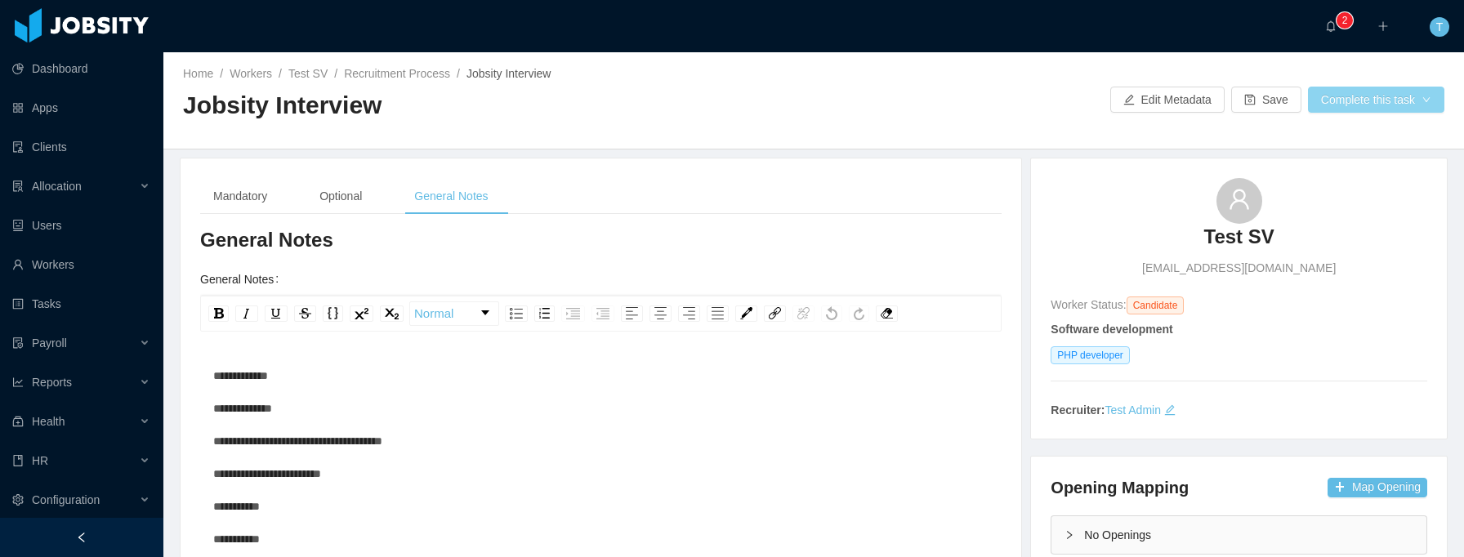
click at [1381, 98] on button "Complete this task" at bounding box center [1376, 100] width 136 height 26
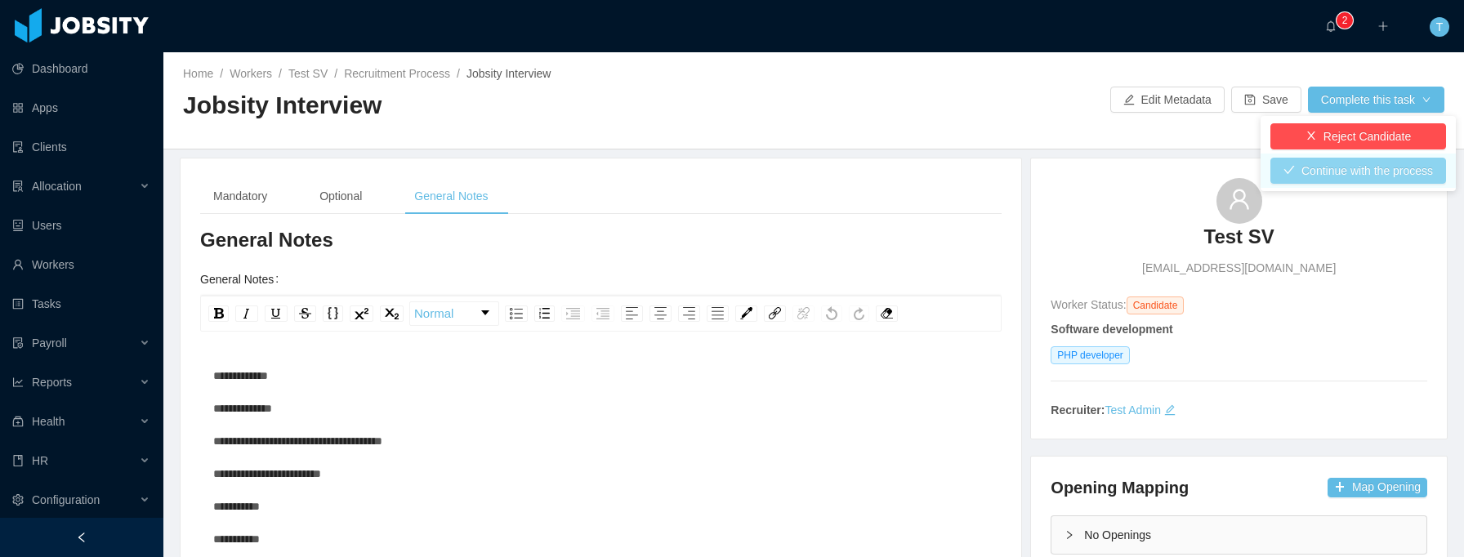
click at [1372, 167] on button "Continue with the process" at bounding box center [1358, 171] width 176 height 26
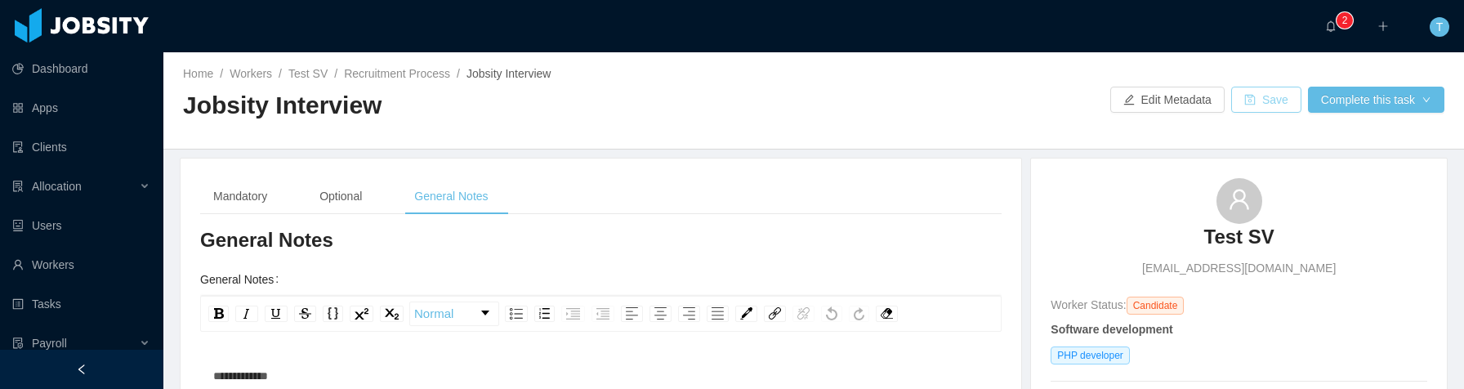
click at [1265, 96] on button "Save" at bounding box center [1266, 100] width 70 height 26
click at [242, 194] on div "Mandatory" at bounding box center [240, 196] width 80 height 37
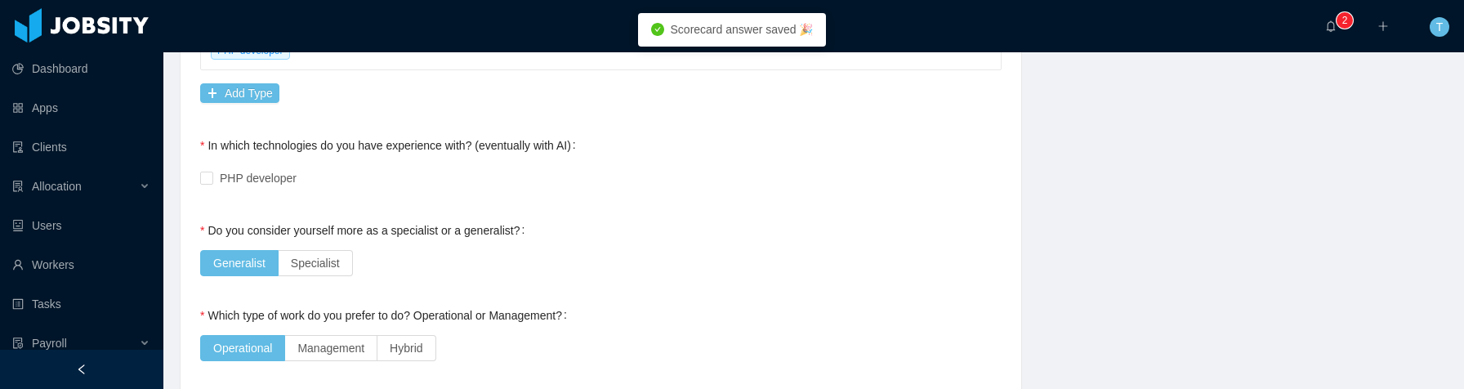
scroll to position [1011, 0]
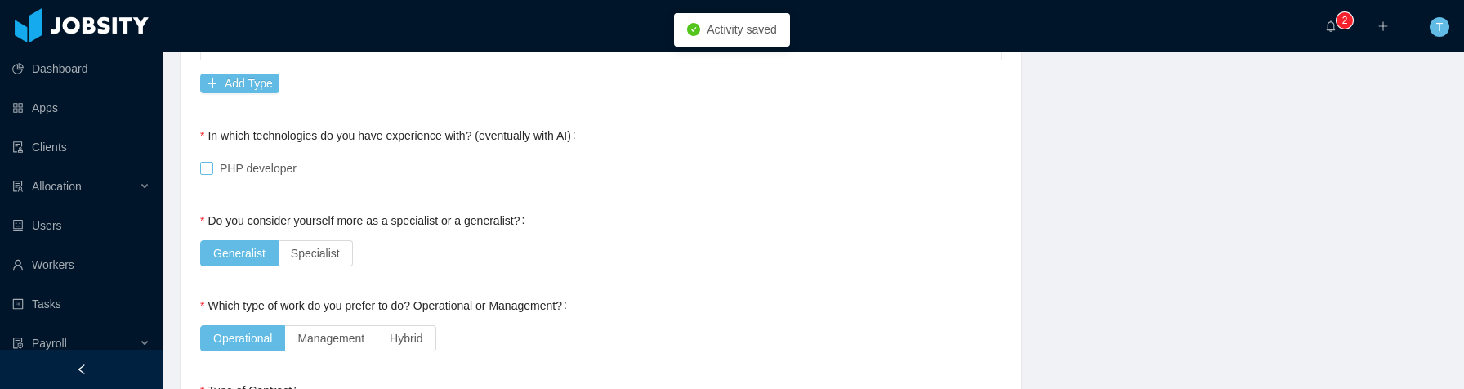
click at [212, 168] on span at bounding box center [206, 168] width 13 height 13
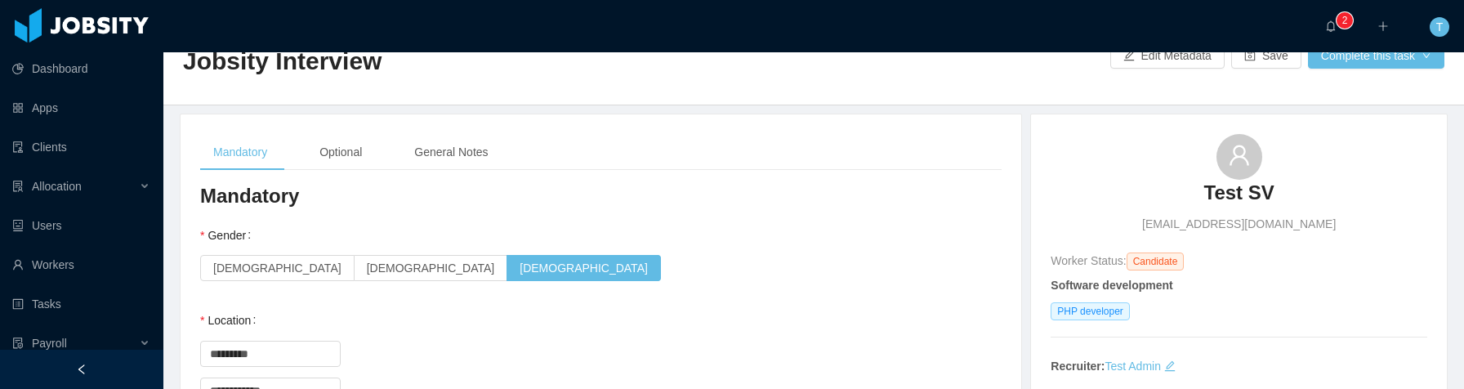
scroll to position [0, 0]
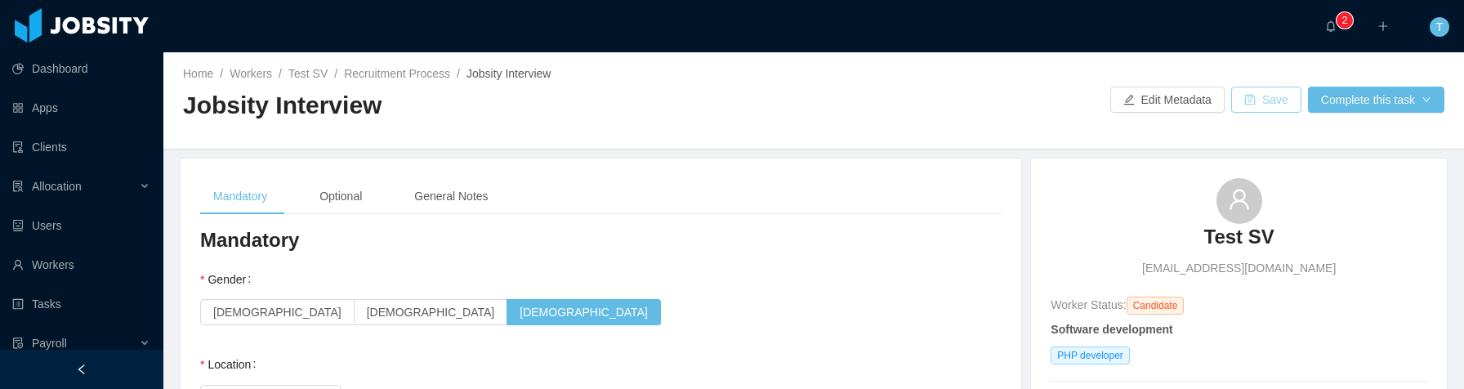
click at [1256, 103] on button "Save" at bounding box center [1266, 100] width 70 height 26
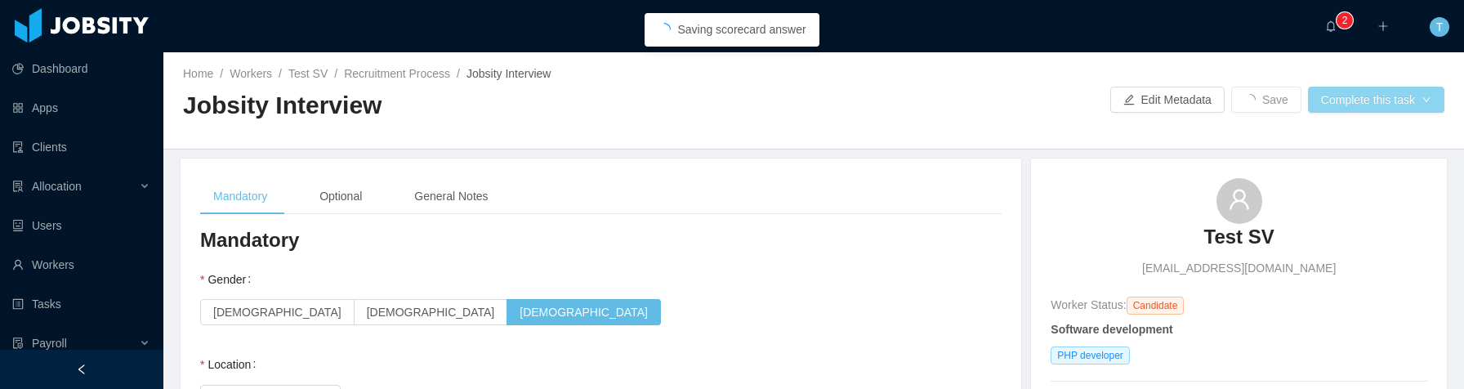
click at [1396, 100] on button "Complete this task" at bounding box center [1376, 100] width 136 height 26
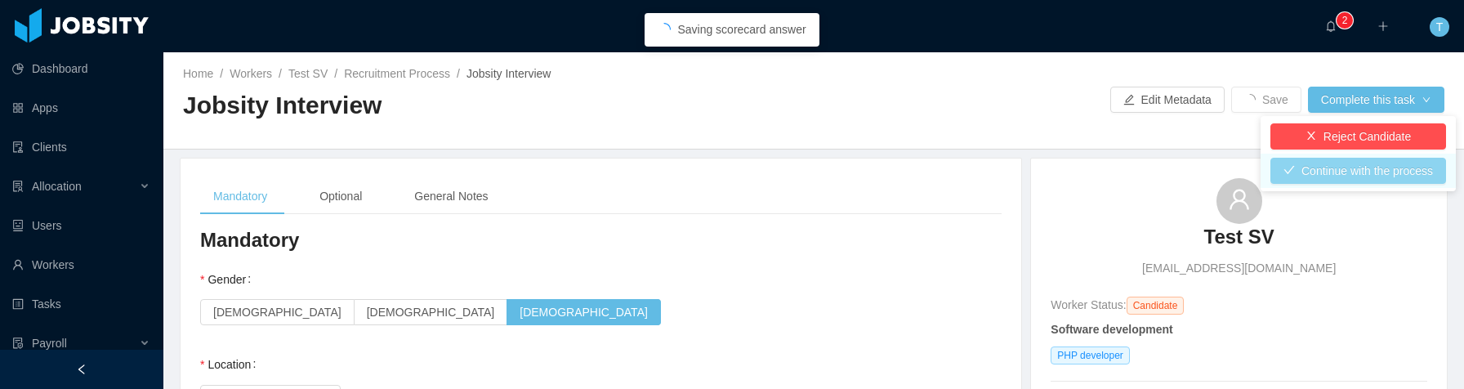
click at [1355, 174] on button "Continue with the process" at bounding box center [1358, 171] width 176 height 26
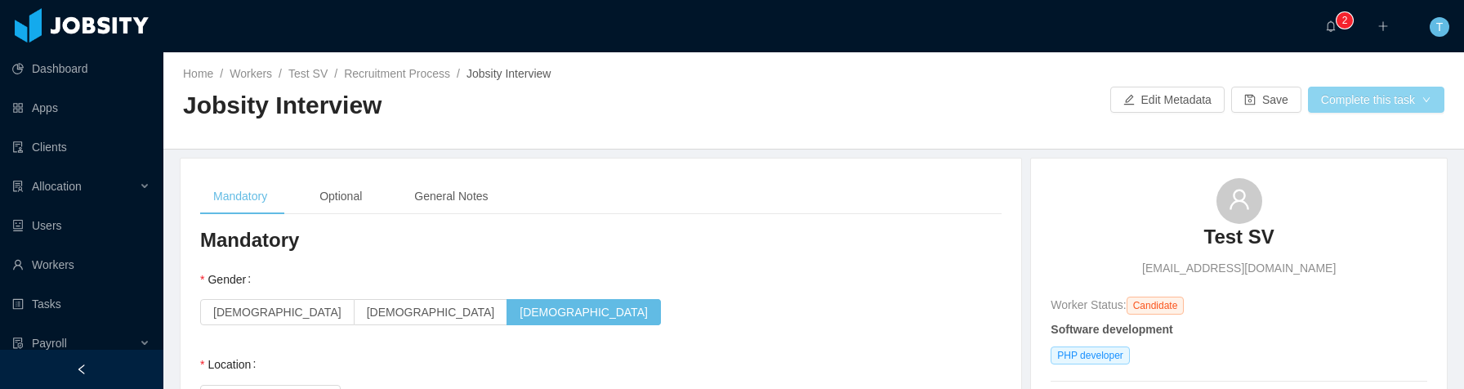
click at [1339, 100] on button "Complete this task" at bounding box center [1376, 100] width 136 height 26
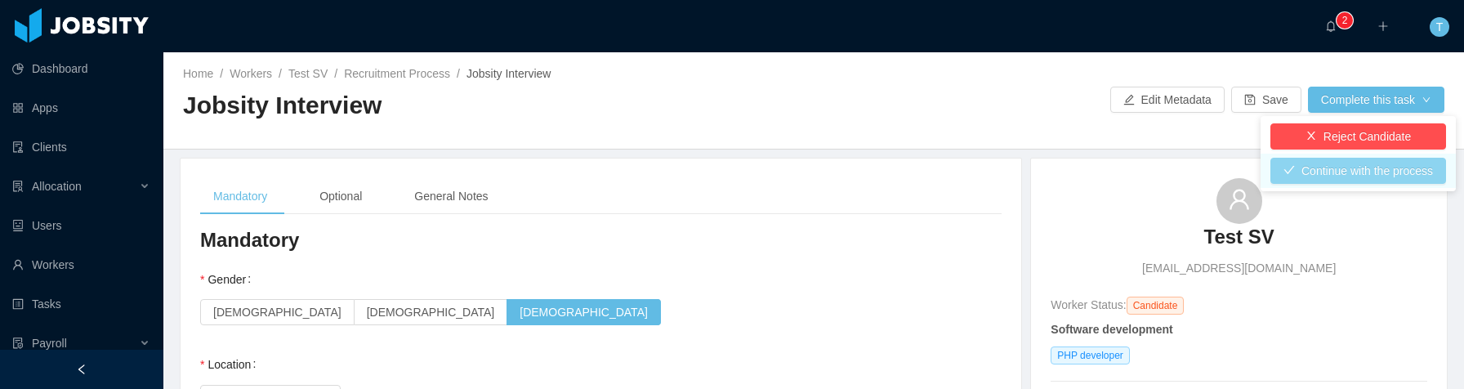
click at [1345, 172] on button "Continue with the process" at bounding box center [1358, 171] width 176 height 26
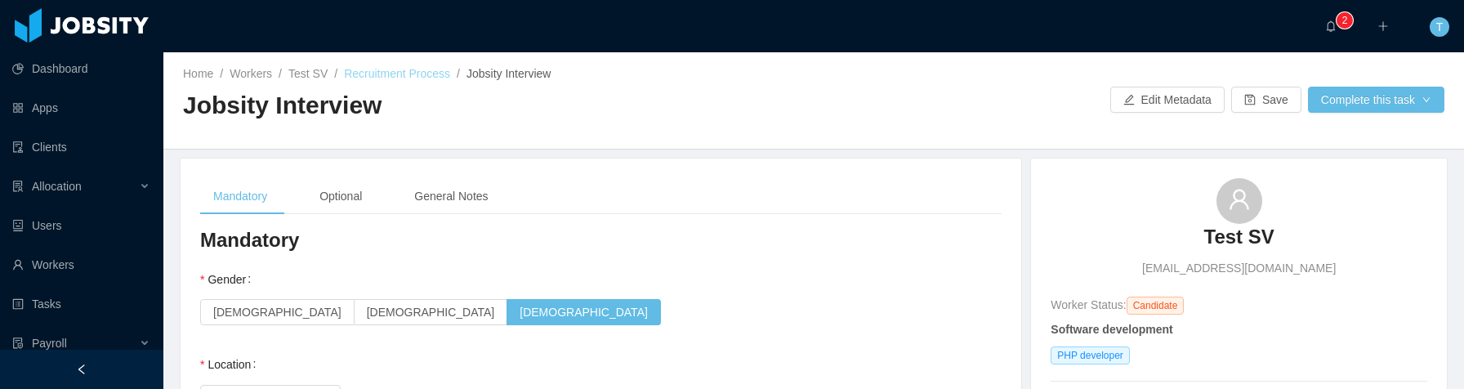
click at [420, 73] on link "Recruitment Process" at bounding box center [397, 73] width 106 height 13
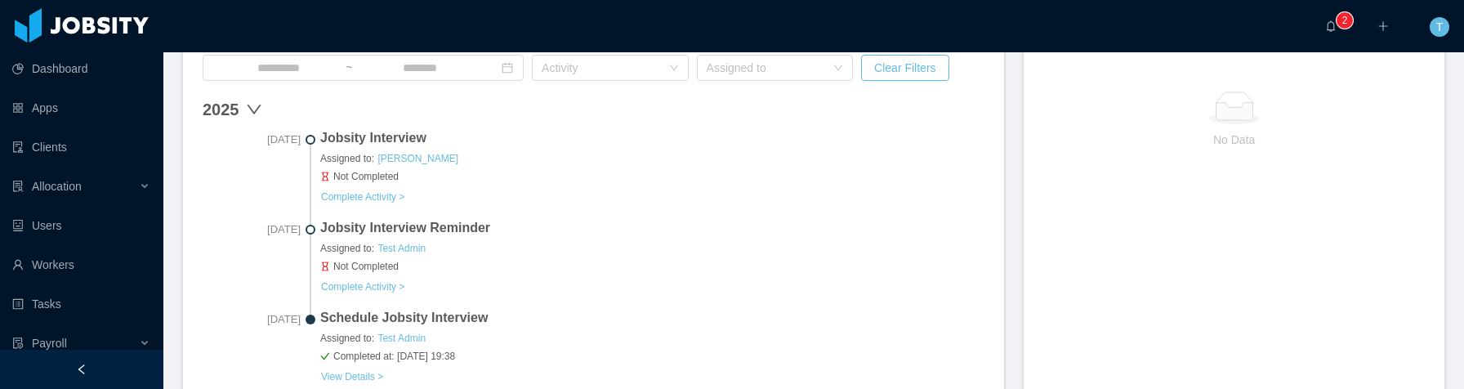
scroll to position [546, 0]
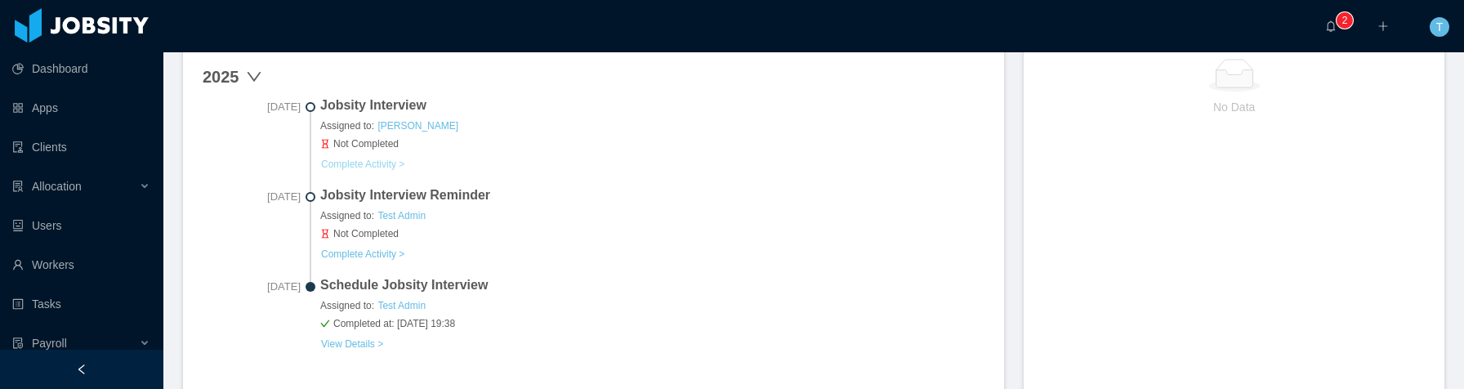
click at [375, 160] on button "Complete Activity >" at bounding box center [362, 164] width 85 height 13
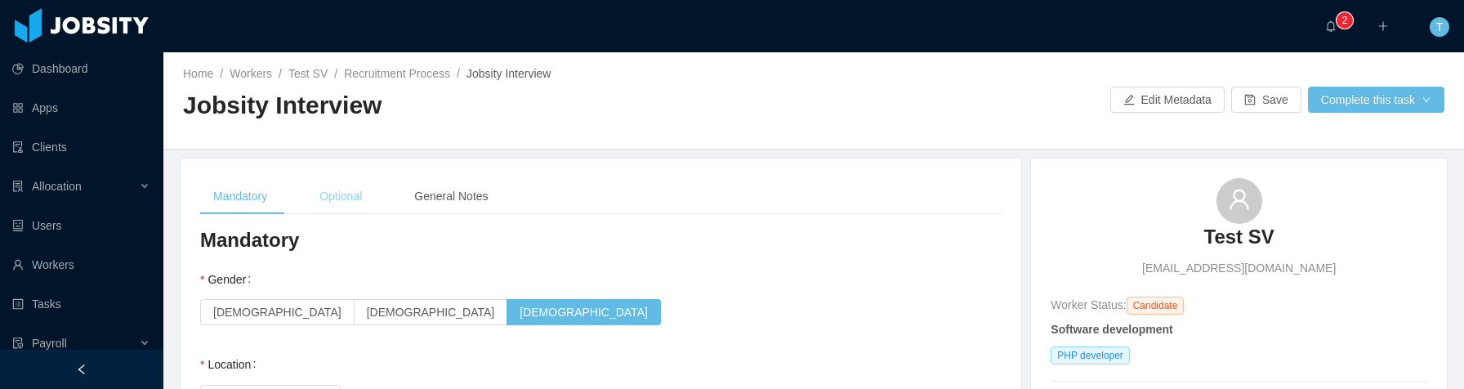
click at [358, 208] on div "Optional" at bounding box center [340, 196] width 69 height 37
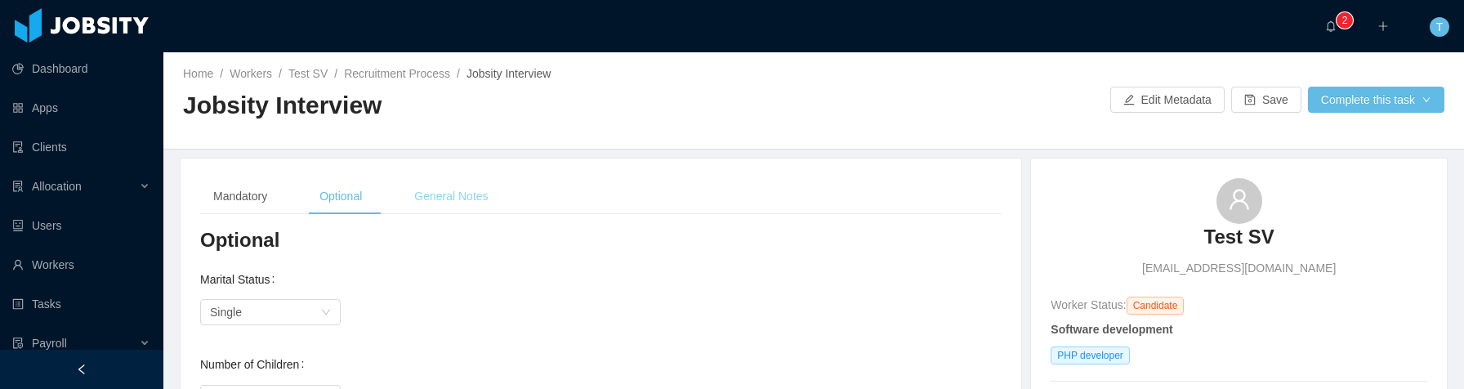
click at [464, 204] on div "General Notes" at bounding box center [451, 196] width 100 height 37
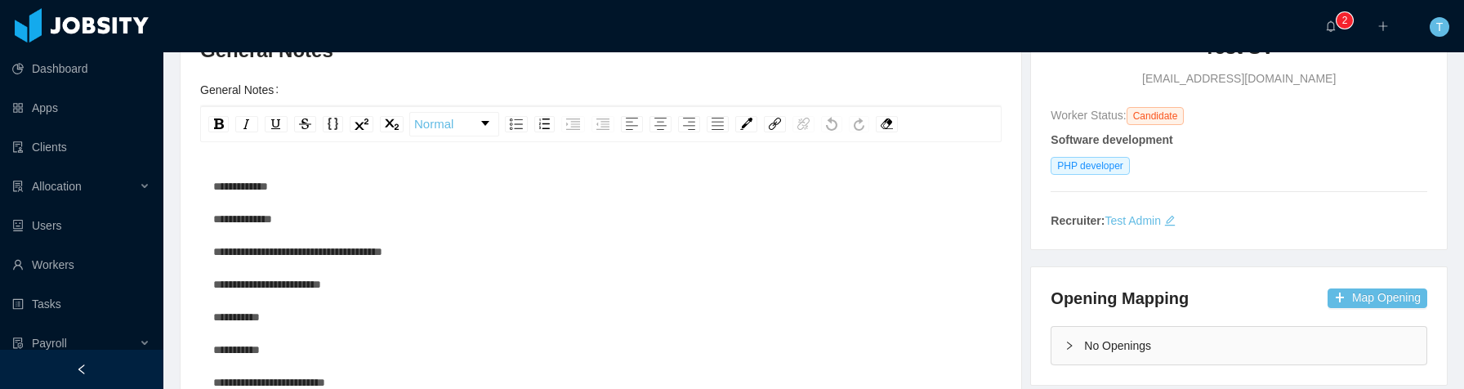
scroll to position [529, 0]
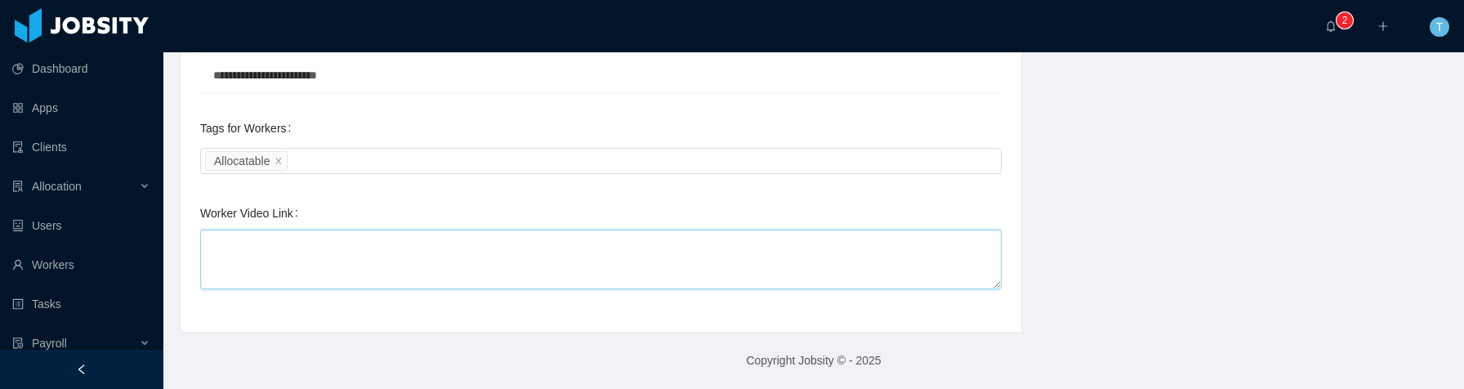
click at [707, 245] on textarea "Worker Video Link" at bounding box center [600, 260] width 801 height 60
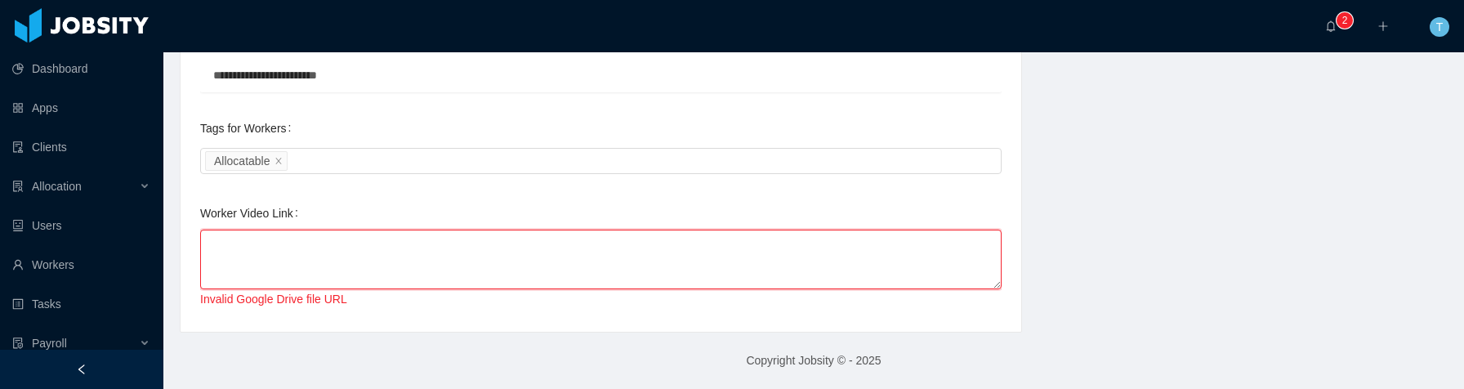
click at [444, 274] on textarea "Worker Video Link" at bounding box center [600, 260] width 801 height 60
paste textarea "**********"
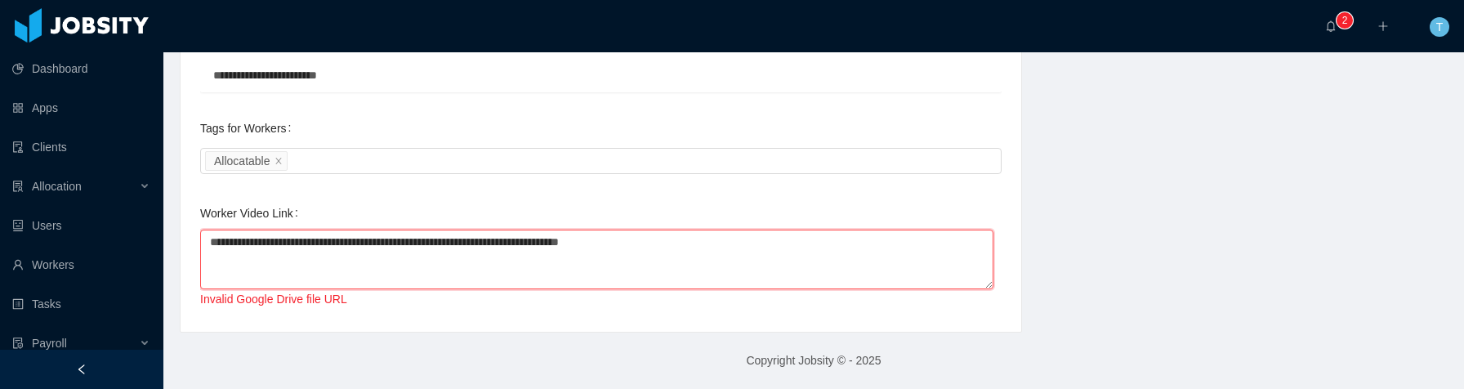
type textarea "**********"
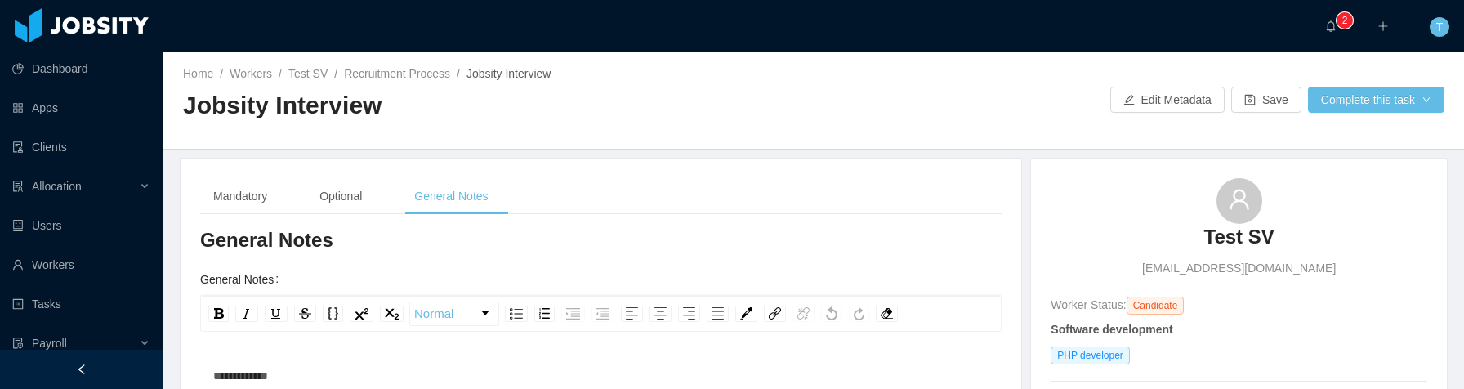
scroll to position [0, 0]
click at [1246, 104] on button "Save" at bounding box center [1266, 100] width 70 height 26
click at [1389, 95] on button "Complete this task" at bounding box center [1376, 100] width 136 height 26
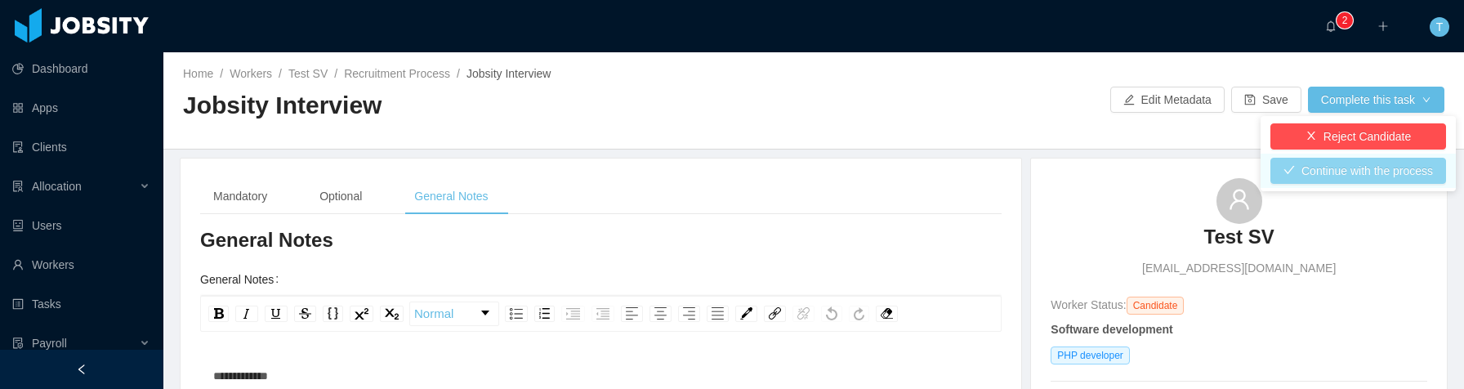
click at [1342, 168] on button "Continue with the process" at bounding box center [1358, 171] width 176 height 26
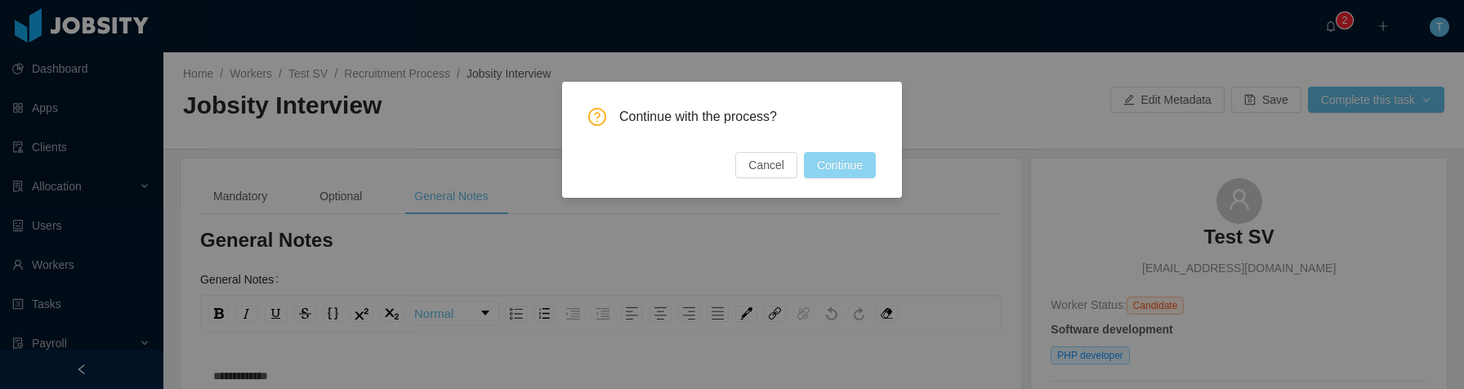
click at [830, 171] on button "Continue" at bounding box center [840, 165] width 72 height 26
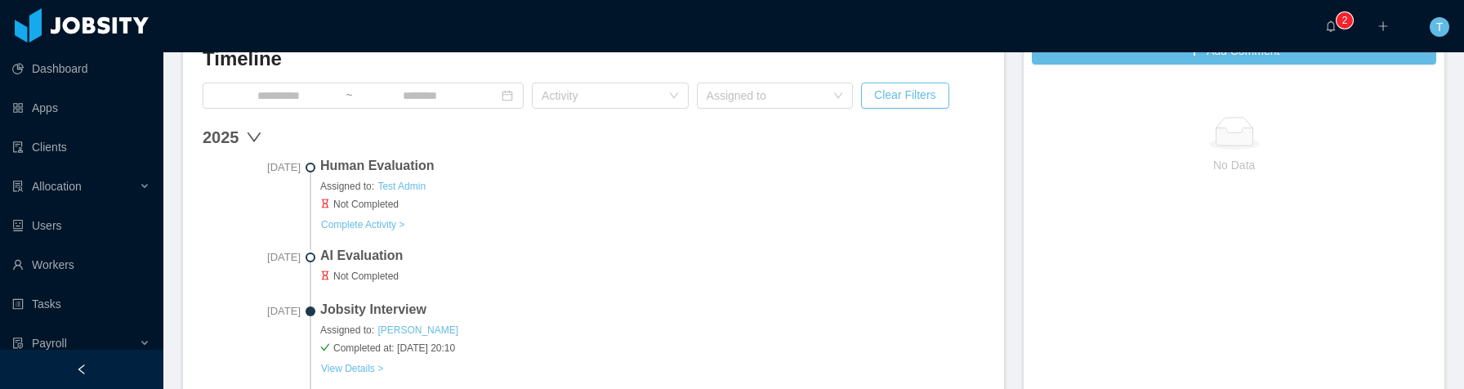
scroll to position [443, 0]
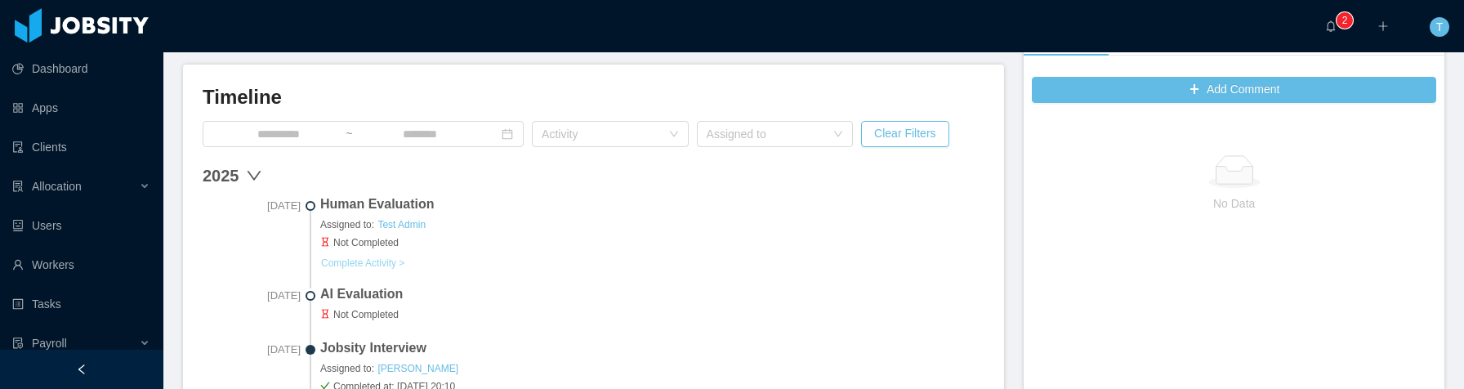
click at [351, 265] on button "Complete Activity >" at bounding box center [362, 262] width 85 height 13
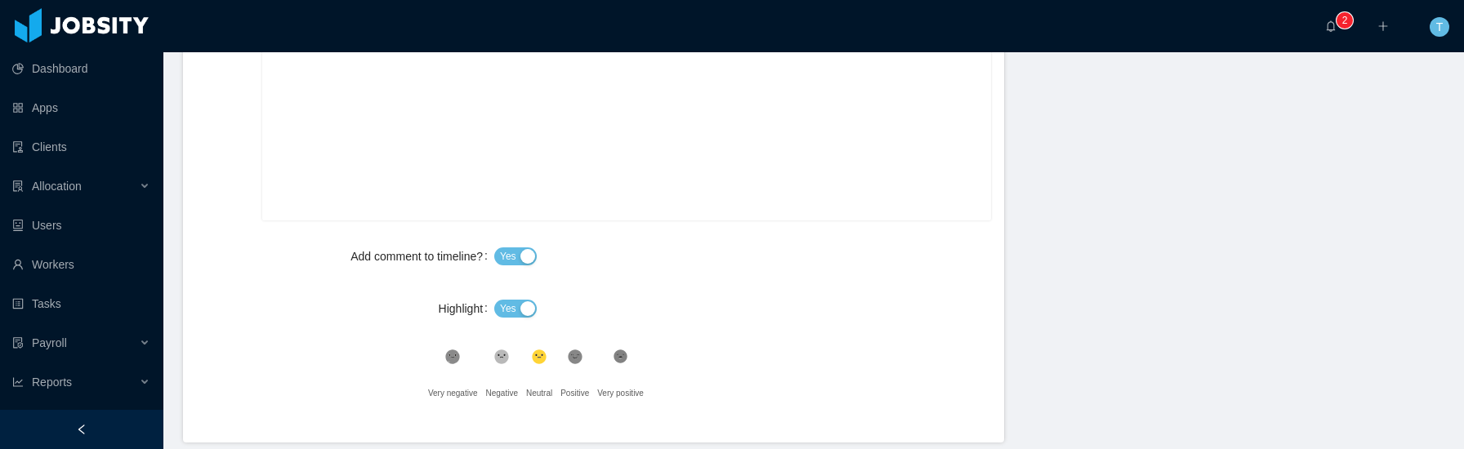
scroll to position [650, 0]
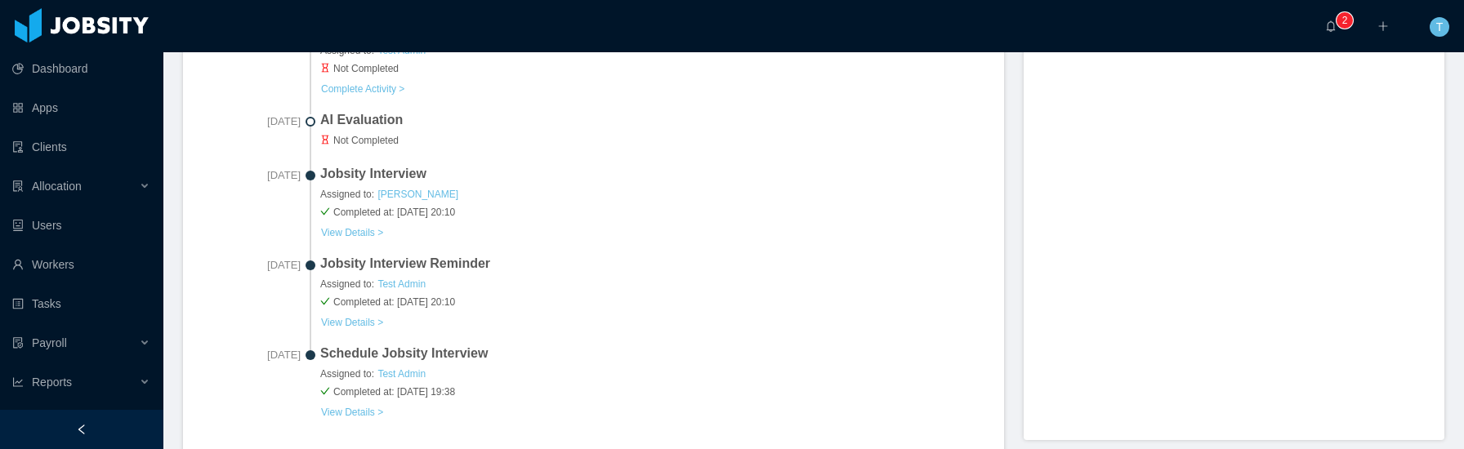
scroll to position [716, 0]
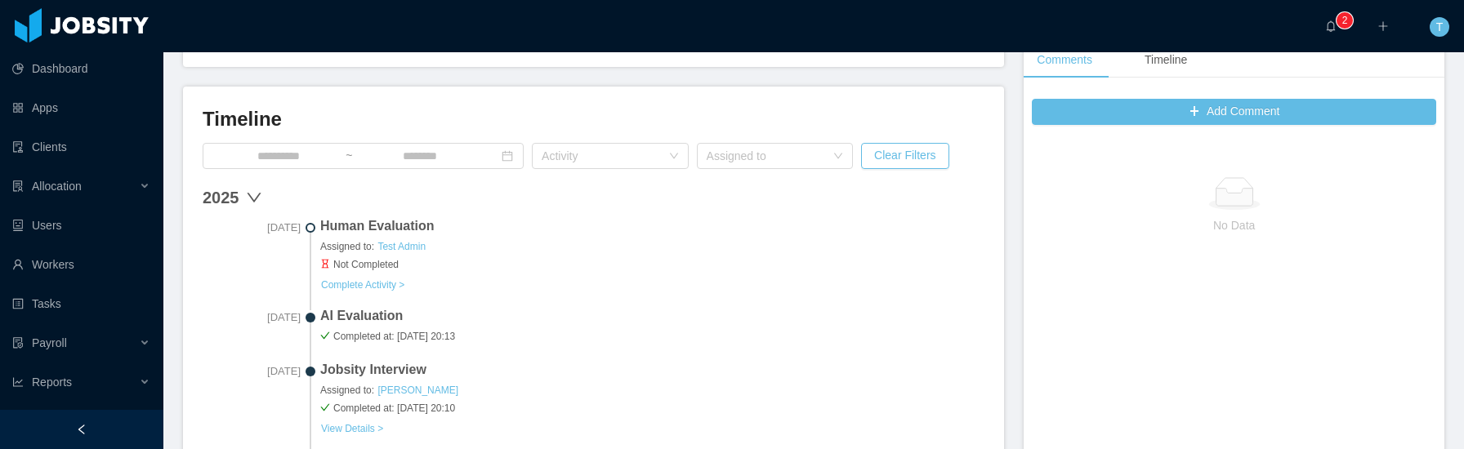
scroll to position [455, 0]
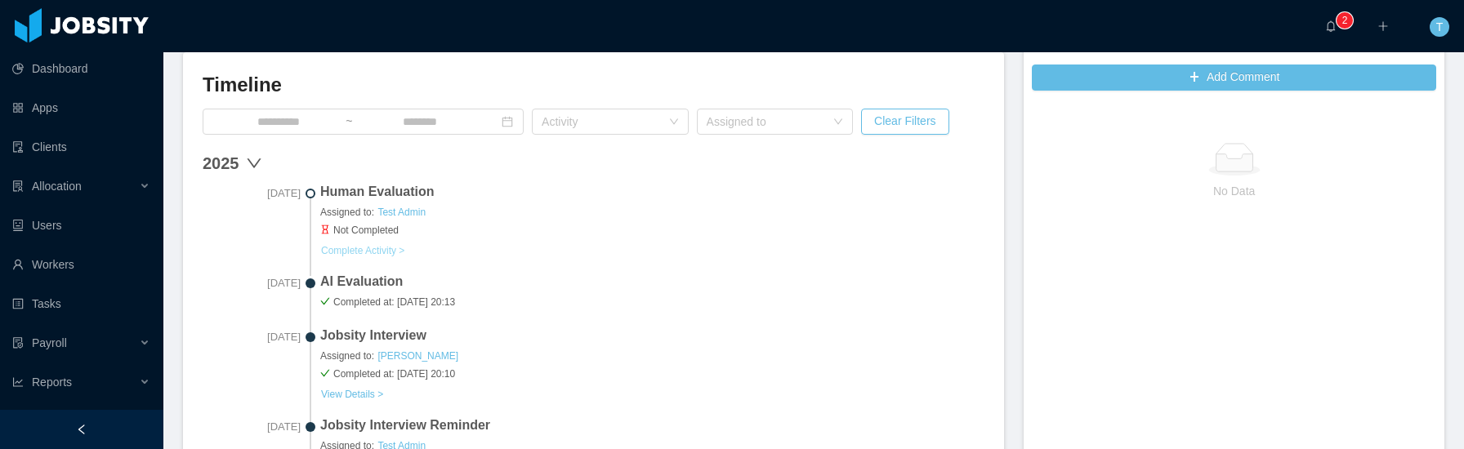
click at [367, 254] on button "Complete Activity >" at bounding box center [362, 250] width 85 height 13
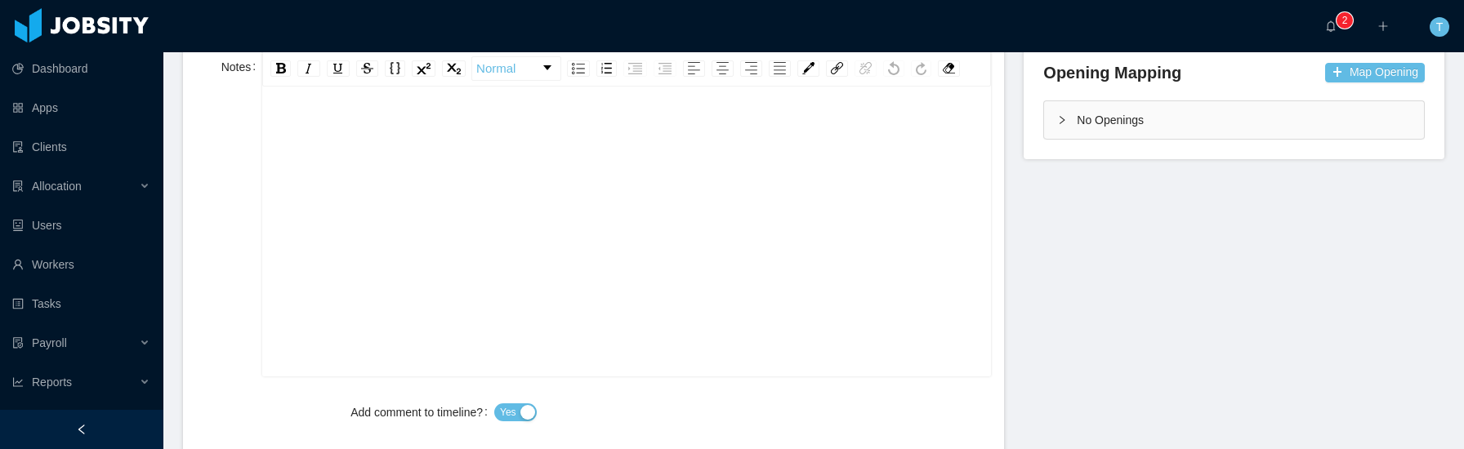
scroll to position [36, 0]
click at [643, 235] on div "rdw-editor" at bounding box center [626, 221] width 703 height 286
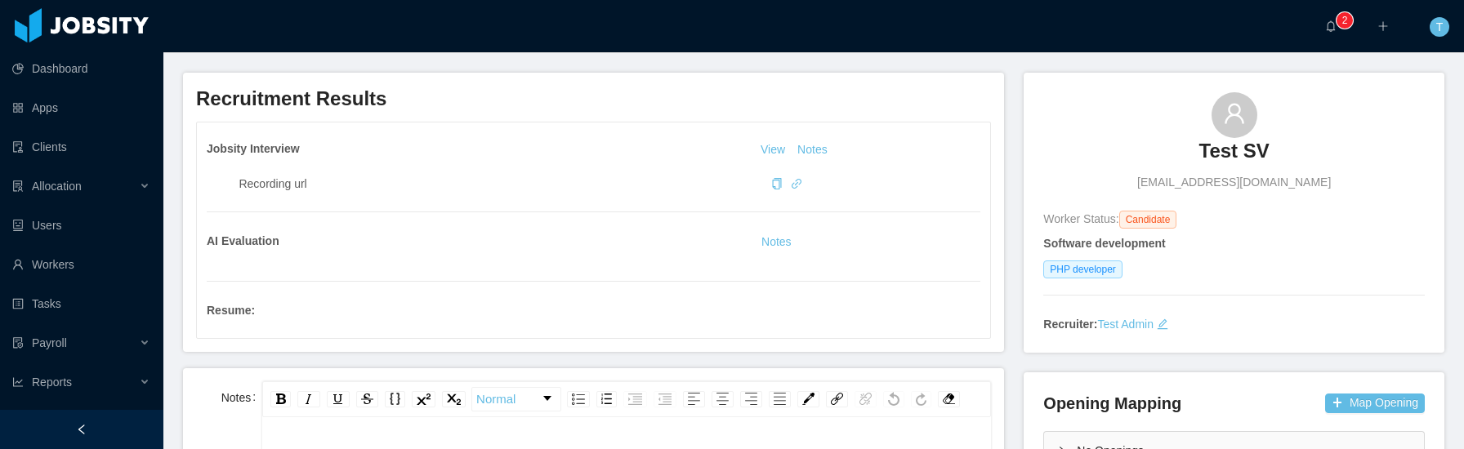
click at [649, 223] on div "Jobsity Interview View Notes Recording url AI Evaluation Notes Resume :" at bounding box center [593, 231] width 793 height 216
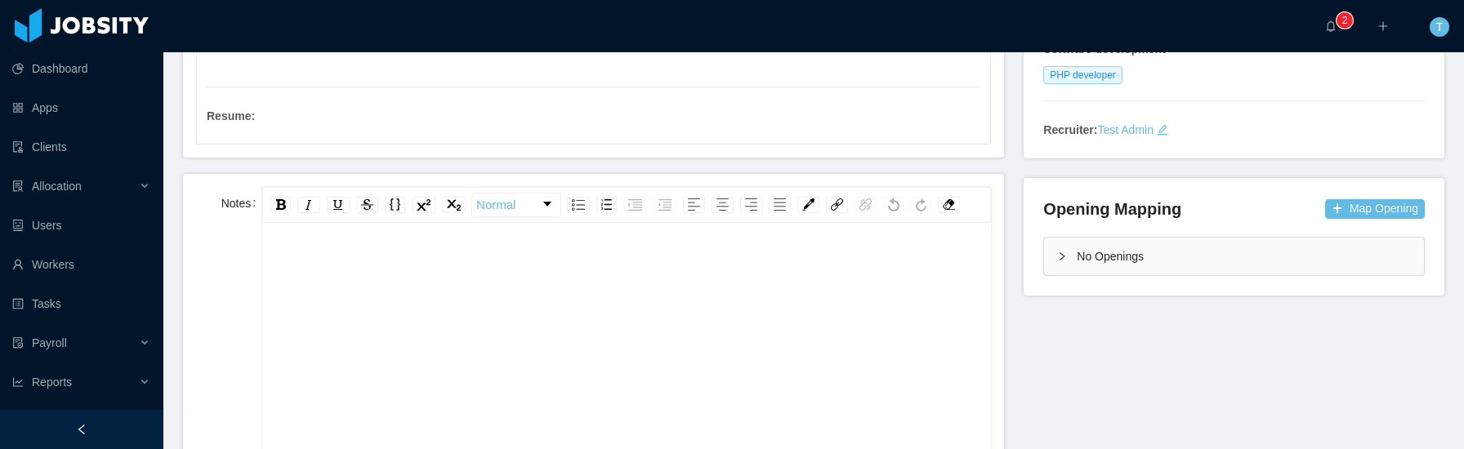
scroll to position [352, 0]
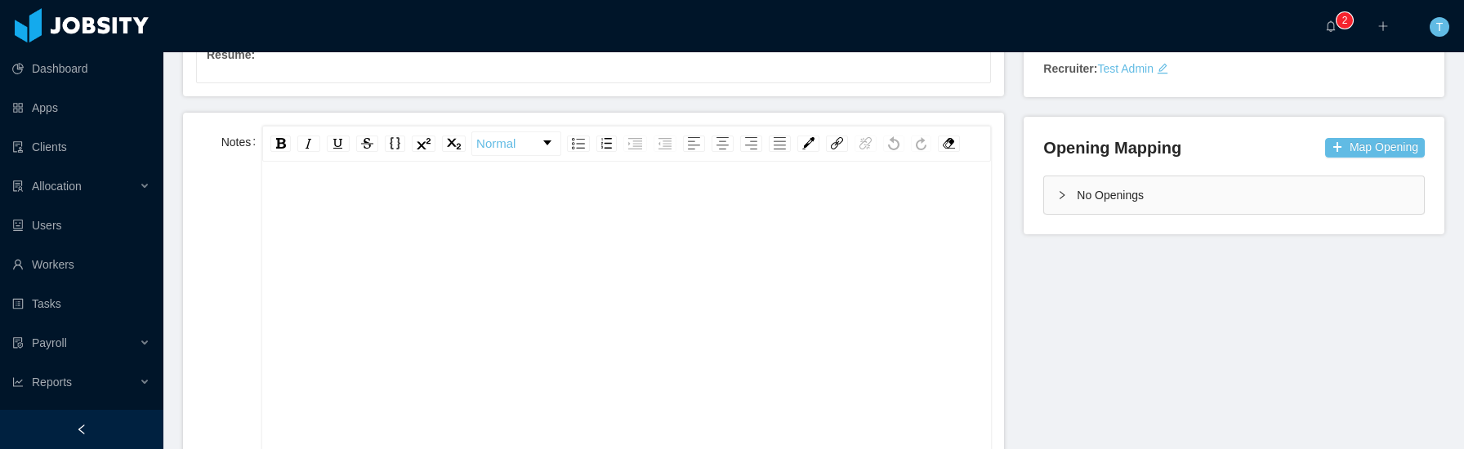
click at [550, 257] on div "rdw-editor" at bounding box center [626, 333] width 703 height 286
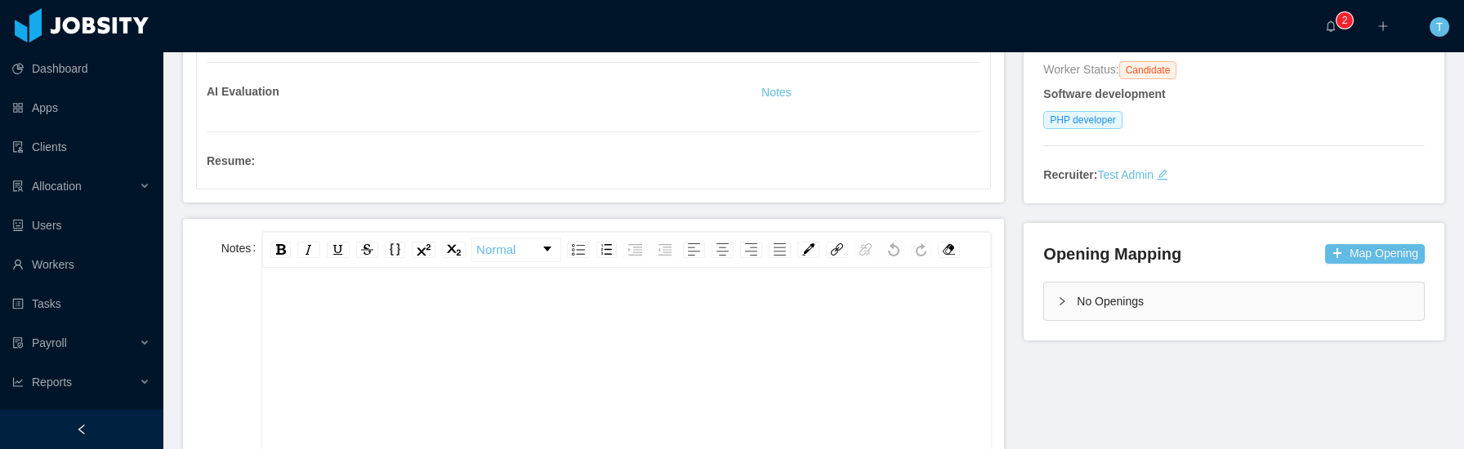
scroll to position [241, 0]
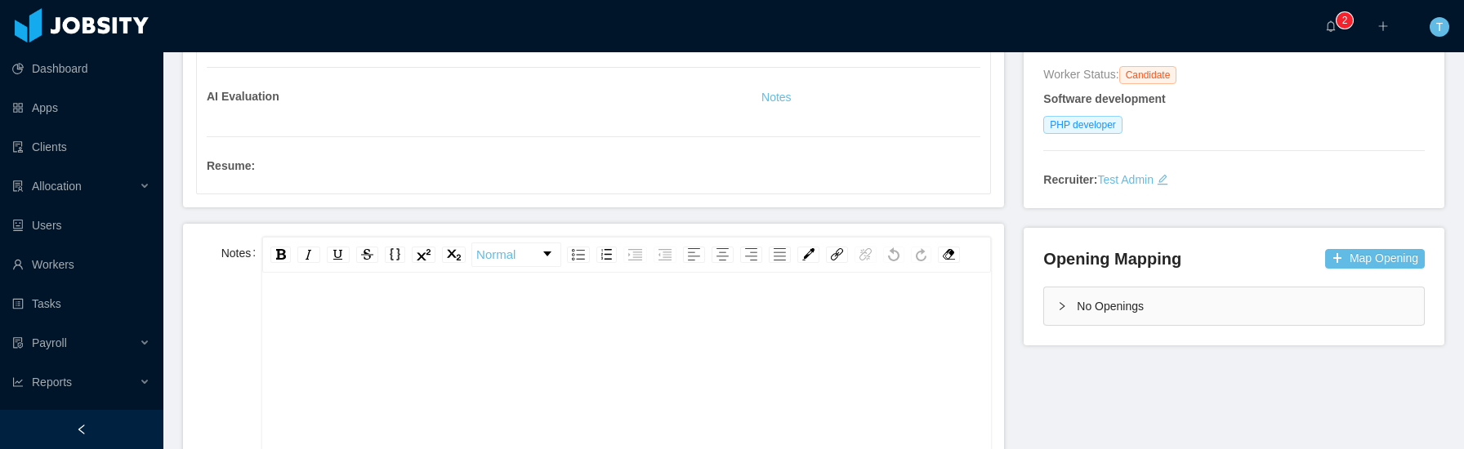
click at [448, 284] on div "rdw-wrapper" at bounding box center [626, 420] width 729 height 286
click at [456, 291] on div "rdw-wrapper" at bounding box center [626, 420] width 729 height 286
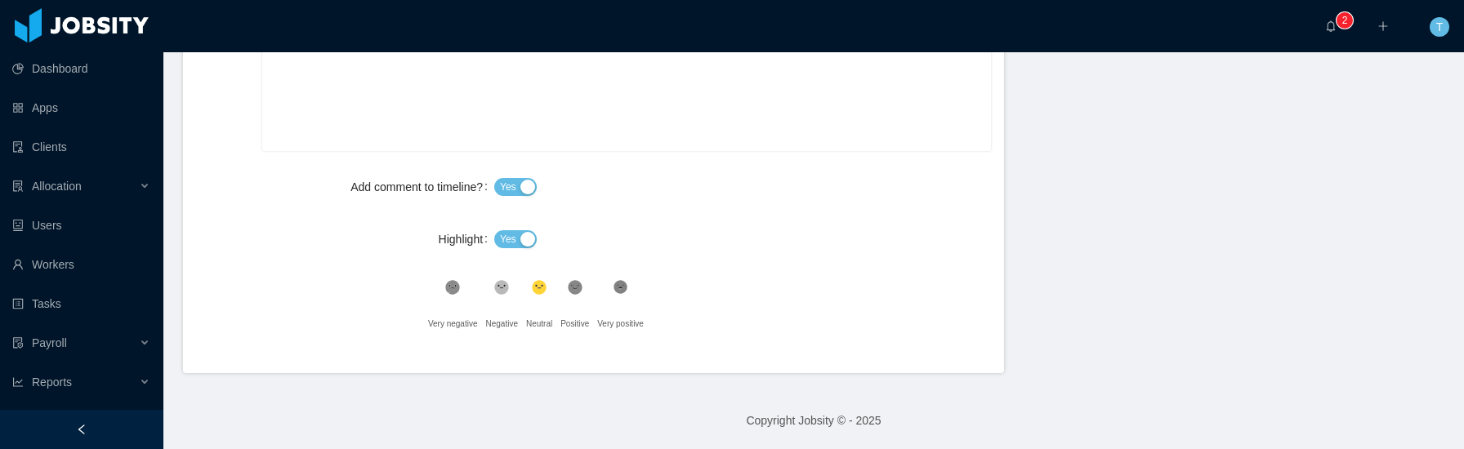
scroll to position [0, 0]
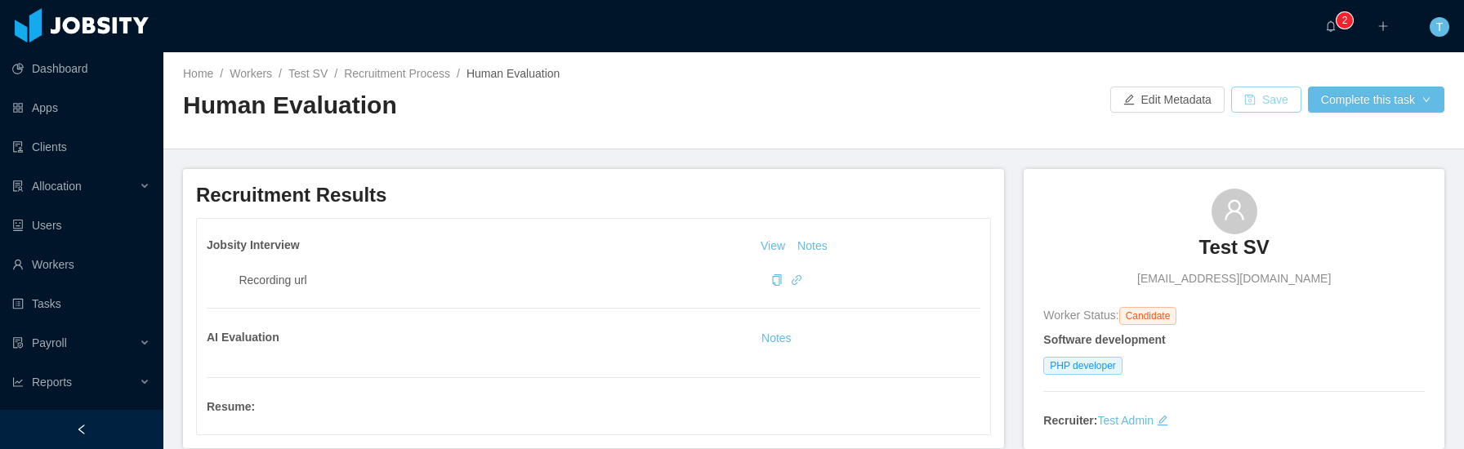
click at [1260, 109] on button "Save" at bounding box center [1266, 100] width 70 height 26
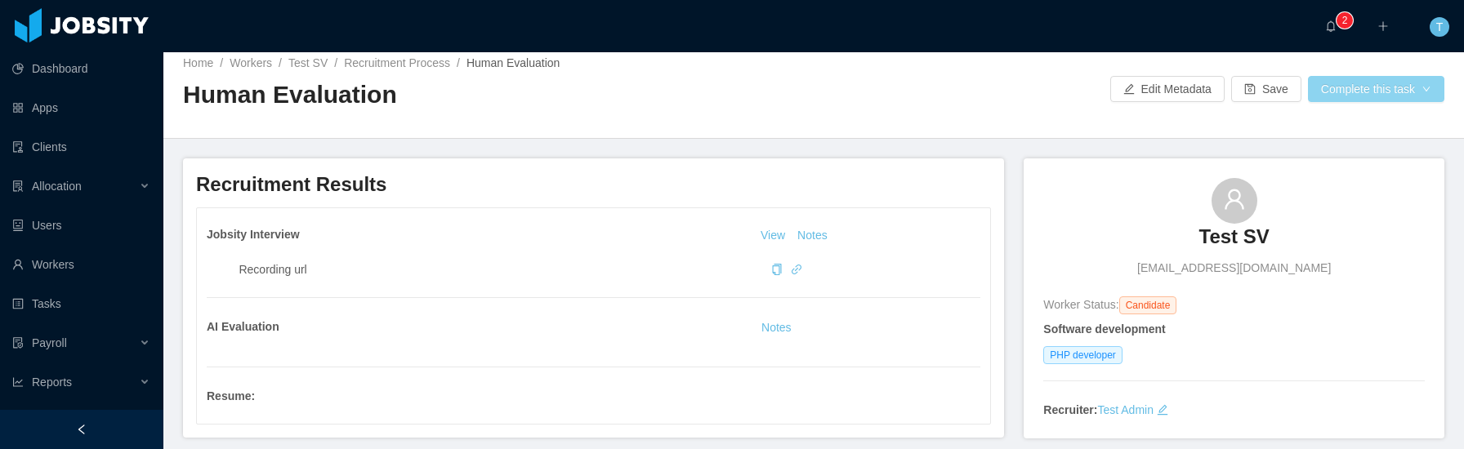
scroll to position [10, 0]
click at [1372, 95] on button "Complete this task" at bounding box center [1376, 90] width 136 height 26
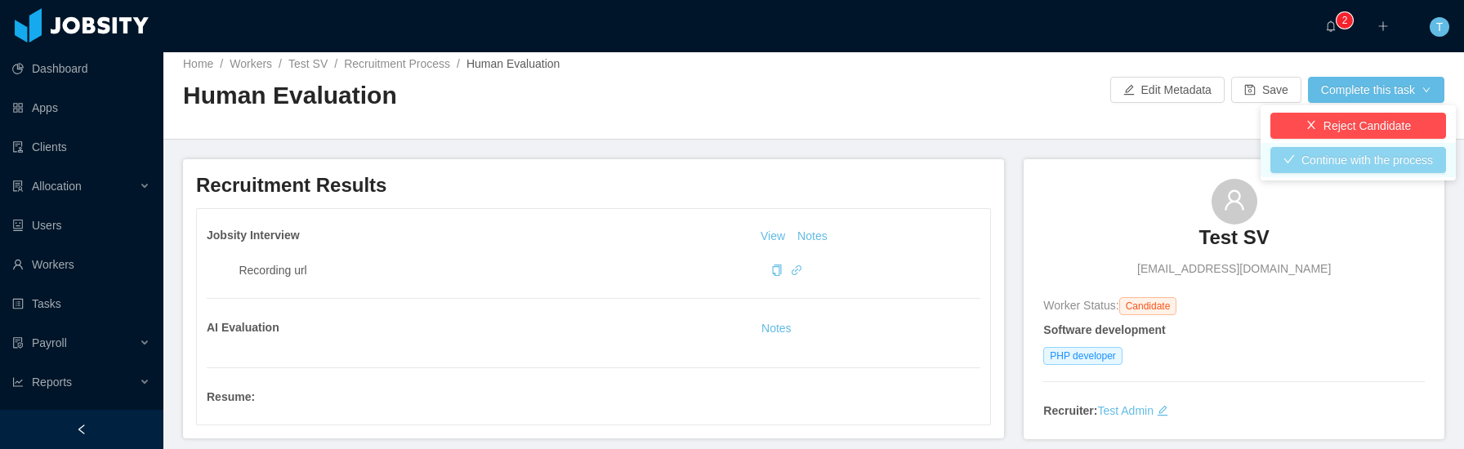
click at [1349, 160] on button "Continue with the process" at bounding box center [1358, 160] width 176 height 26
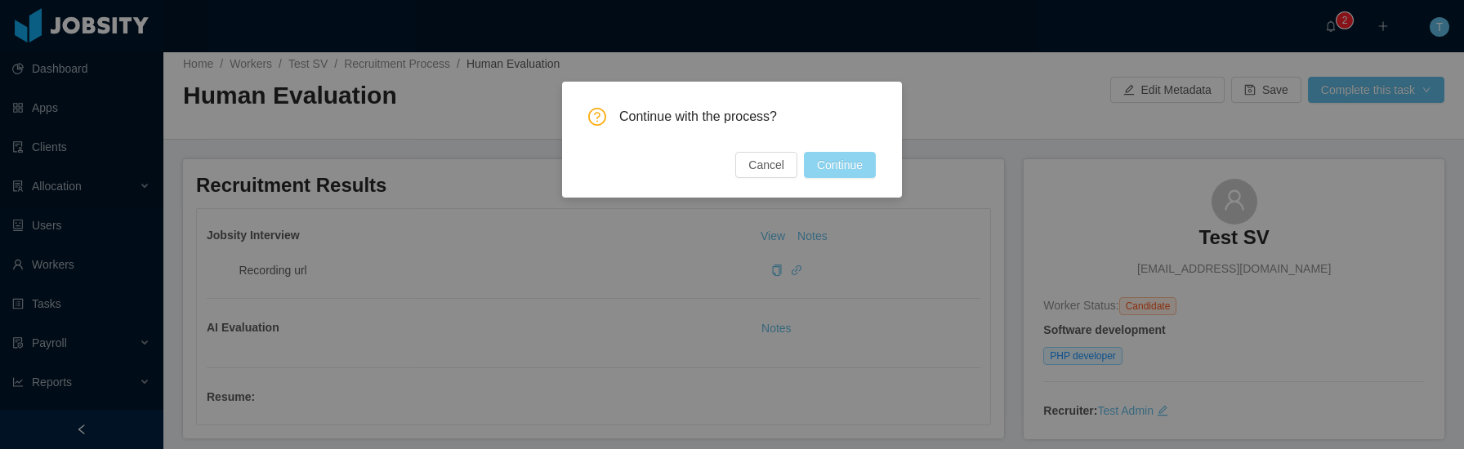
click at [832, 162] on button "Continue" at bounding box center [840, 165] width 72 height 26
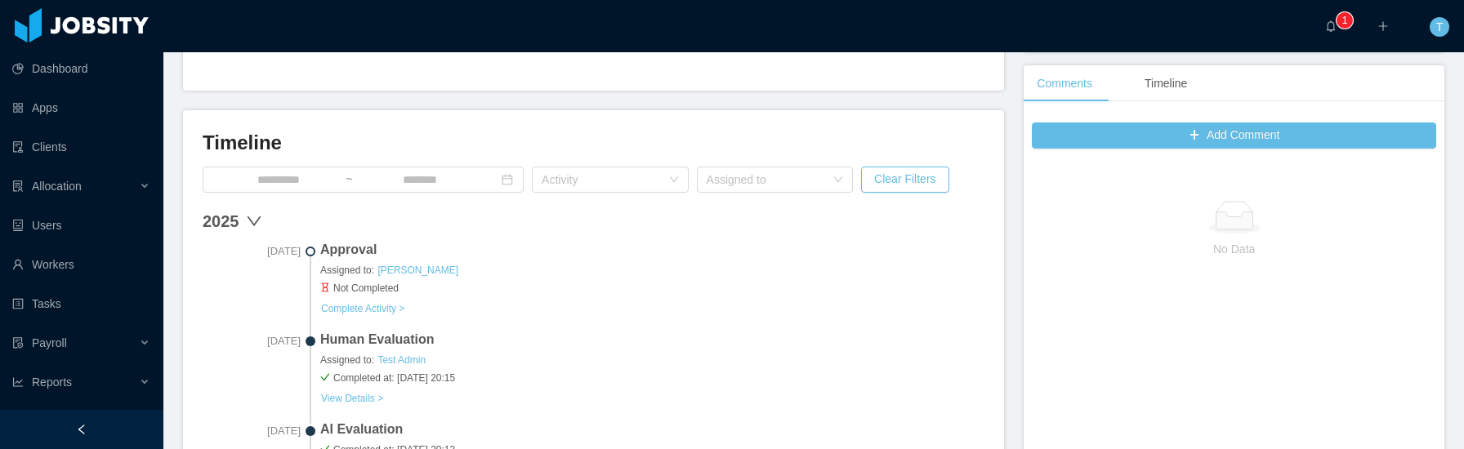
scroll to position [414, 0]
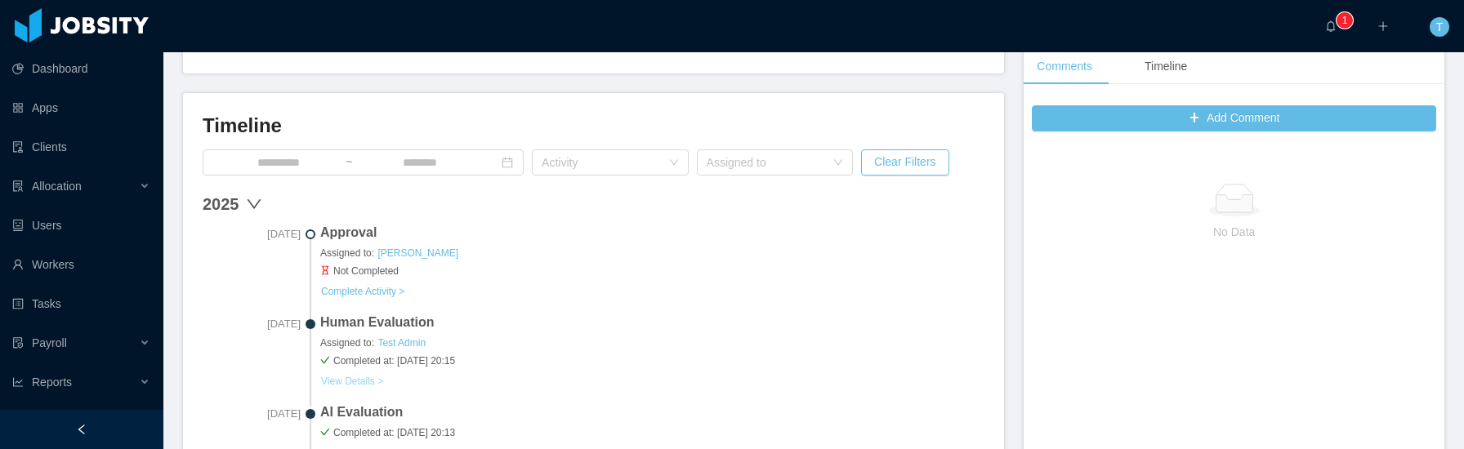
click at [358, 386] on button "View Details >" at bounding box center [352, 381] width 64 height 13
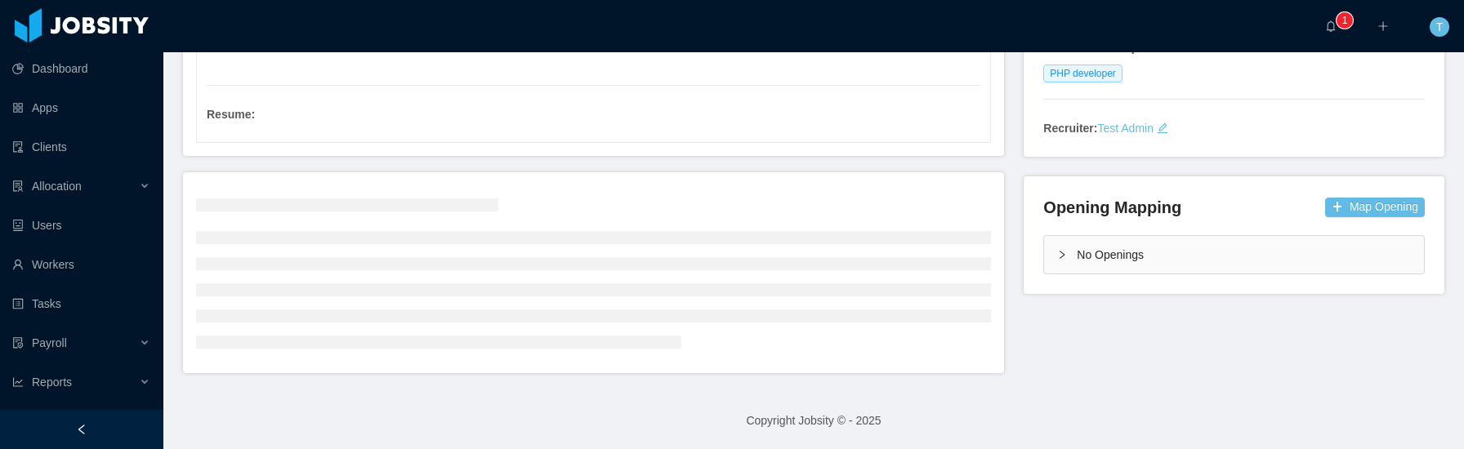
scroll to position [414, 0]
